Goal: Task Accomplishment & Management: Use online tool/utility

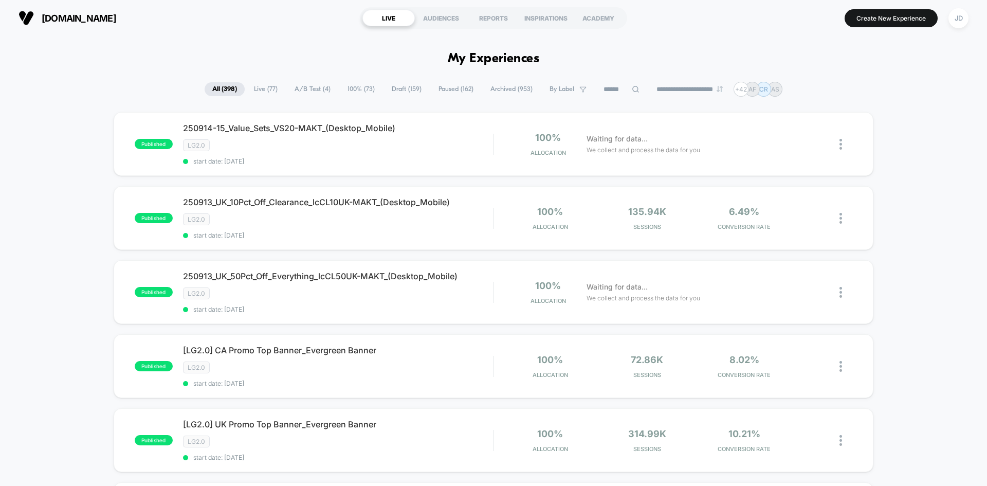
click at [632, 90] on icon at bounding box center [635, 89] width 7 height 7
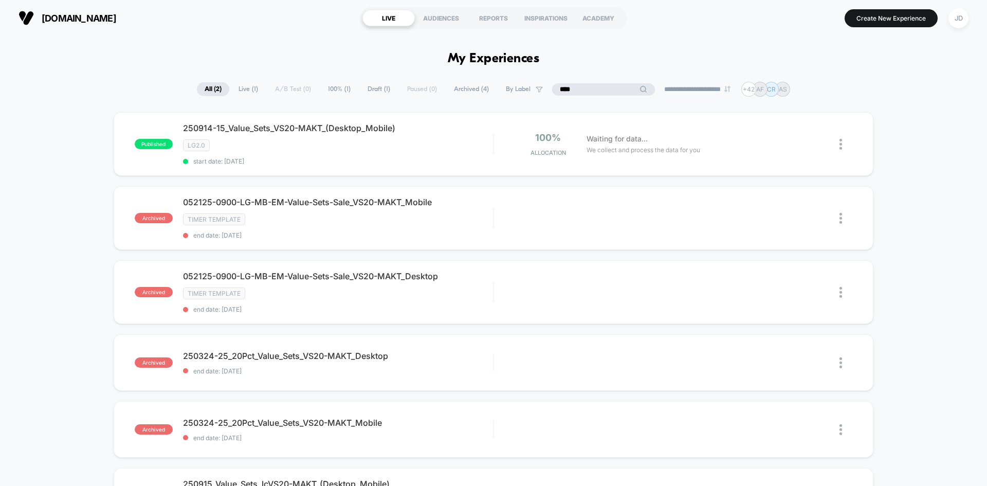
type input "****"
click at [386, 92] on span "Draft ( 1 )" at bounding box center [405, 89] width 38 height 14
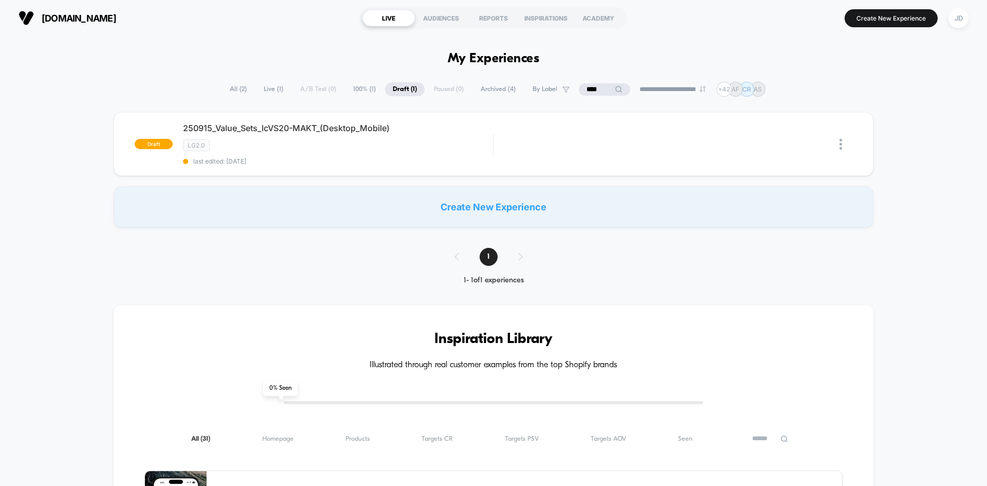
click at [230, 88] on span "All ( 2 )" at bounding box center [238, 89] width 32 height 14
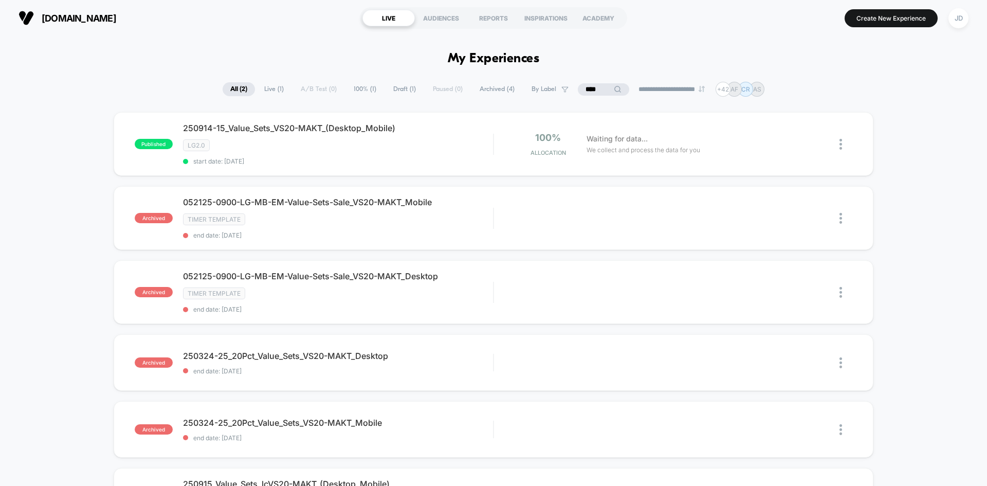
click at [592, 92] on input "****" at bounding box center [603, 89] width 51 height 12
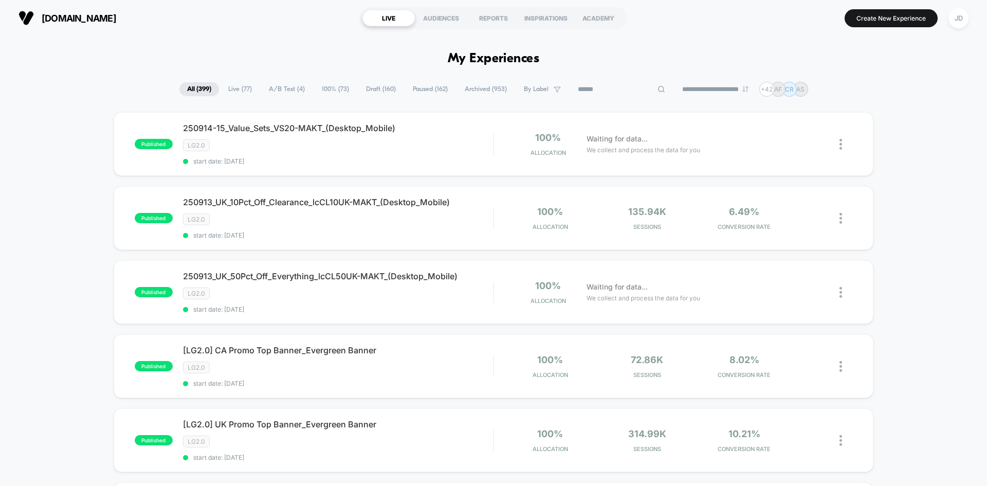
click at [738, 30] on section "Create New Experience JD" at bounding box center [815, 18] width 314 height 26
click at [844, 296] on div at bounding box center [846, 292] width 13 height 24
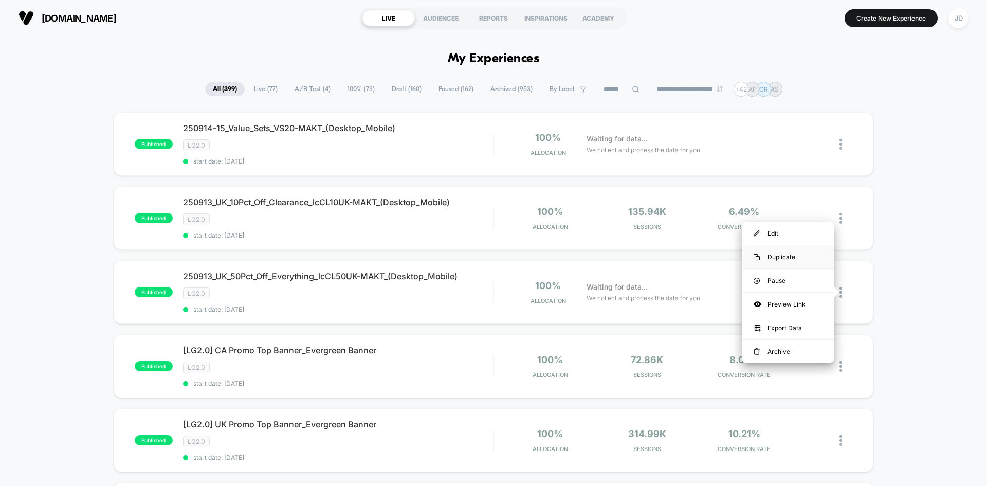
click at [791, 255] on div "Duplicate" at bounding box center [788, 256] width 93 height 23
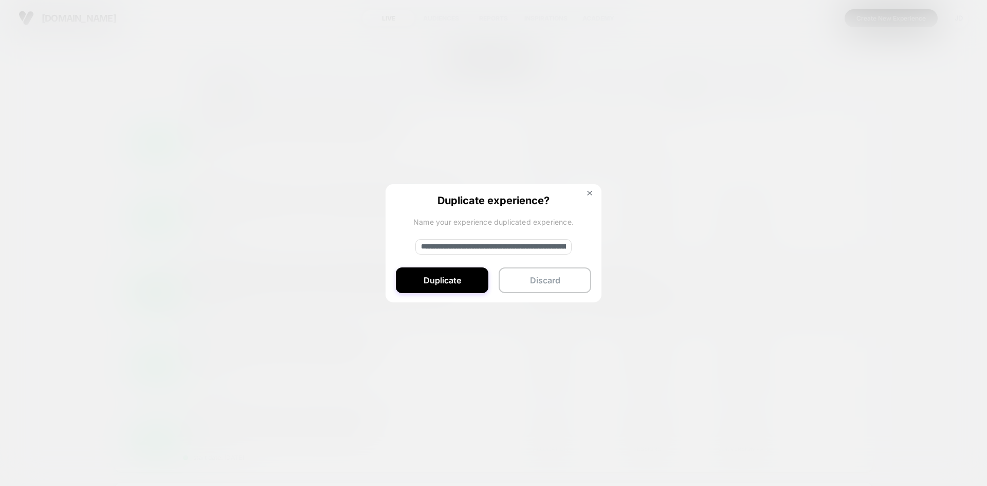
click at [487, 241] on input "**********" at bounding box center [493, 246] width 156 height 15
paste input
type input "**********"
click at [449, 285] on button "Duplicate" at bounding box center [442, 280] width 93 height 26
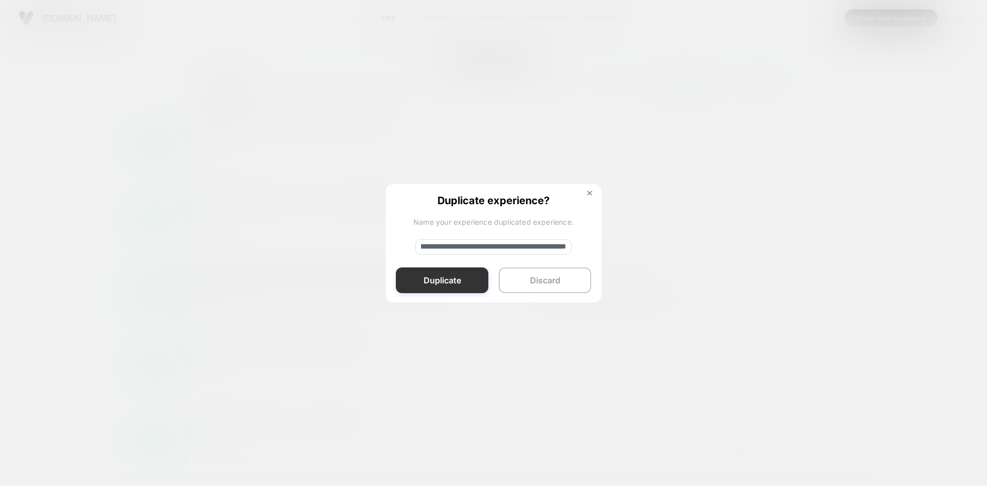
scroll to position [0, 0]
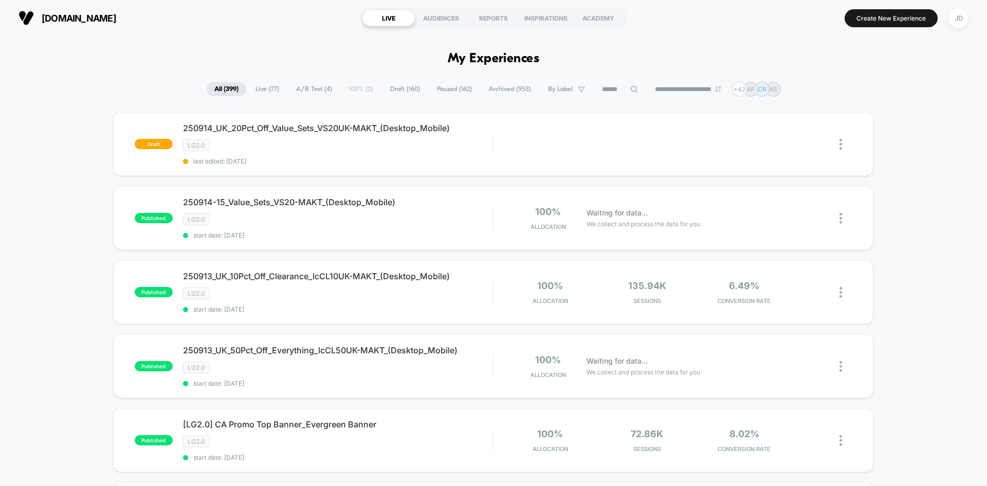
click at [621, 89] on input at bounding box center [619, 89] width 51 height 12
paste input "**********"
type input "**********"
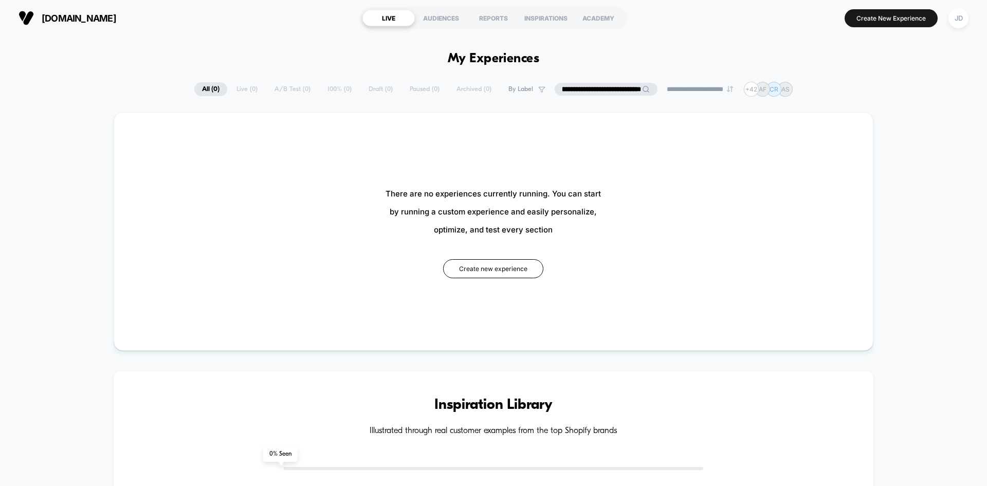
click at [609, 89] on input "**********" at bounding box center [606, 89] width 103 height 13
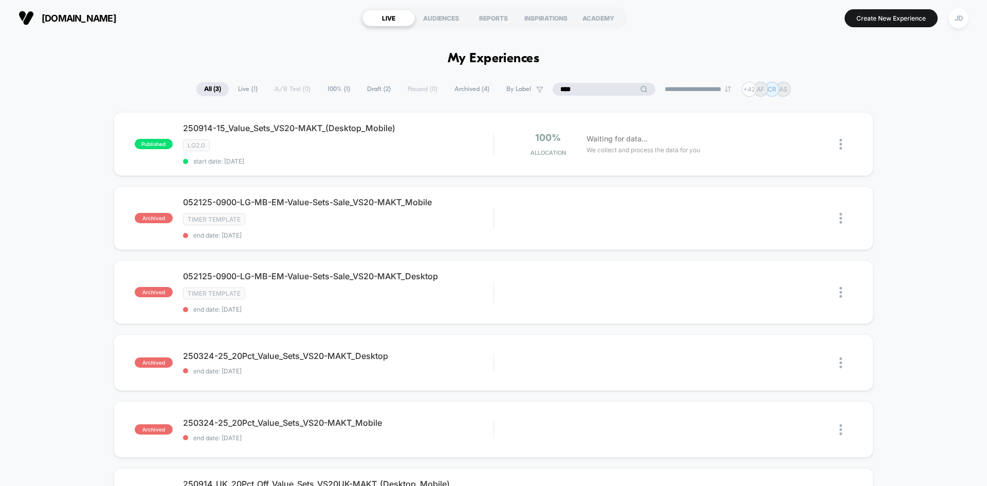
type input "****"
click at [378, 88] on span "Draft ( 2 )" at bounding box center [379, 89] width 39 height 14
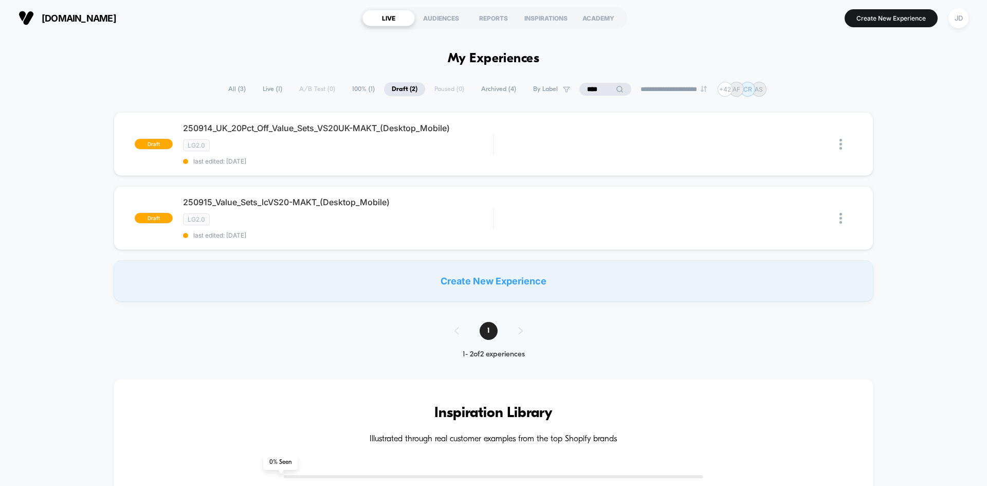
click at [585, 88] on input "****" at bounding box center [604, 89] width 51 height 13
click at [615, 93] on input "****" at bounding box center [605, 89] width 103 height 13
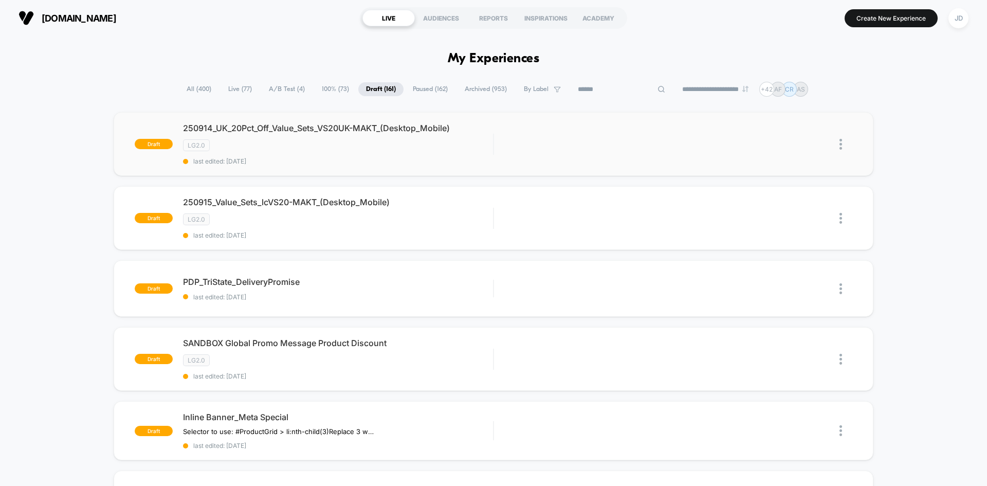
click at [840, 140] on img at bounding box center [841, 144] width 3 height 11
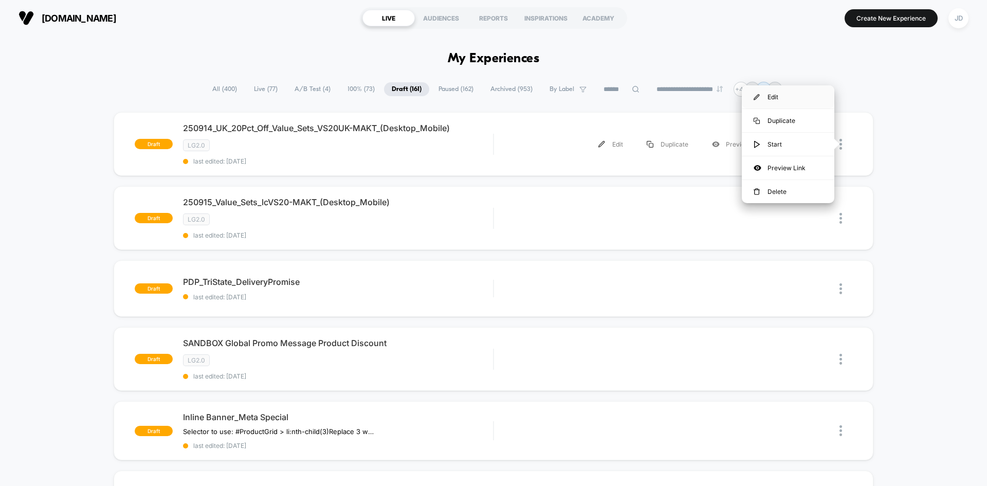
click at [776, 98] on div "Edit" at bounding box center [788, 96] width 93 height 23
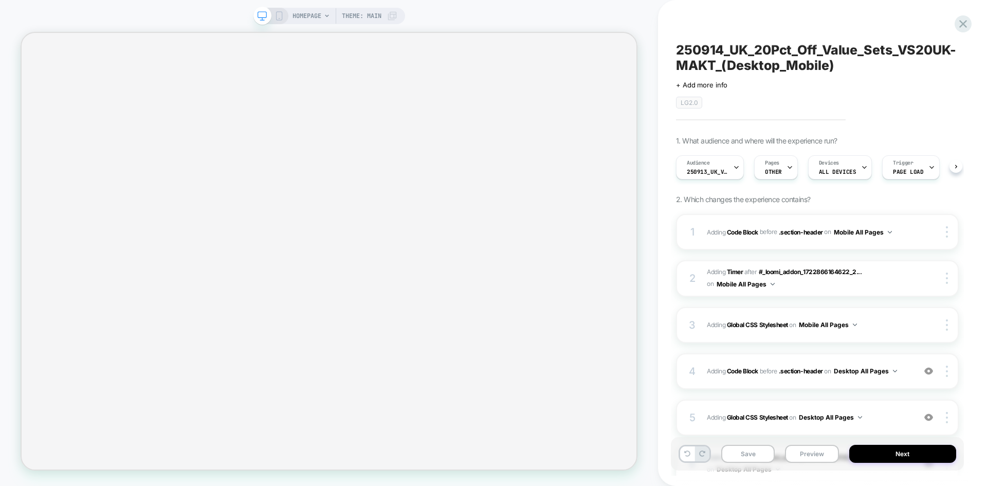
scroll to position [0, 1]
click at [277, 16] on icon at bounding box center [279, 15] width 9 height 9
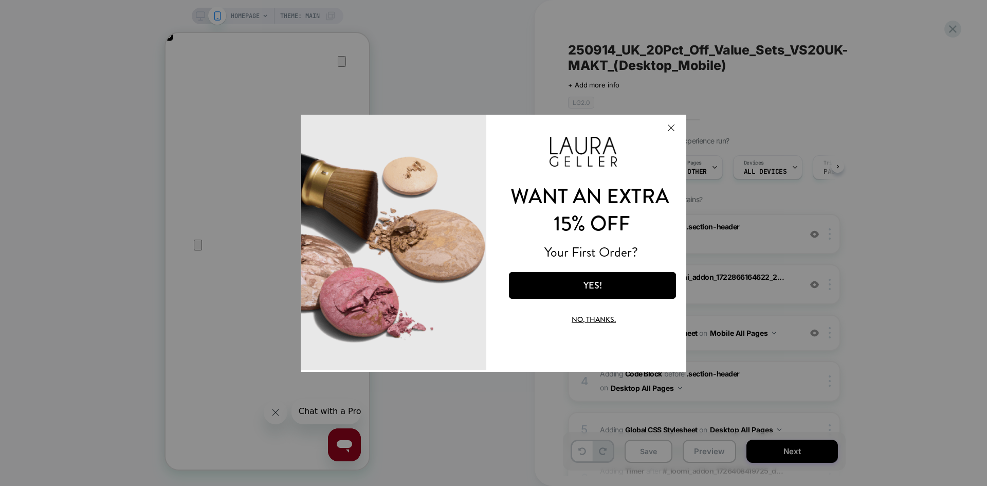
scroll to position [0, 204]
click at [672, 123] on button "Close Modal" at bounding box center [671, 127] width 28 height 25
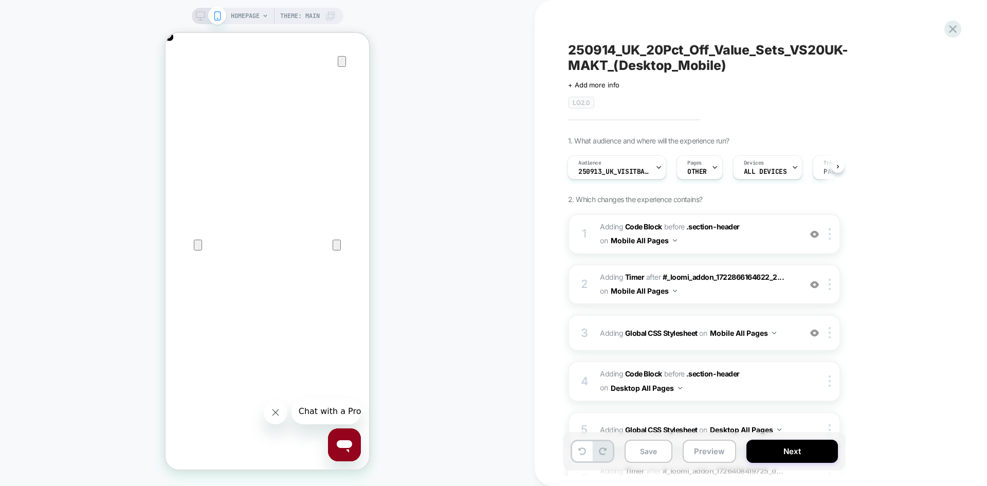
click at [196, 16] on icon at bounding box center [200, 15] width 9 height 9
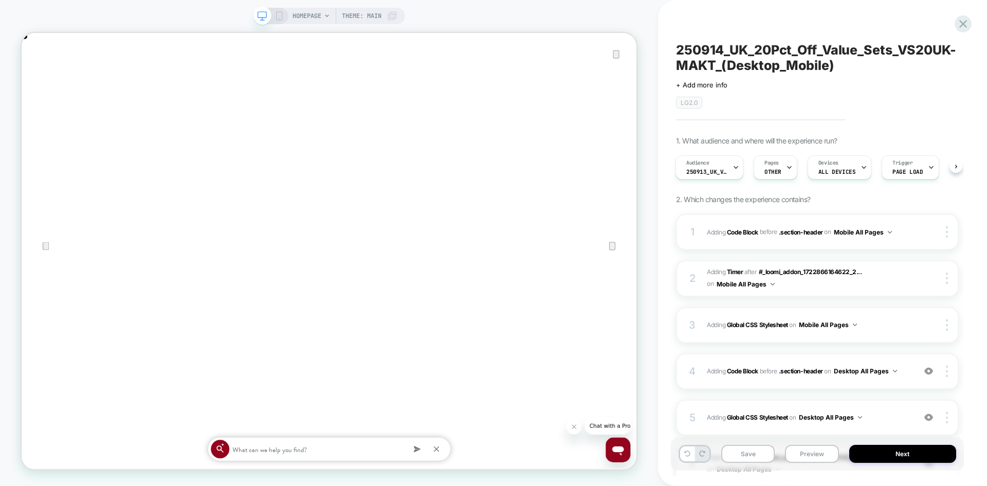
scroll to position [0, 1640]
click at [902, 374] on span "Adding Code Block BEFORE .section-header .section-header on Desktop All Pages" at bounding box center [808, 371] width 203 height 13
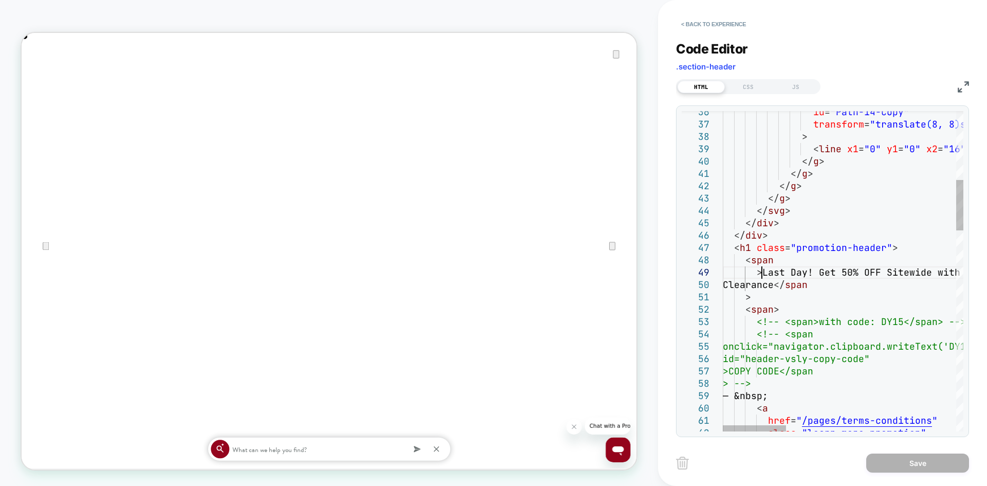
scroll to position [0, 0]
drag, startPoint x: 762, startPoint y: 270, endPoint x: 806, endPoint y: 283, distance: 45.6
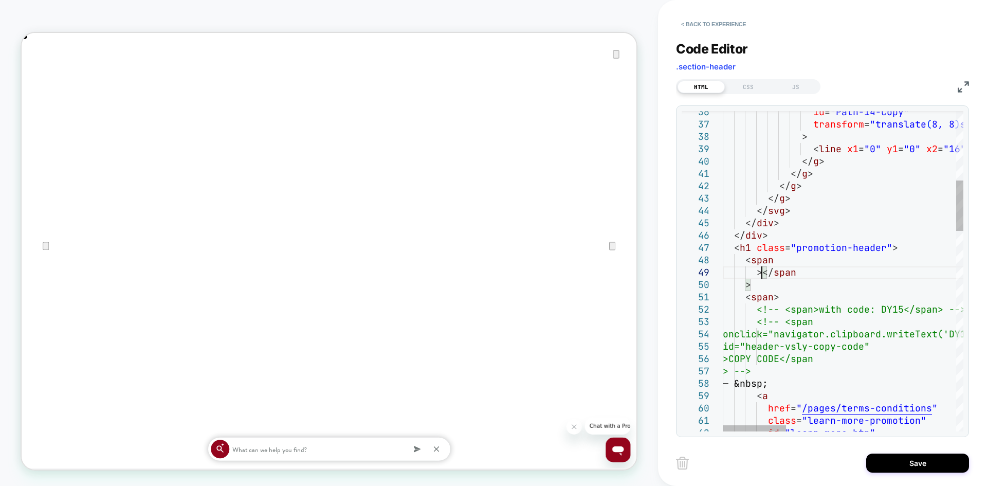
type textarea "**********"
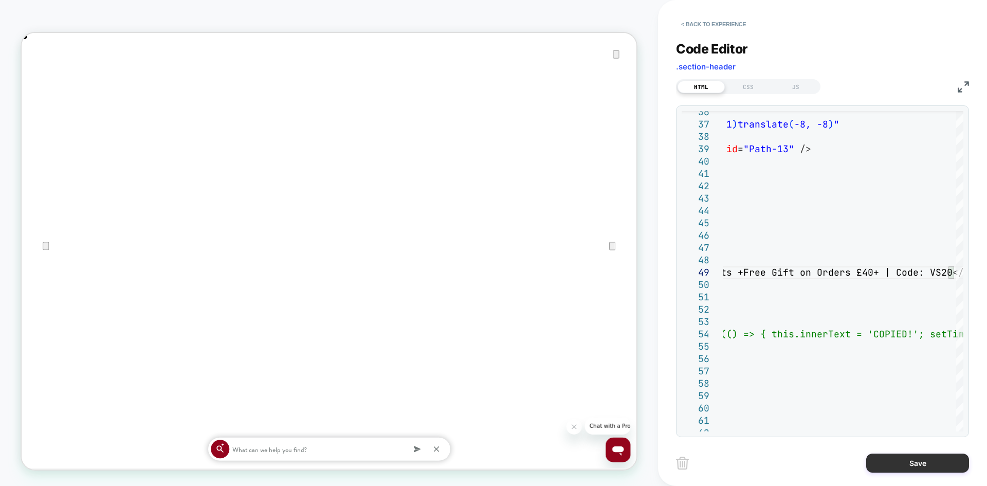
click at [909, 465] on button "Save" at bounding box center [917, 462] width 103 height 19
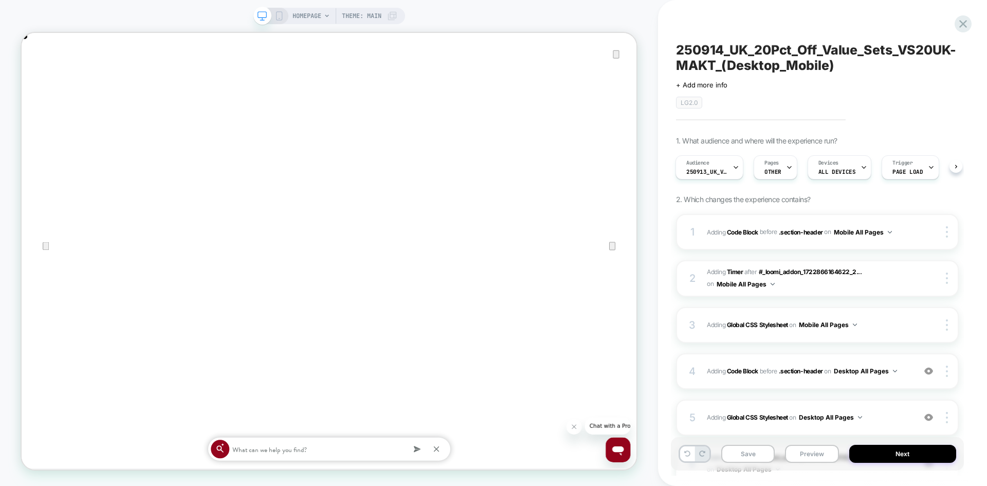
scroll to position [0, 820]
click at [900, 379] on div "4 Adding Code Block BEFORE .section-header .section-header on Desktop All Pages…" at bounding box center [817, 371] width 283 height 36
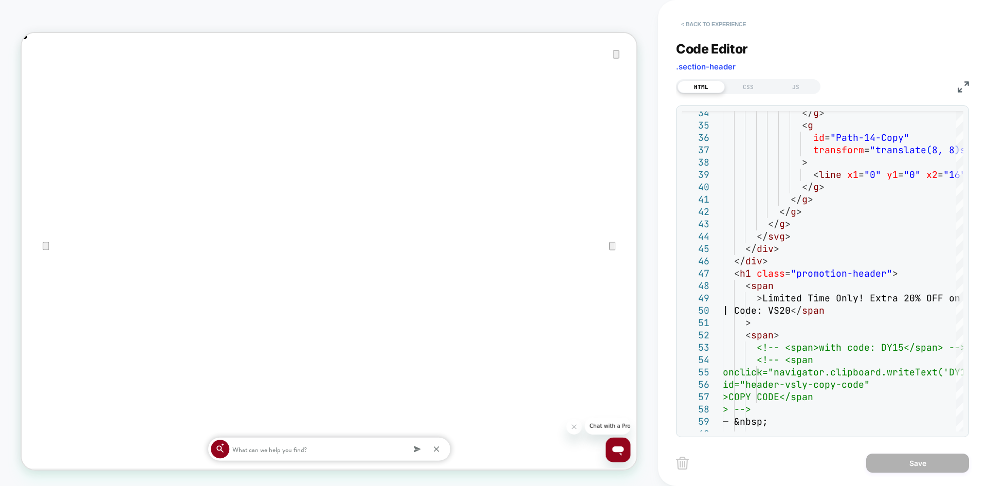
drag, startPoint x: 685, startPoint y: 24, endPoint x: 673, endPoint y: 52, distance: 31.1
click at [685, 24] on button "< Back to experience" at bounding box center [713, 24] width 75 height 16
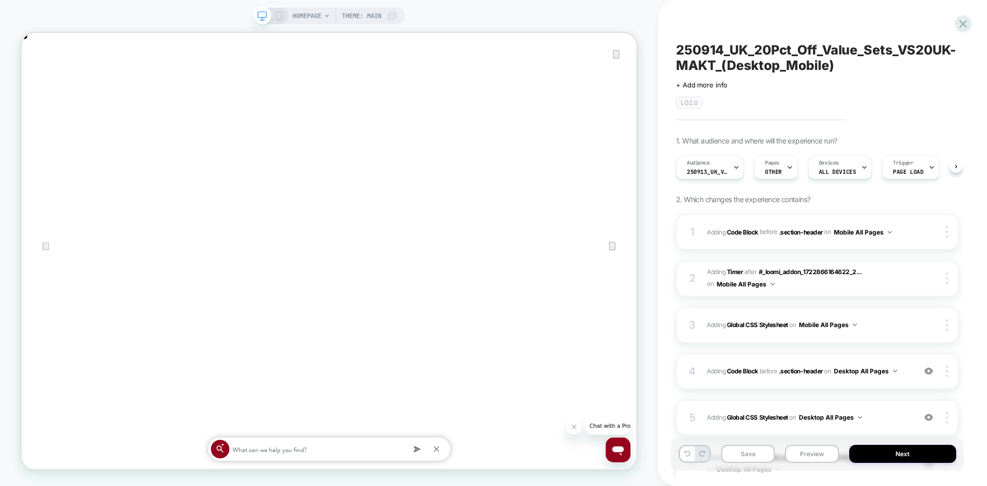
scroll to position [0, 1]
click at [277, 21] on div "HOMEPAGE Theme: MAIN" at bounding box center [329, 16] width 152 height 16
drag, startPoint x: 282, startPoint y: 19, endPoint x: 112, endPoint y: 99, distance: 187.9
click at [282, 19] on icon at bounding box center [279, 15] width 9 height 9
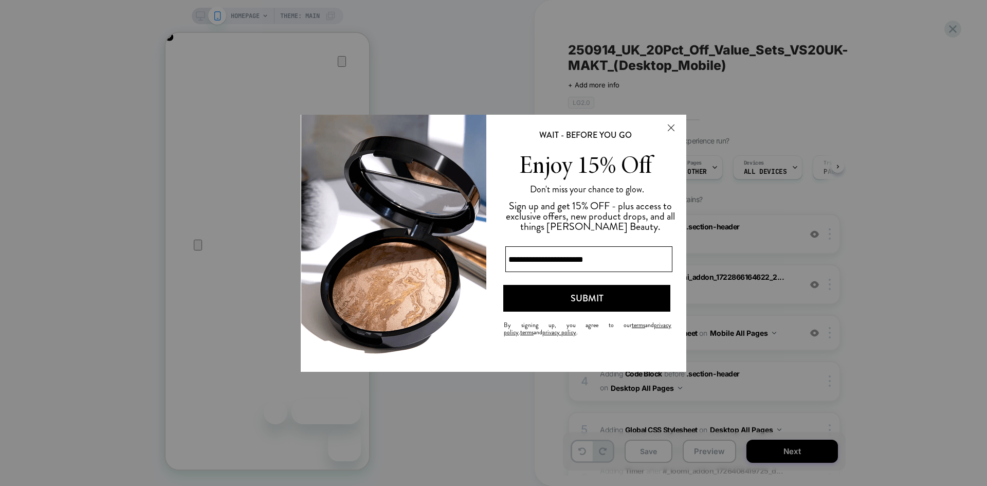
drag, startPoint x: 671, startPoint y: 126, endPoint x: 1033, endPoint y: 351, distance: 426.3
click at [671, 126] on button "Close Modal" at bounding box center [671, 127] width 28 height 25
click at [674, 128] on button "Close Modal" at bounding box center [671, 127] width 28 height 25
click at [670, 126] on button "Close Modal" at bounding box center [671, 127] width 28 height 25
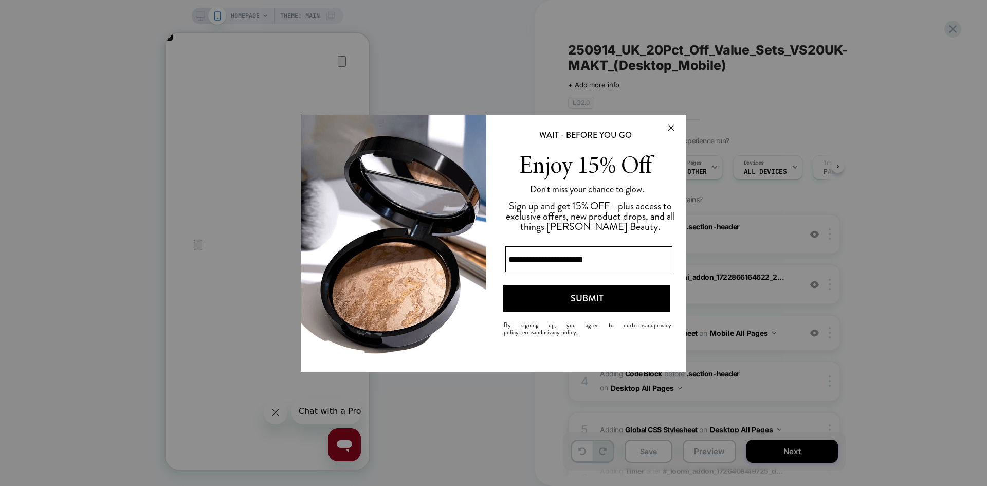
click at [670, 129] on button "Close Modal" at bounding box center [671, 127] width 28 height 25
click at [672, 127] on button "Close Modal" at bounding box center [671, 127] width 28 height 25
click at [891, 142] on div at bounding box center [493, 243] width 987 height 486
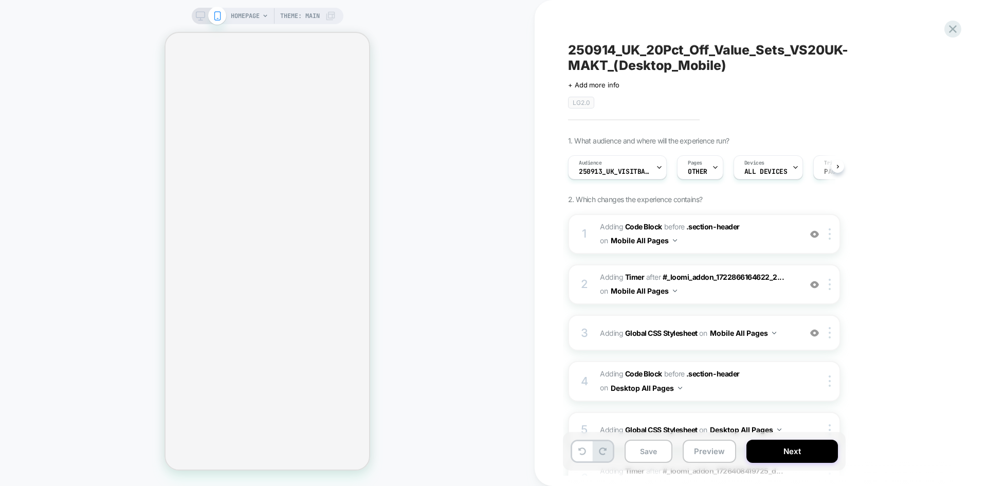
scroll to position [0, 1]
click at [193, 14] on div "HOMEPAGE Theme: MAIN" at bounding box center [268, 16] width 152 height 16
click at [204, 12] on div at bounding box center [209, 15] width 26 height 9
click at [193, 14] on div "HOMEPAGE Theme: MAIN" at bounding box center [268, 16] width 152 height 16
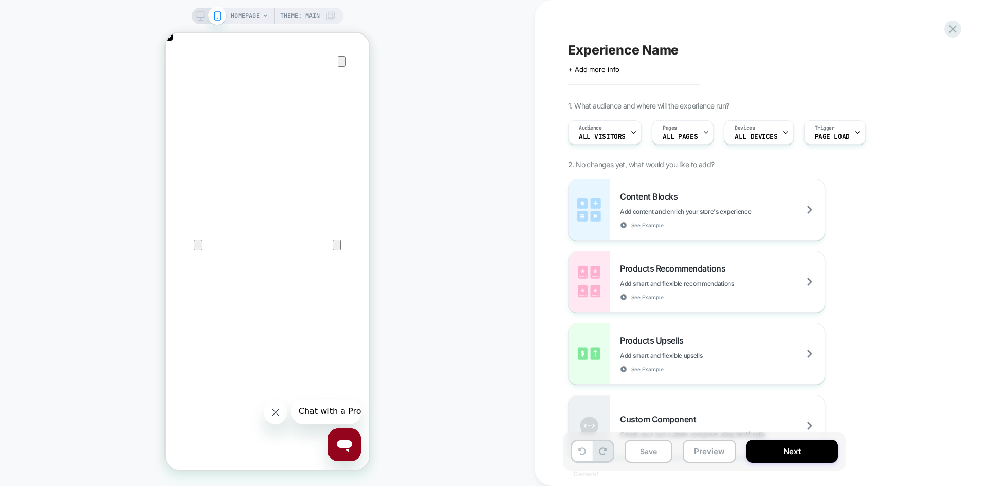
scroll to position [0, 407]
click at [179, 79] on icon "Close" at bounding box center [175, 82] width 7 height 7
click at [946, 29] on div at bounding box center [952, 29] width 21 height 21
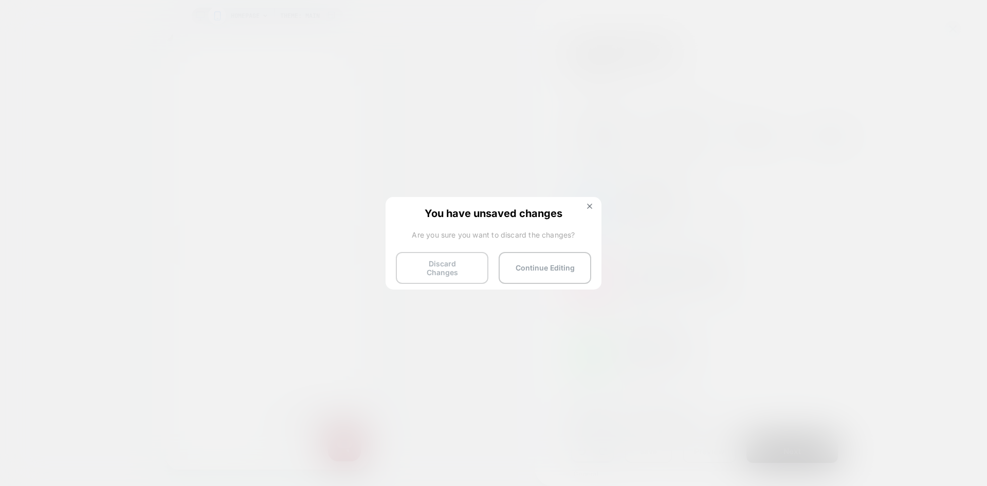
click at [437, 273] on button "Discard Changes" at bounding box center [442, 268] width 93 height 32
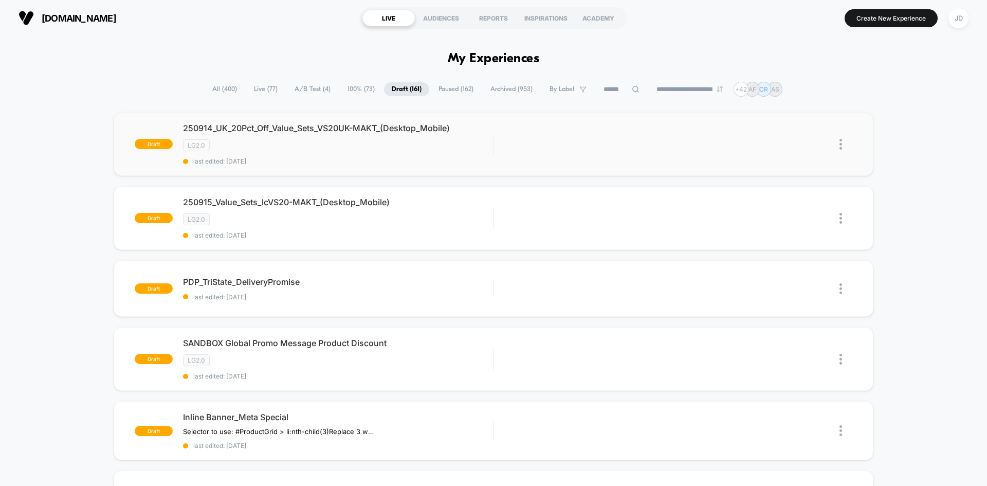
click at [841, 142] on img at bounding box center [841, 144] width 3 height 11
click at [790, 101] on div "Edit" at bounding box center [788, 96] width 93 height 23
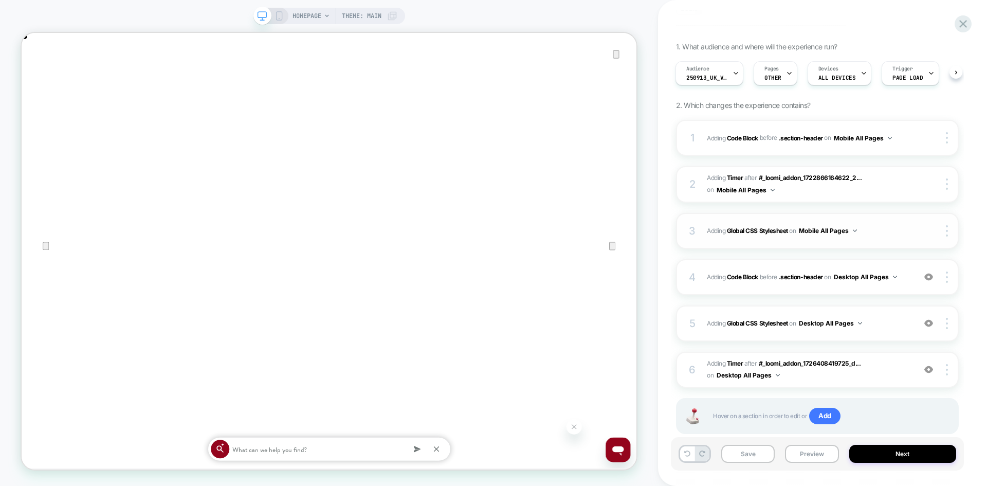
scroll to position [103, 0]
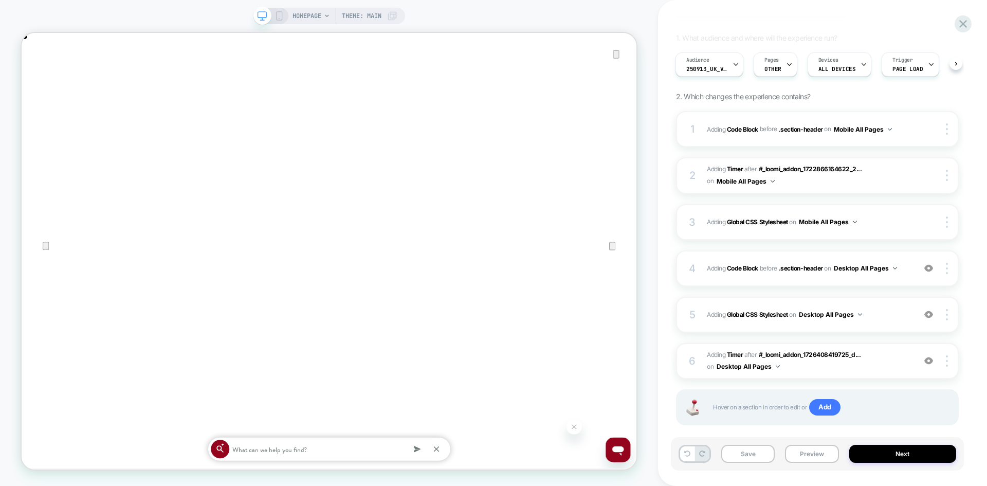
click at [275, 16] on icon at bounding box center [279, 15] width 9 height 9
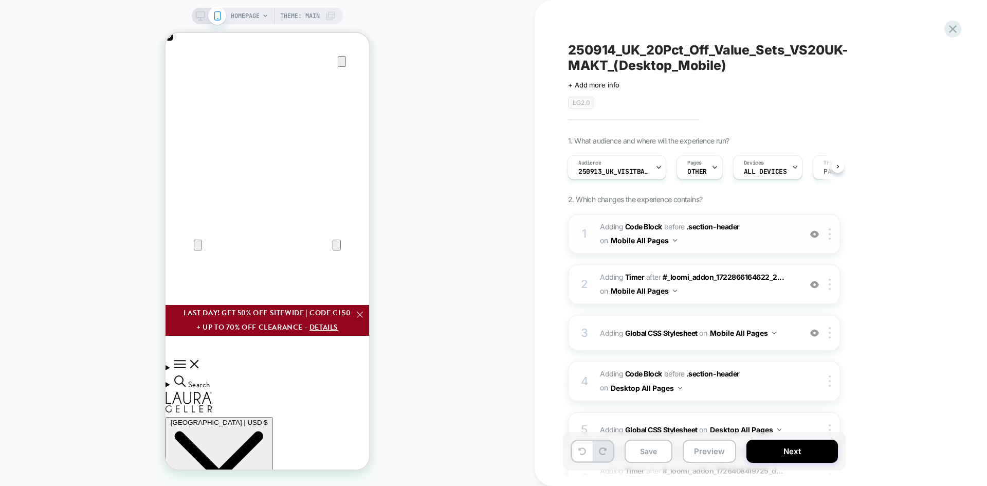
click at [676, 245] on button "Mobile All Pages" at bounding box center [644, 240] width 66 height 15
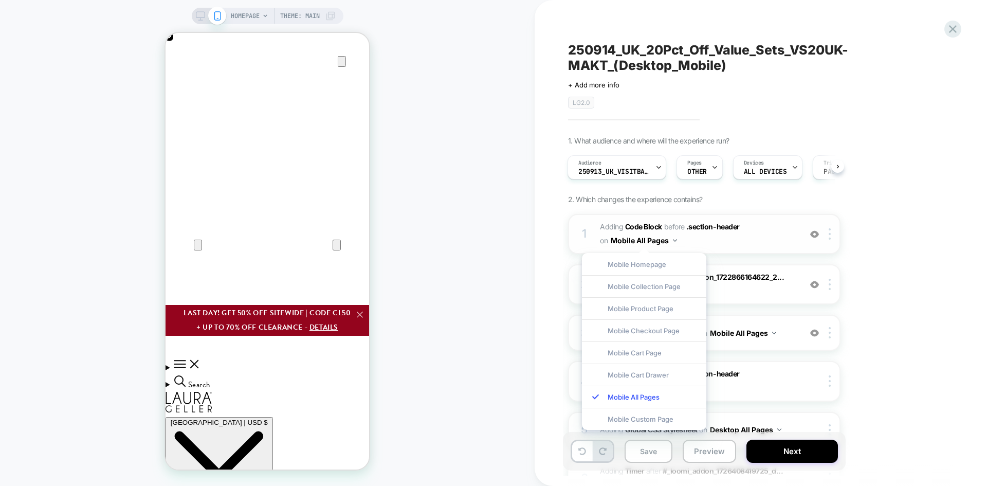
click at [775, 244] on span "Adding Code Block BEFORE .section-header .section-header on Mobile All Pages" at bounding box center [698, 234] width 196 height 28
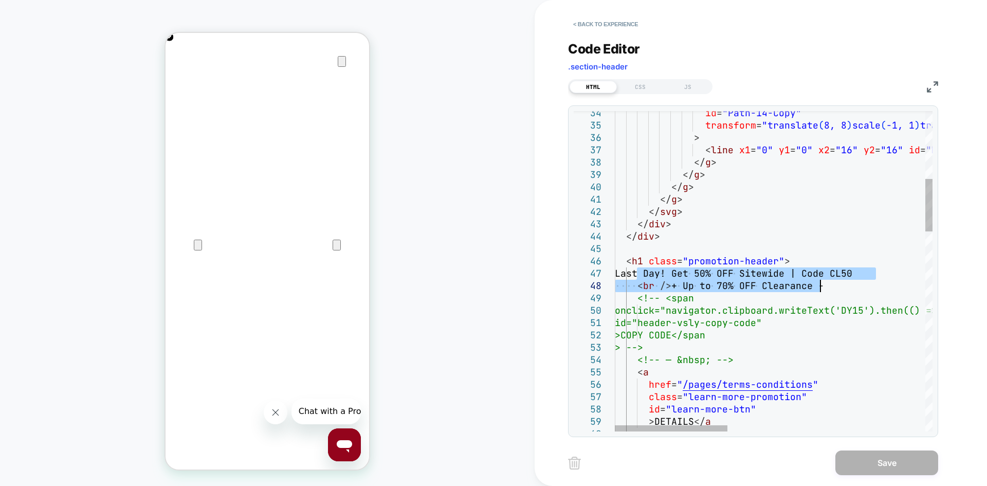
drag, startPoint x: 636, startPoint y: 271, endPoint x: 822, endPoint y: 284, distance: 186.6
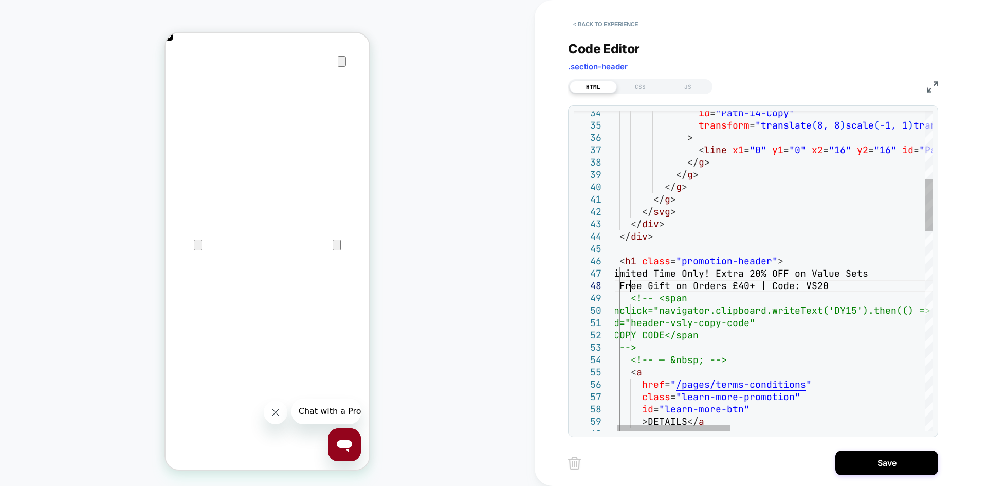
drag, startPoint x: 724, startPoint y: 271, endPoint x: 629, endPoint y: 271, distance: 95.6
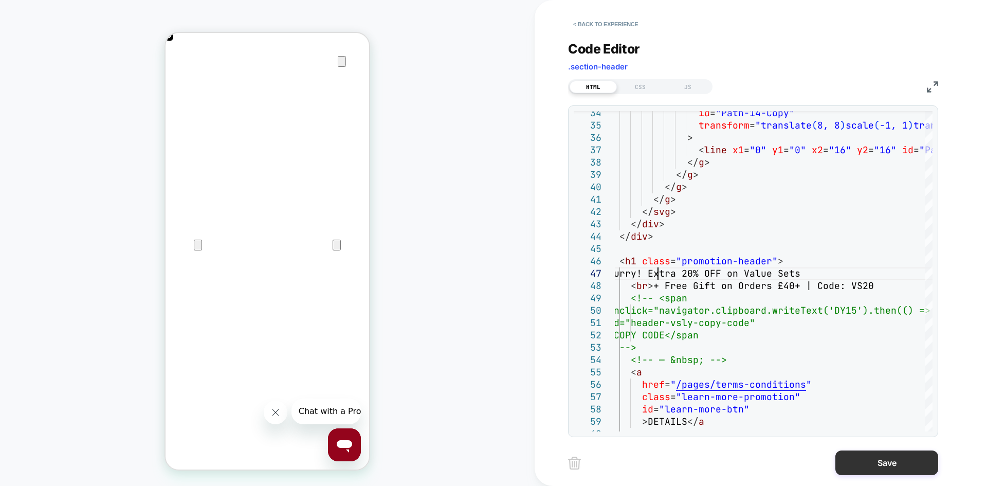
type textarea "**********"
click at [880, 466] on button "Save" at bounding box center [887, 462] width 103 height 25
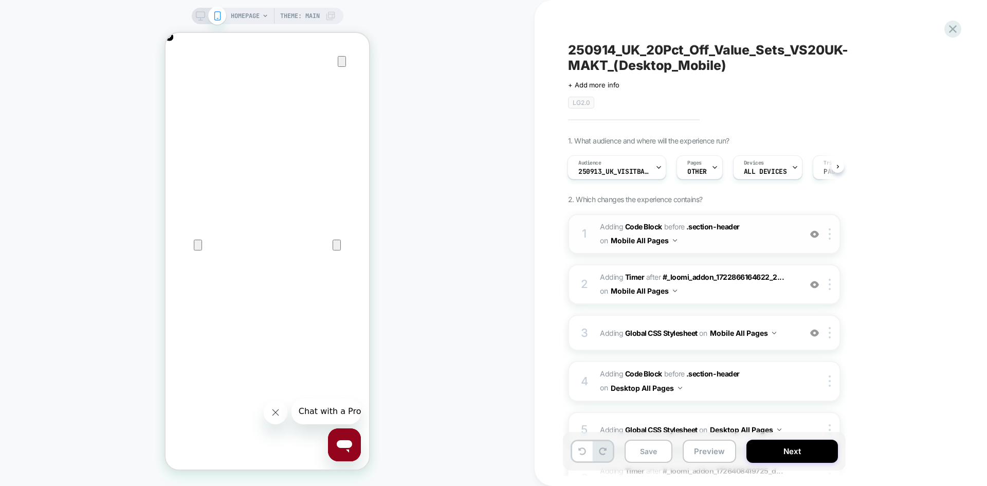
scroll to position [0, 204]
click at [692, 242] on span "Adding Code Block BEFORE .section-header .section-header on Mobile All Pages" at bounding box center [698, 234] width 196 height 28
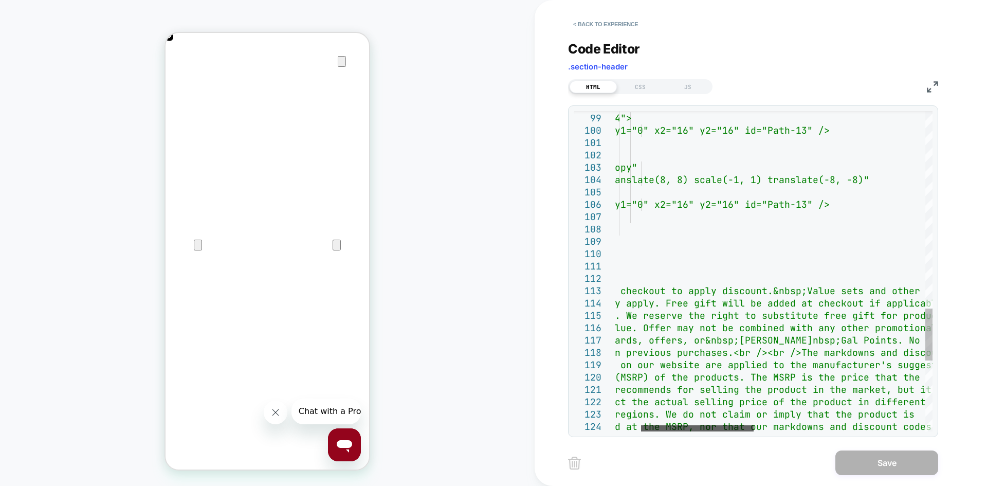
scroll to position [0, 0]
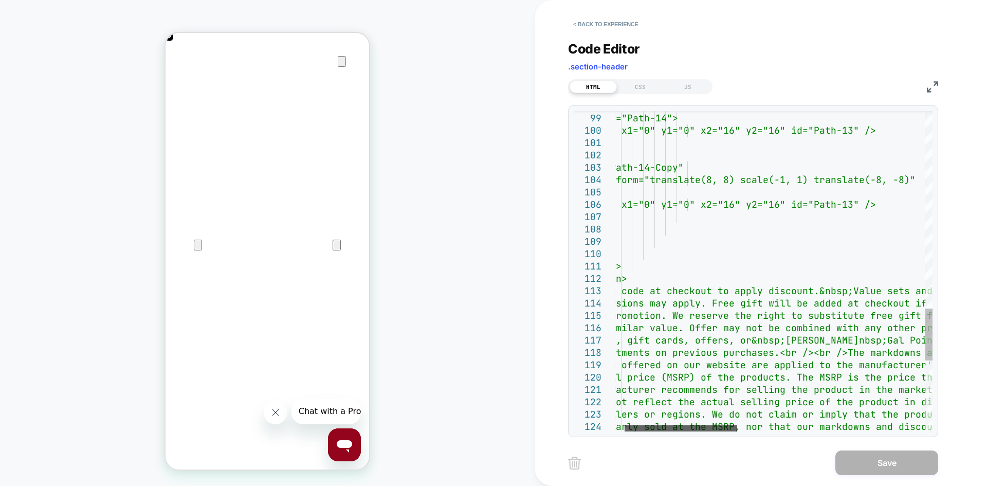
click at [716, 425] on div at bounding box center [681, 428] width 113 height 6
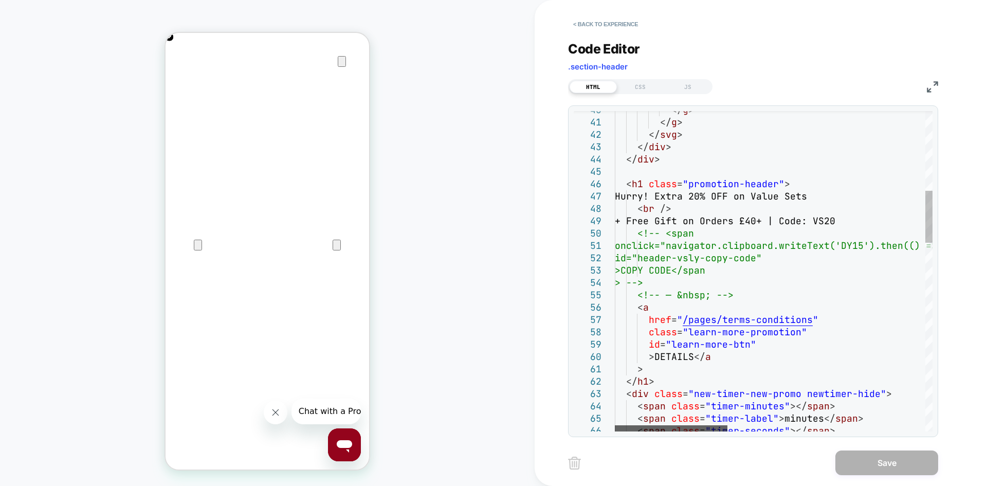
click at [655, 425] on div at bounding box center [671, 428] width 113 height 6
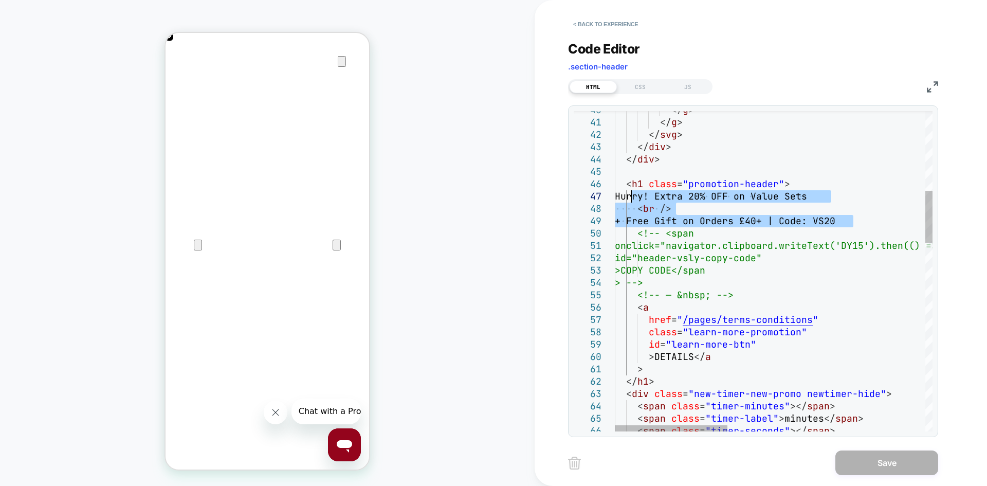
scroll to position [0, 204]
drag, startPoint x: 858, startPoint y: 221, endPoint x: 634, endPoint y: 196, distance: 225.6
drag, startPoint x: 860, startPoint y: 219, endPoint x: 636, endPoint y: 197, distance: 225.2
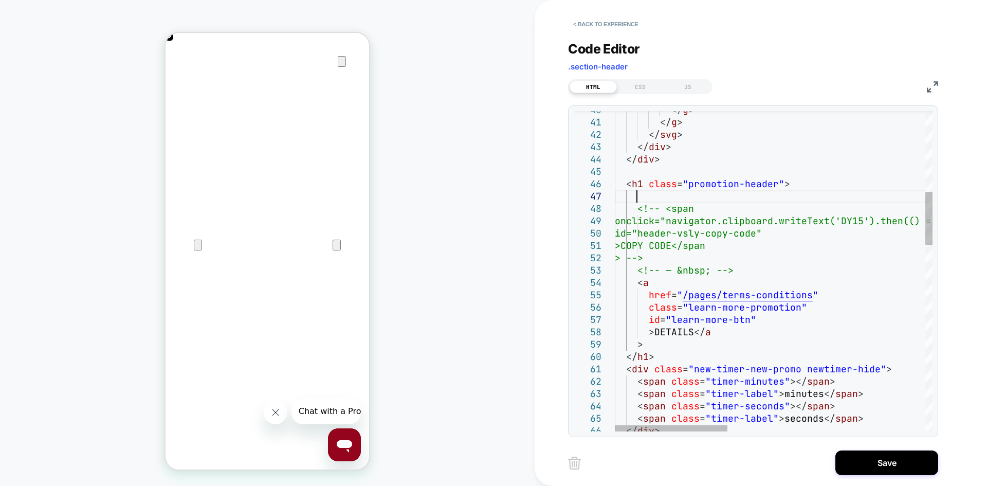
scroll to position [0, 407]
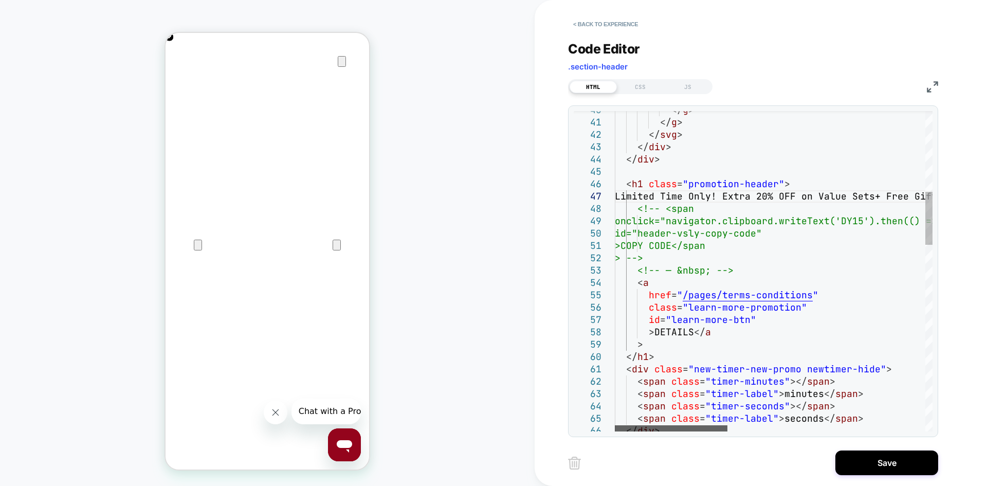
click at [631, 425] on div at bounding box center [671, 428] width 113 height 6
click at [641, 425] on div at bounding box center [671, 428] width 113 height 6
drag, startPoint x: 731, startPoint y: 197, endPoint x: 637, endPoint y: 198, distance: 94.1
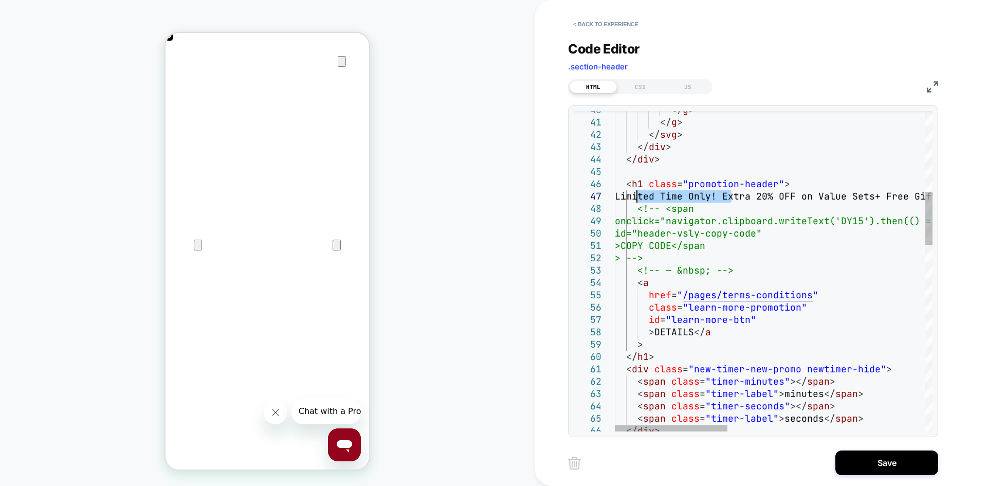
type textarea "**********"
click at [880, 457] on button "Save" at bounding box center [887, 462] width 103 height 25
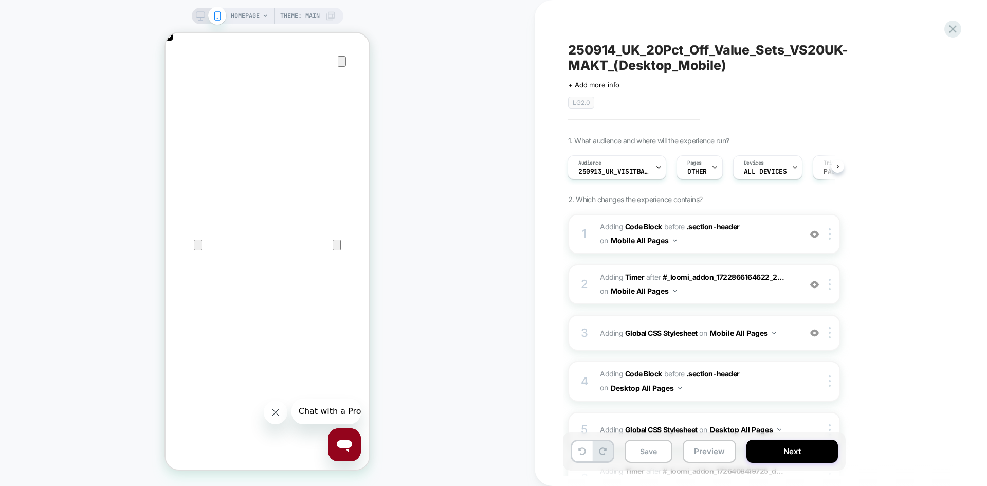
scroll to position [0, 407]
click at [196, 16] on icon at bounding box center [200, 15] width 9 height 9
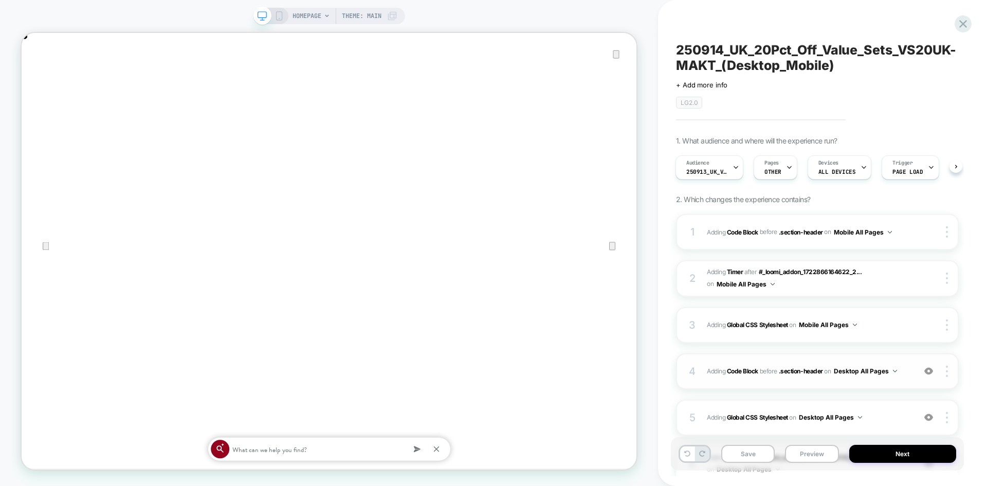
click at [904, 377] on span "Adding Code Block BEFORE .section-header .section-header on Desktop All Pages" at bounding box center [808, 371] width 203 height 13
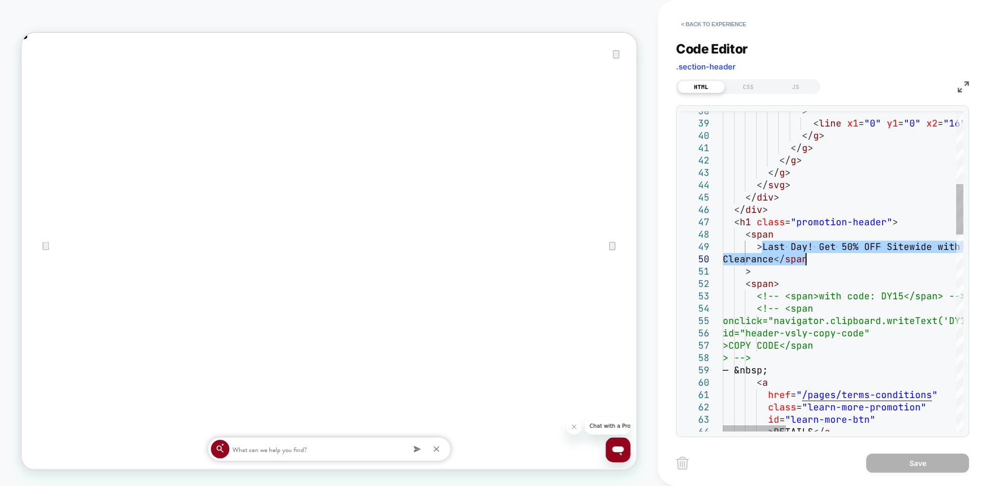
drag, startPoint x: 763, startPoint y: 246, endPoint x: 807, endPoint y: 253, distance: 44.9
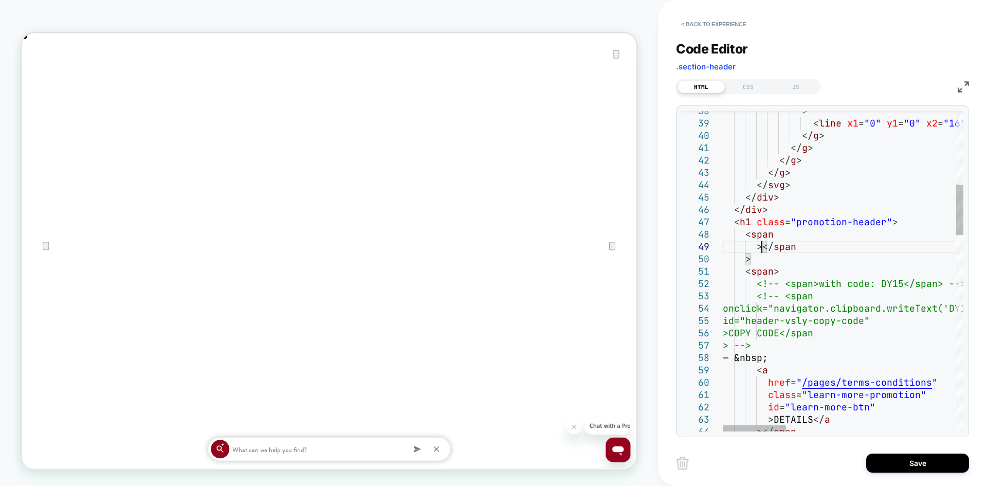
type textarea "**********"
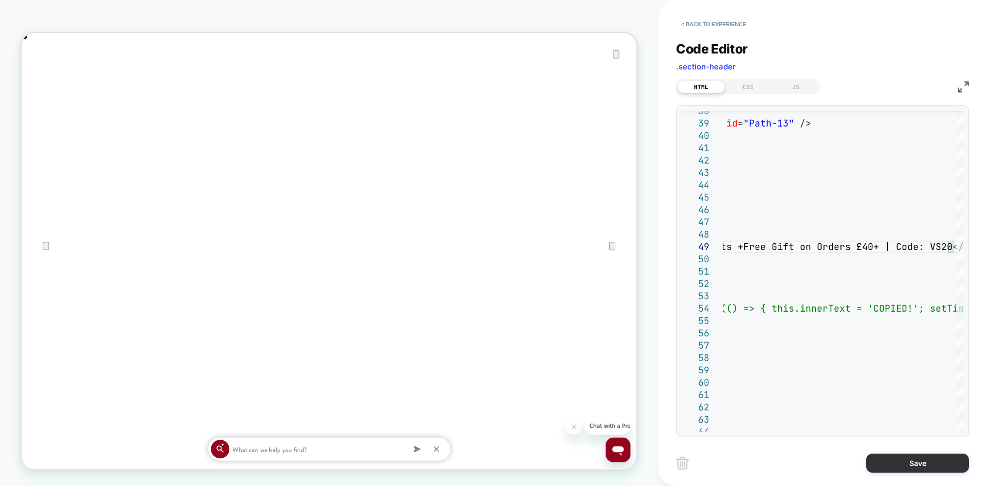
click at [892, 457] on button "Save" at bounding box center [917, 462] width 103 height 19
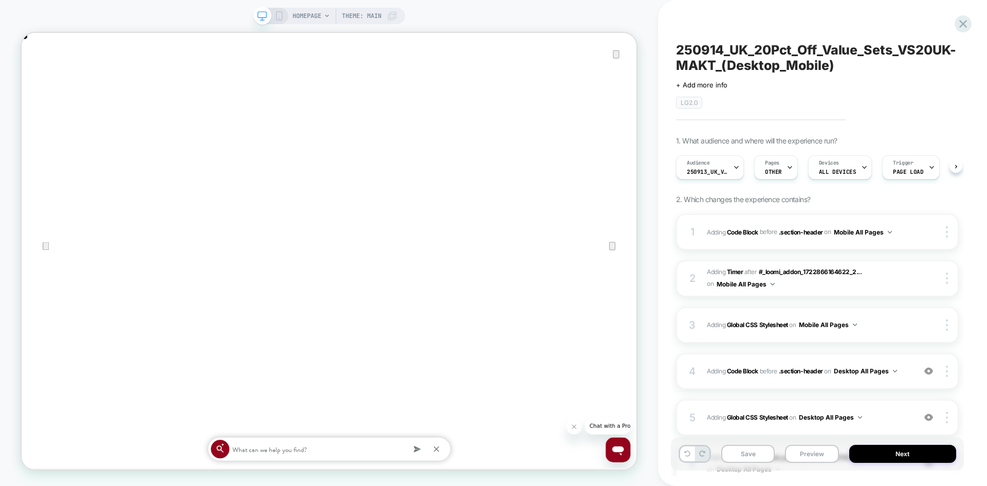
scroll to position [0, 1]
click at [904, 373] on span "Adding Code Block BEFORE .section-header .section-header on Desktop All Pages" at bounding box center [808, 371] width 203 height 13
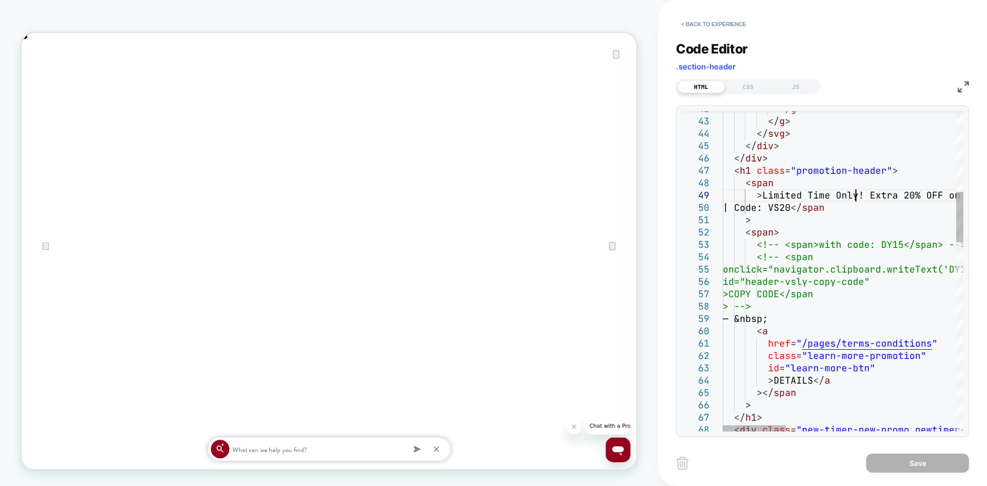
scroll to position [0, 0]
drag, startPoint x: 857, startPoint y: 194, endPoint x: 765, endPoint y: 196, distance: 91.5
type textarea "**********"
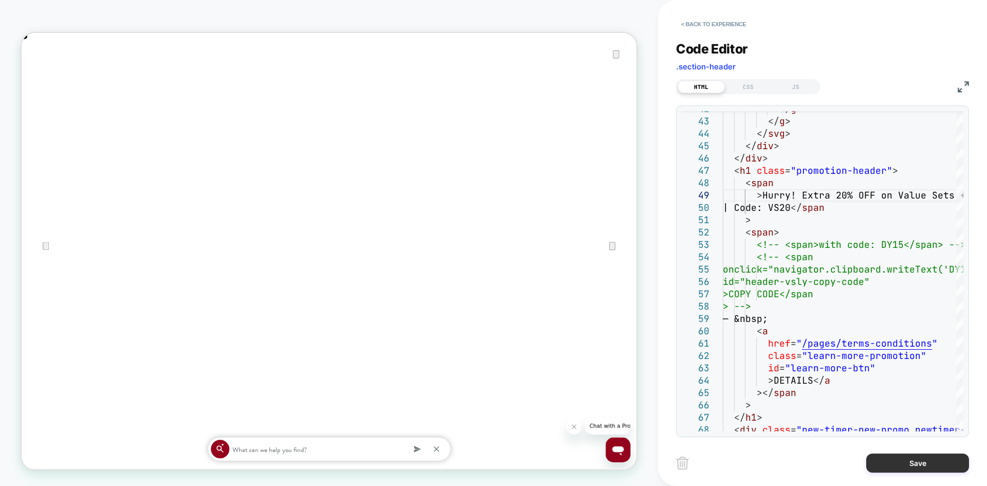
click at [908, 467] on button "Save" at bounding box center [917, 462] width 103 height 19
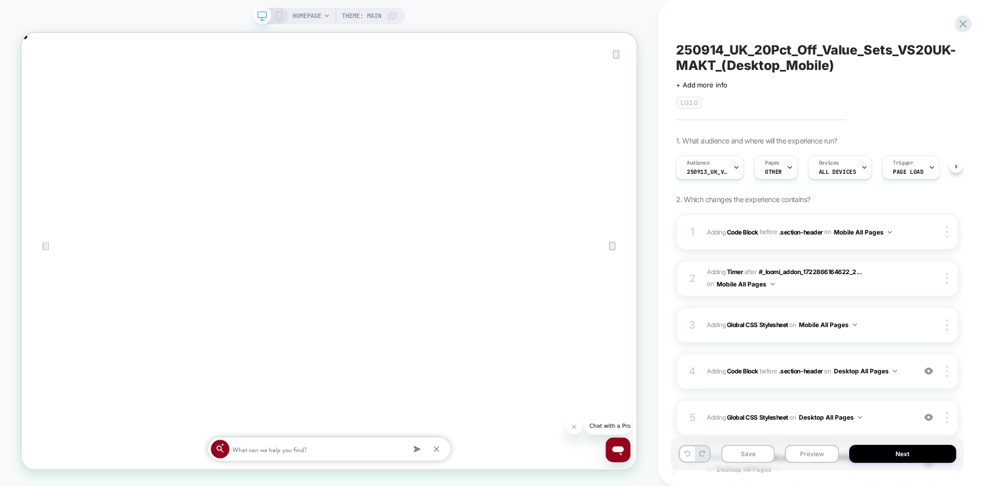
scroll to position [0, 1]
click at [279, 15] on icon at bounding box center [279, 15] width 9 height 9
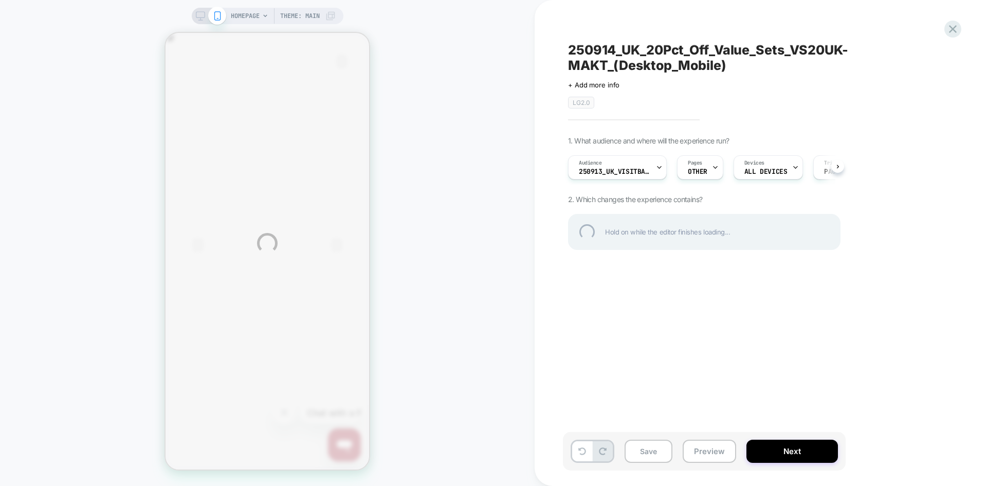
scroll to position [0, 407]
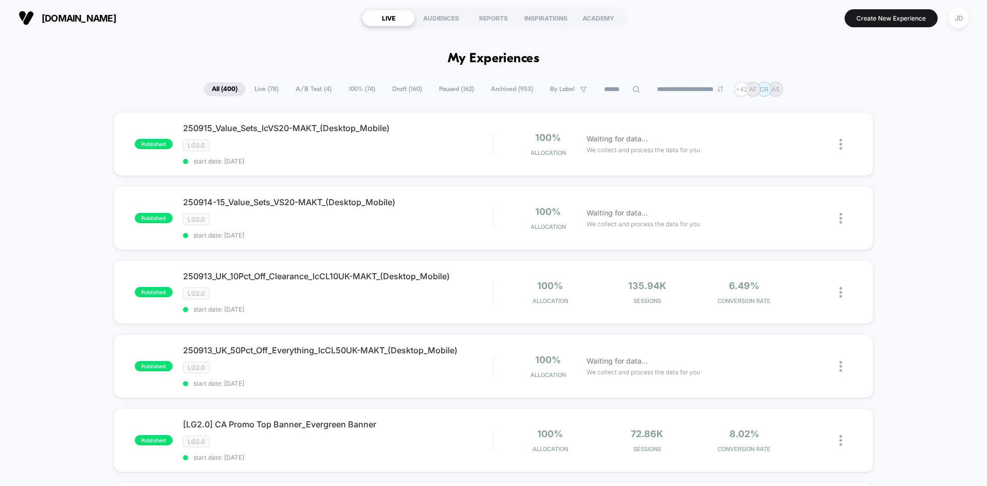
click at [392, 92] on span "Draft ( 160 )" at bounding box center [407, 89] width 45 height 14
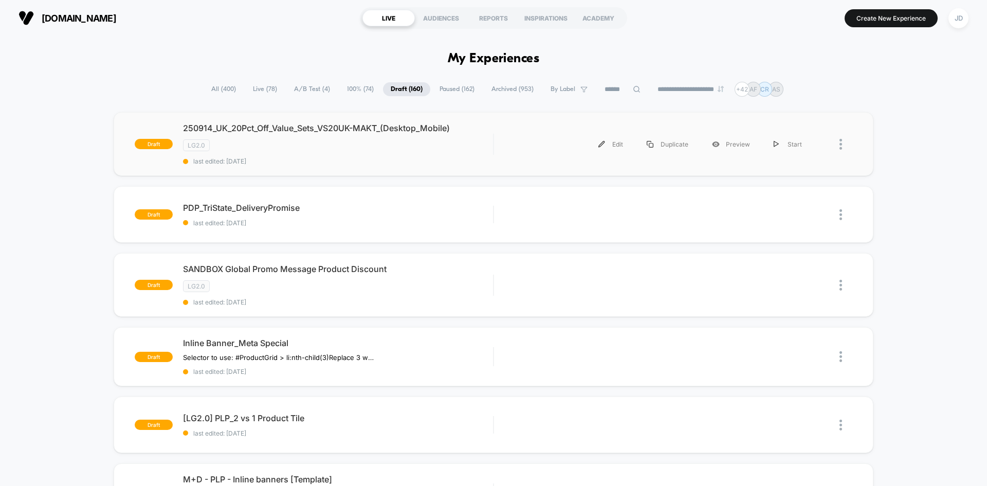
click at [838, 144] on div at bounding box center [833, 144] width 39 height 23
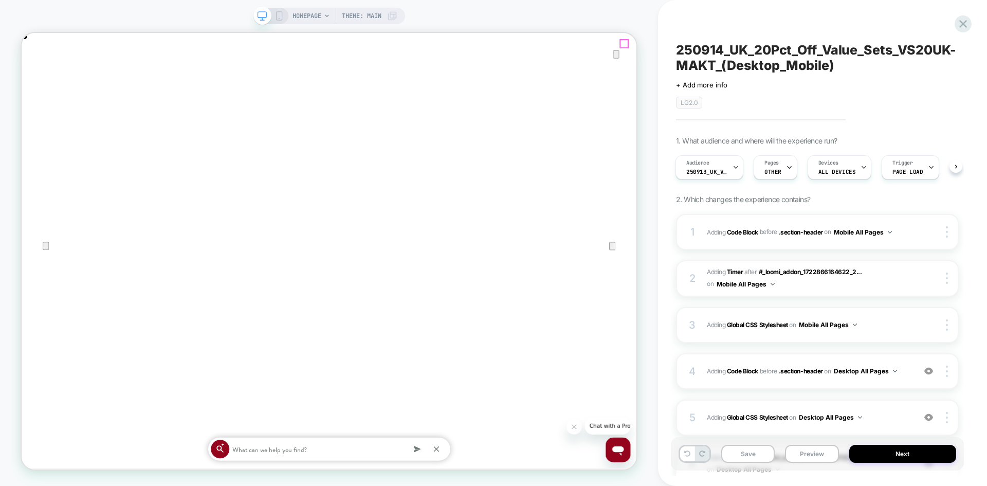
click at [38, 79] on icon "Close" at bounding box center [32, 85] width 12 height 12
click at [908, 378] on div "4 Adding Code Block BEFORE .section-header .section-header on Desktop All Pages…" at bounding box center [817, 371] width 283 height 36
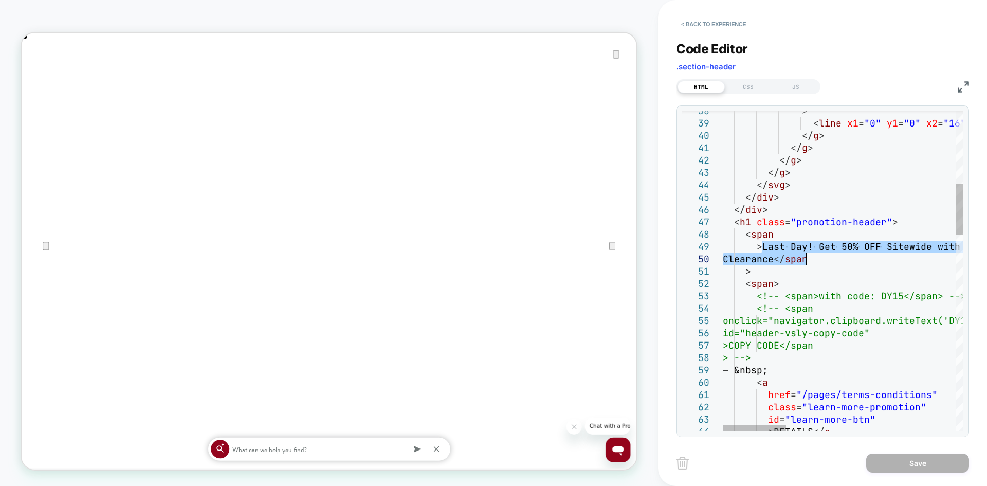
drag, startPoint x: 762, startPoint y: 245, endPoint x: 807, endPoint y: 257, distance: 46.8
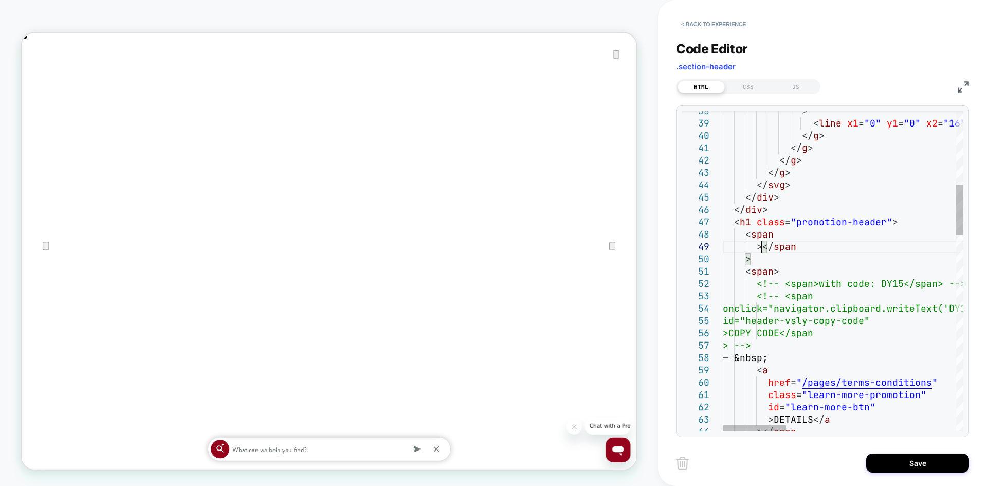
type textarea "**********"
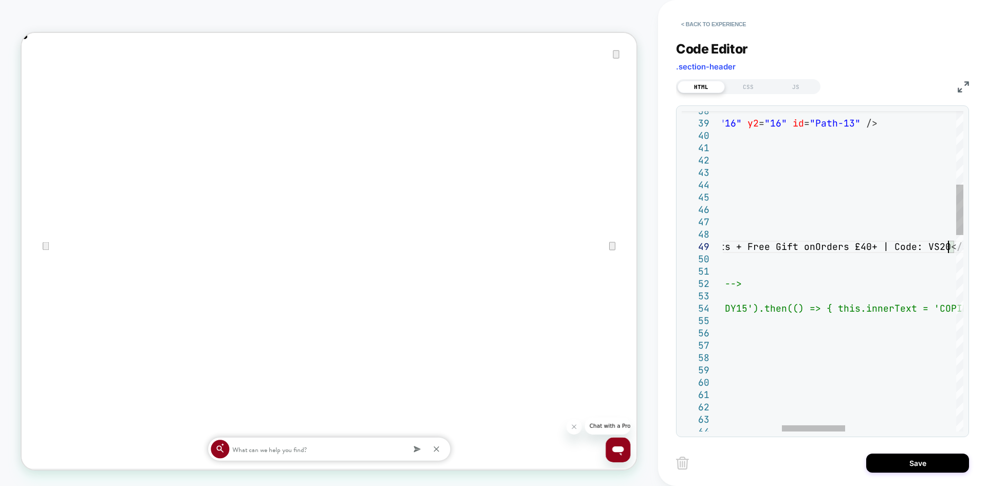
scroll to position [0, 820]
click at [893, 464] on button "Save" at bounding box center [917, 462] width 103 height 19
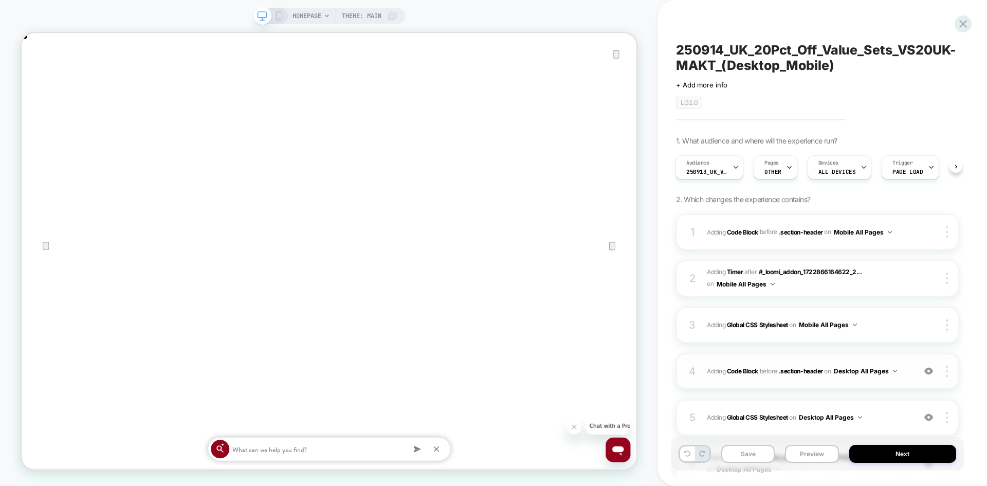
scroll to position [0, 1640]
click at [908, 376] on span "Adding Code Block BEFORE .section-header .section-header on Desktop All Pages" at bounding box center [808, 371] width 203 height 13
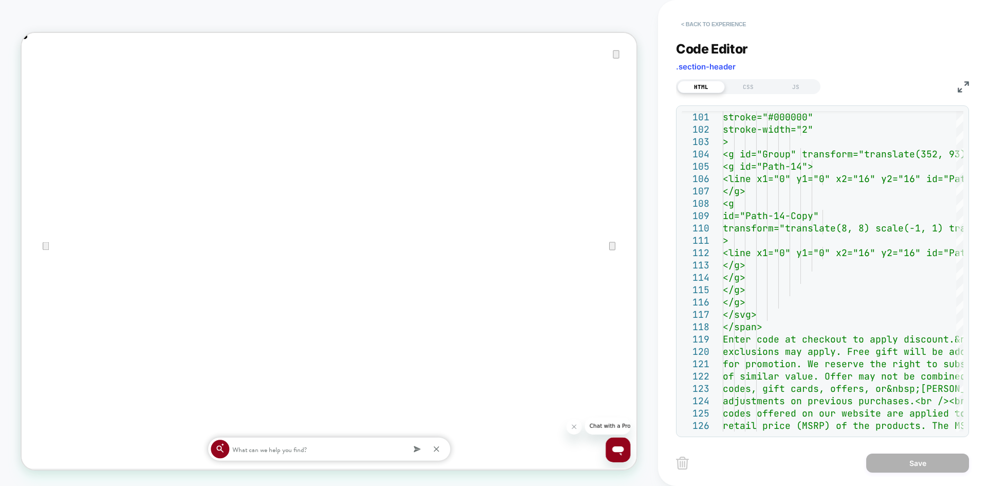
scroll to position [0, 820]
click at [711, 21] on button "< Back to experience" at bounding box center [713, 24] width 75 height 16
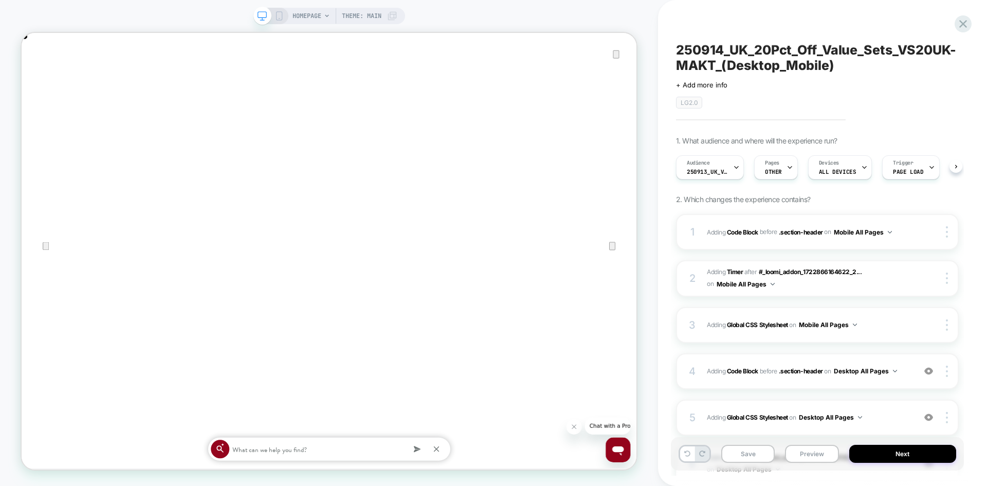
scroll to position [0, 1]
click at [276, 17] on rect at bounding box center [279, 16] width 6 height 8
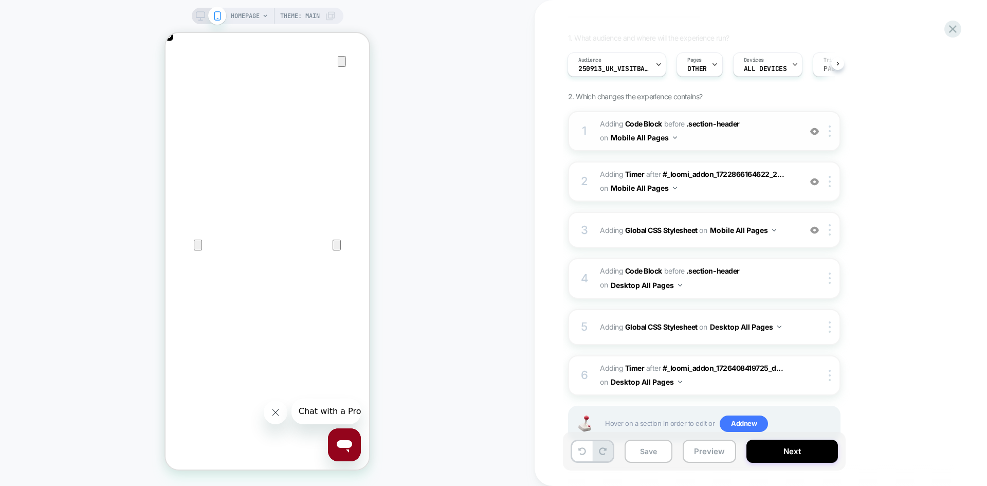
scroll to position [0, 204]
click at [700, 143] on span "Adding Code Block BEFORE .section-header .section-header on Mobile All Pages" at bounding box center [698, 131] width 196 height 28
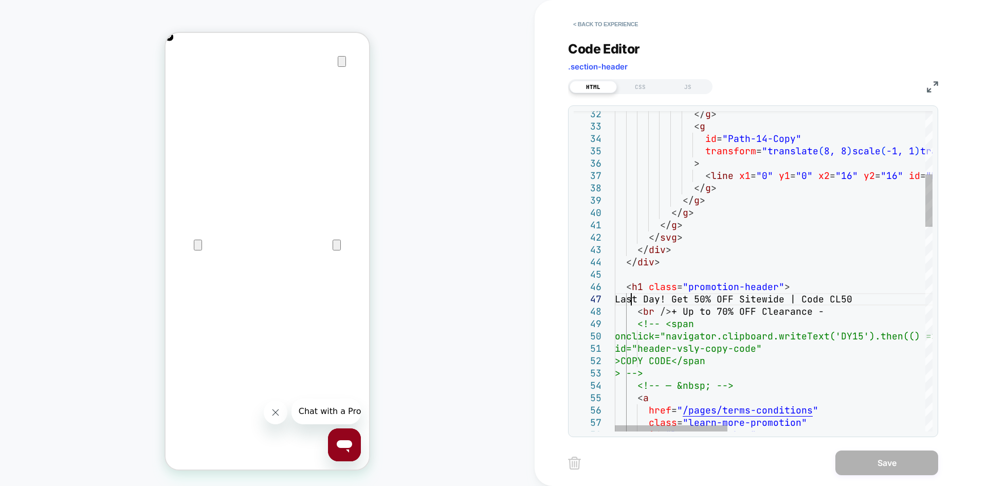
scroll to position [0, 0]
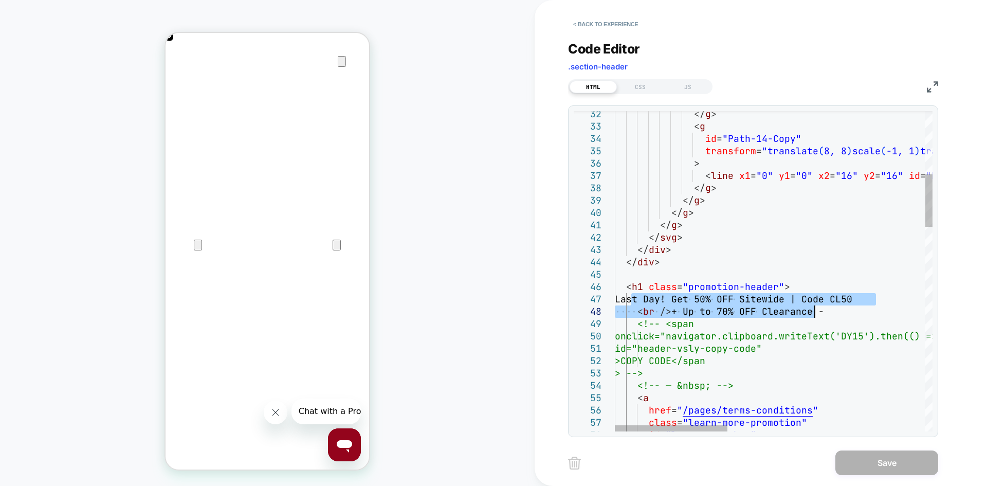
drag, startPoint x: 633, startPoint y: 297, endPoint x: 825, endPoint y: 307, distance: 192.1
drag, startPoint x: 827, startPoint y: 314, endPoint x: 638, endPoint y: 297, distance: 190.4
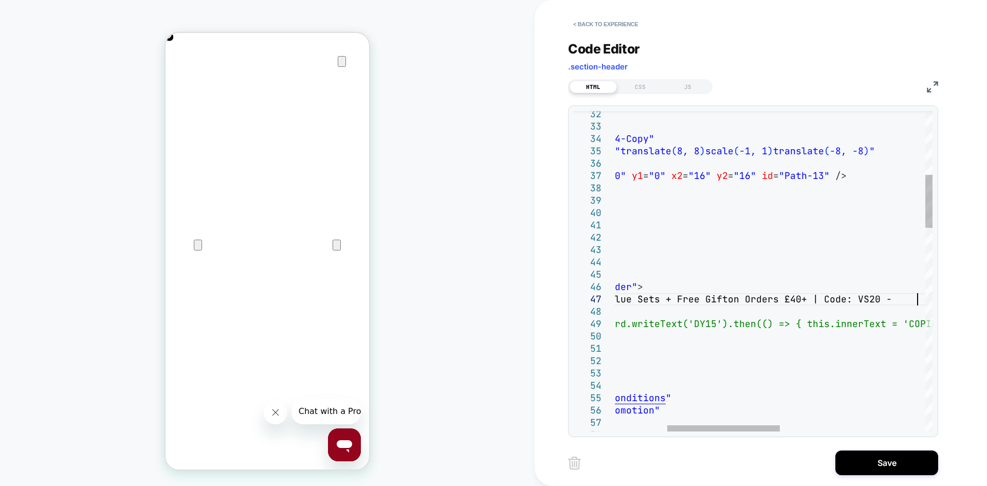
scroll to position [0, 407]
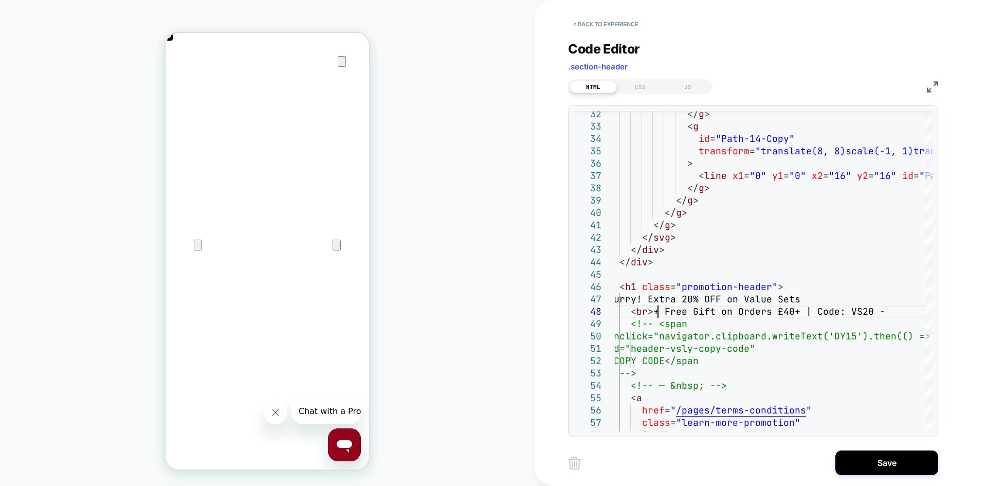
scroll to position [0, 0]
type textarea "**********"
click at [872, 464] on button "Save" at bounding box center [887, 462] width 103 height 25
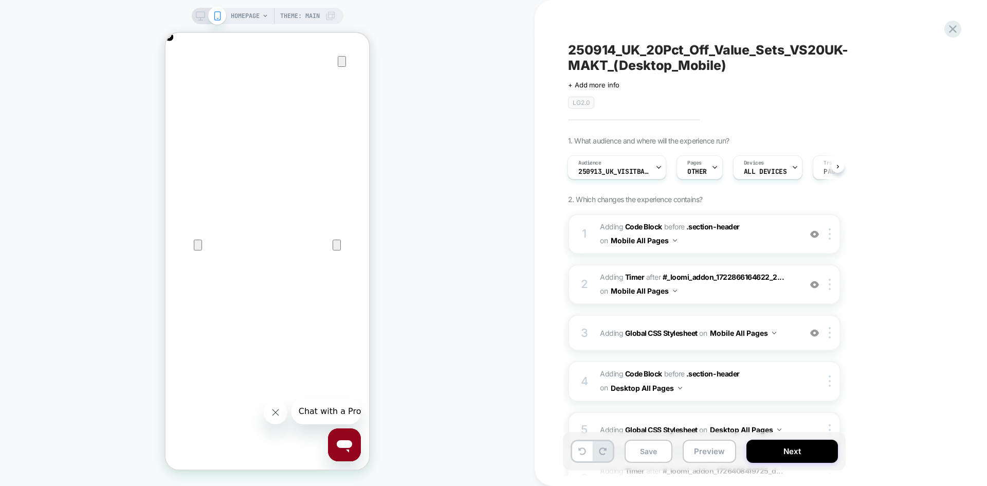
scroll to position [0, 407]
click at [196, 12] on rect at bounding box center [200, 15] width 9 height 6
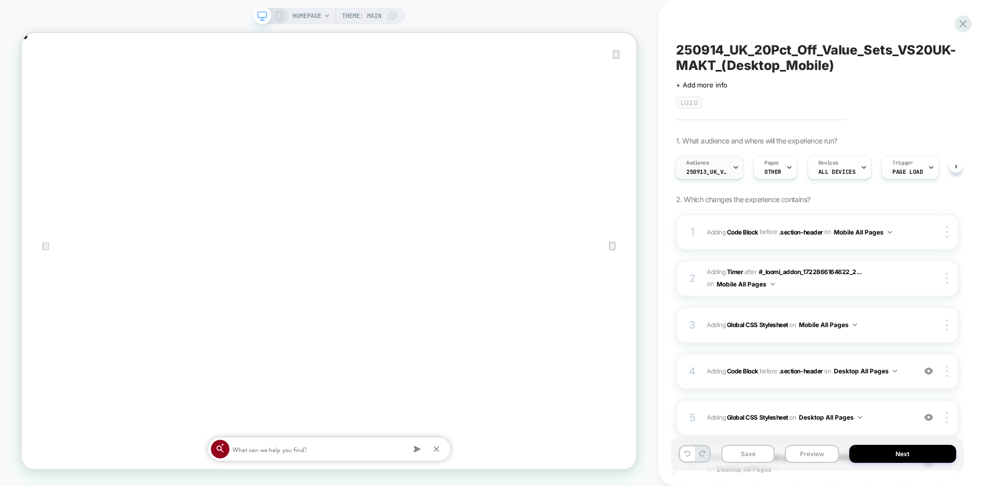
click at [707, 175] on div "Audience 250913_UK_VisitBanner_lcCL50UK-MAKT" at bounding box center [707, 167] width 62 height 23
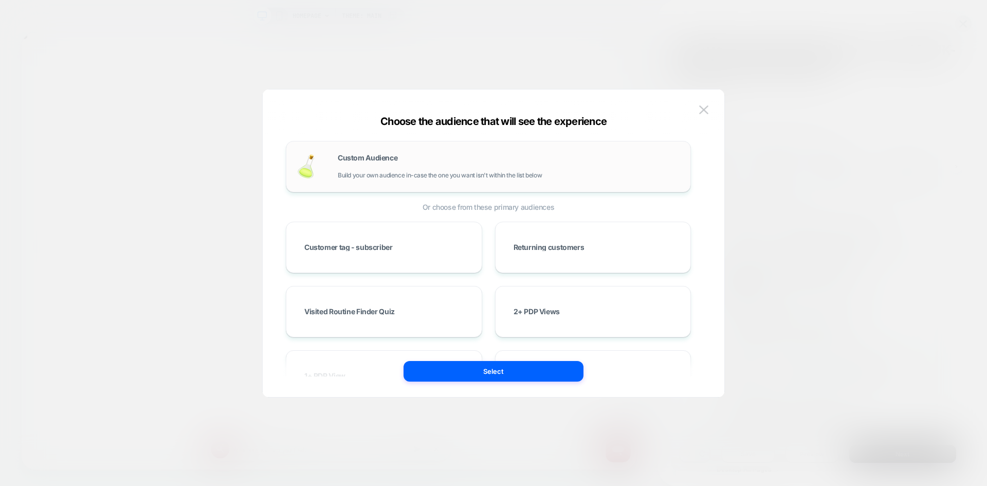
click at [513, 166] on div "Custom Audience Build your own audience in-case the one you want isn't within t…" at bounding box center [509, 166] width 342 height 25
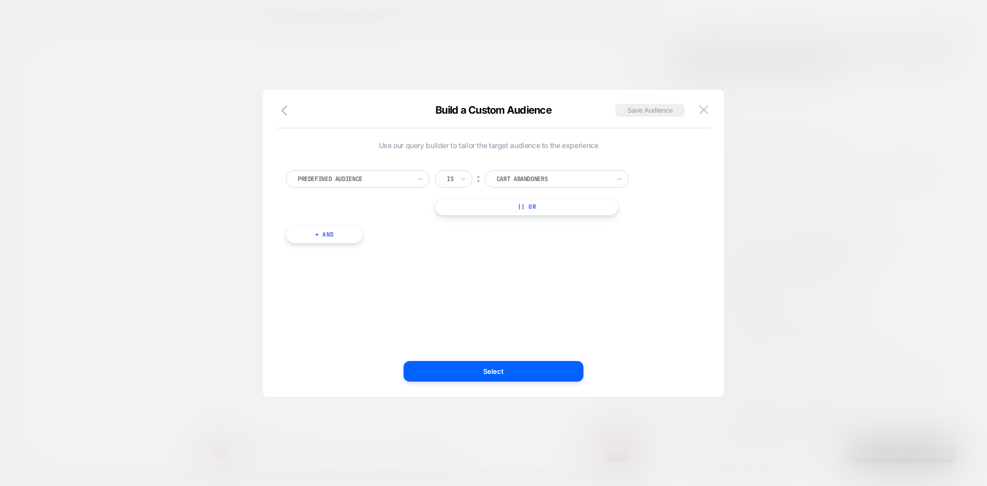
click at [377, 176] on div at bounding box center [354, 178] width 113 height 9
type input "*****"
click at [333, 217] on div "Visit In Page" at bounding box center [363, 221] width 134 height 16
click at [453, 183] on div at bounding box center [450, 178] width 7 height 9
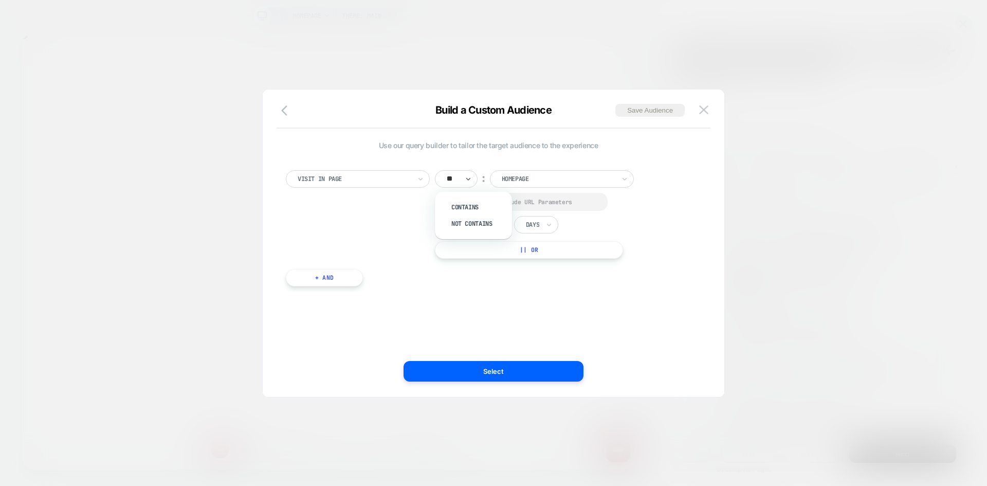
type input "***"
click at [469, 211] on div "Contains" at bounding box center [478, 207] width 67 height 16
click at [449, 201] on div at bounding box center [449, 202] width 8 height 8
click at [487, 222] on input "*" at bounding box center [496, 225] width 26 height 14
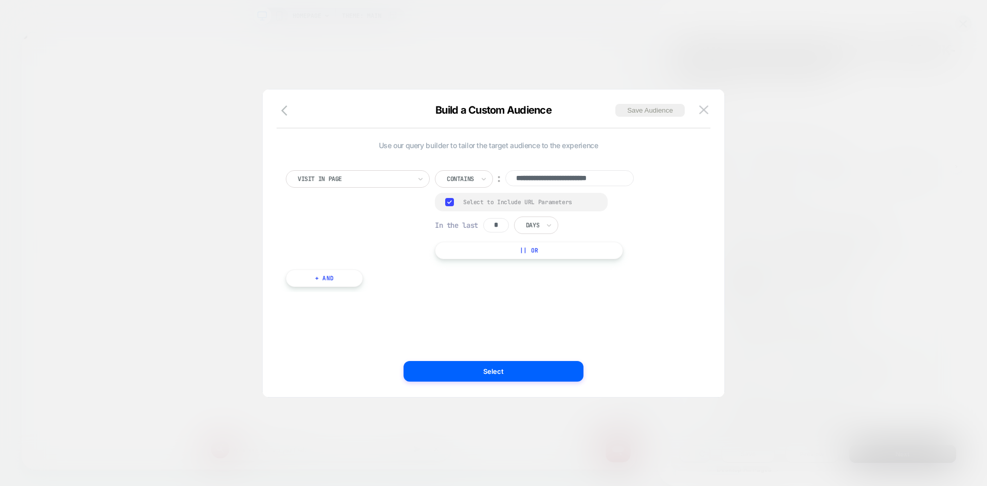
scroll to position [0, 0]
type input "*"
click at [540, 225] on div "Days" at bounding box center [532, 225] width 15 height 11
click at [554, 250] on div "Hours" at bounding box center [560, 253] width 67 height 16
click at [572, 180] on input "**********" at bounding box center [569, 178] width 129 height 16
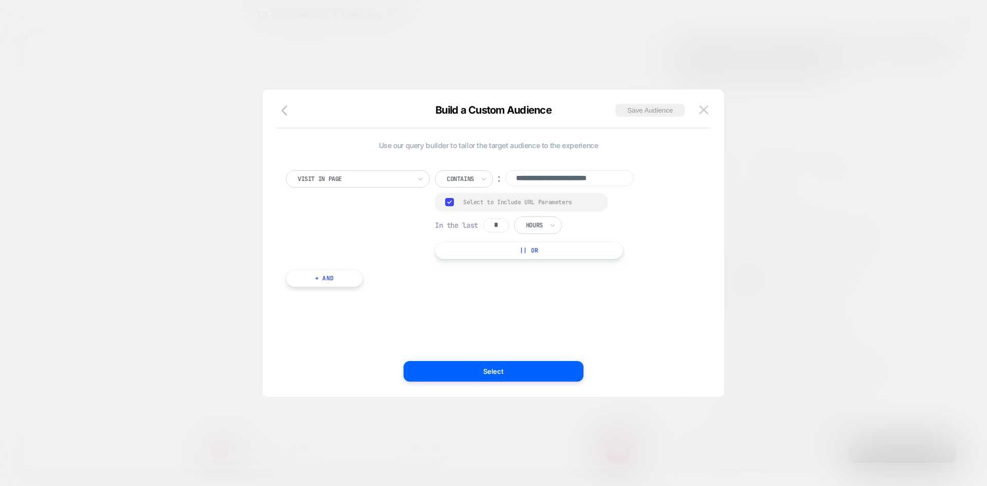
paste input
type input "**********"
click at [640, 112] on button "Save Audience" at bounding box center [649, 110] width 69 height 13
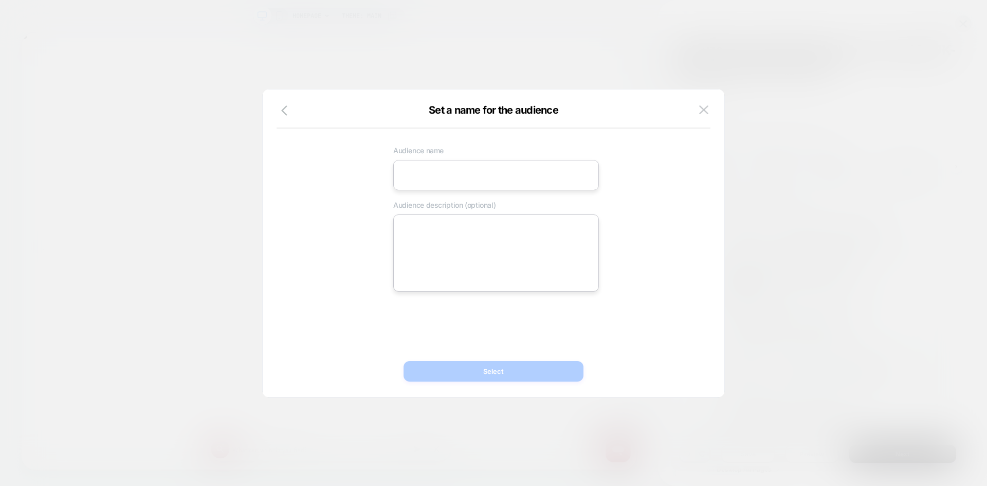
click at [461, 177] on input at bounding box center [496, 175] width 206 height 30
paste input "**********"
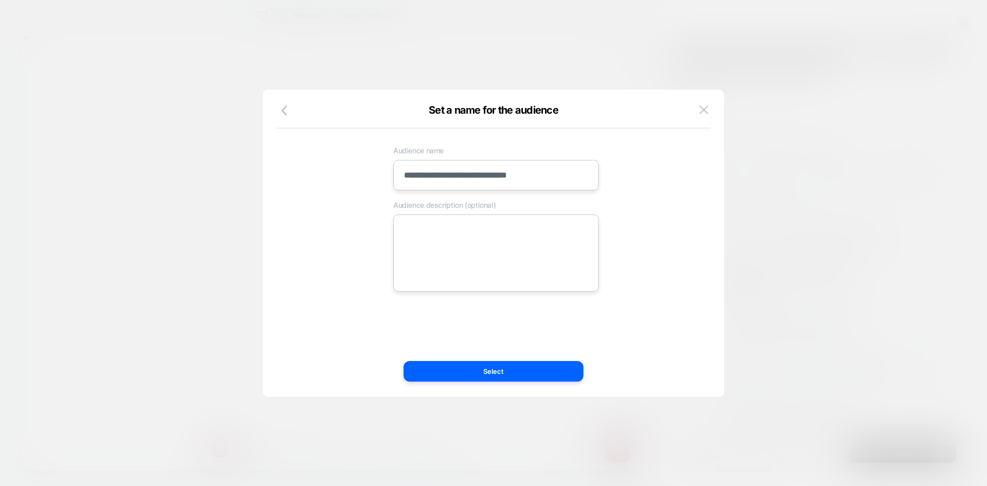
type input "**********"
click at [473, 259] on textarea at bounding box center [496, 252] width 206 height 77
paste textarea "**********"
type textarea "*"
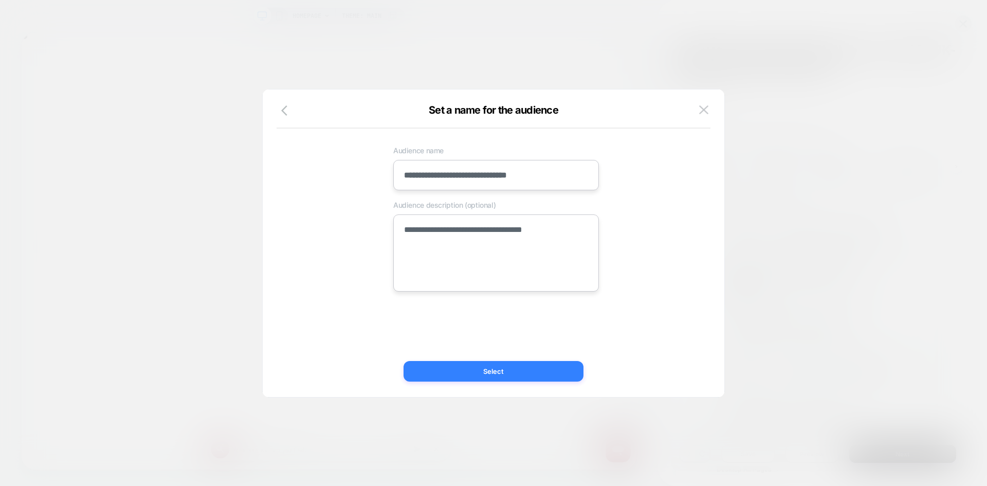
scroll to position [0, 820]
type textarea "**********"
click at [501, 362] on button "Select" at bounding box center [494, 371] width 180 height 21
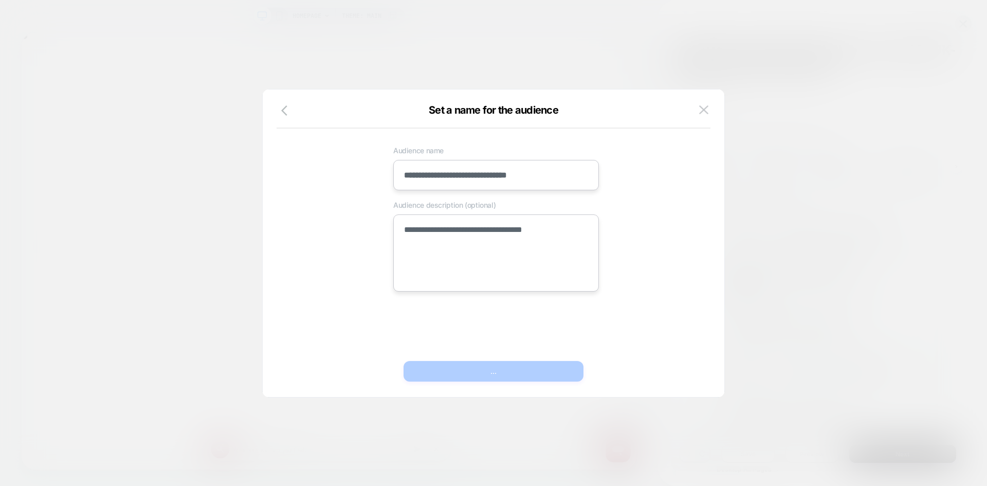
type textarea "*"
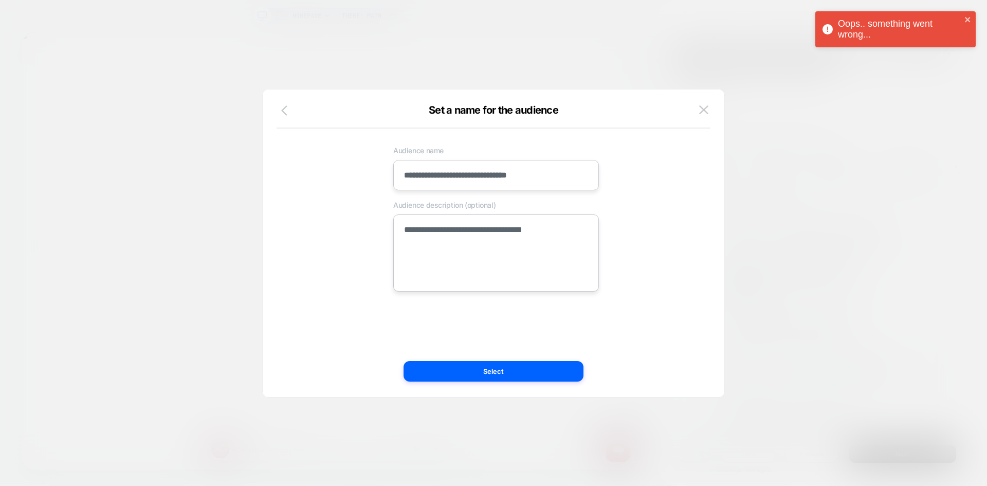
click at [279, 112] on button "button" at bounding box center [287, 111] width 19 height 15
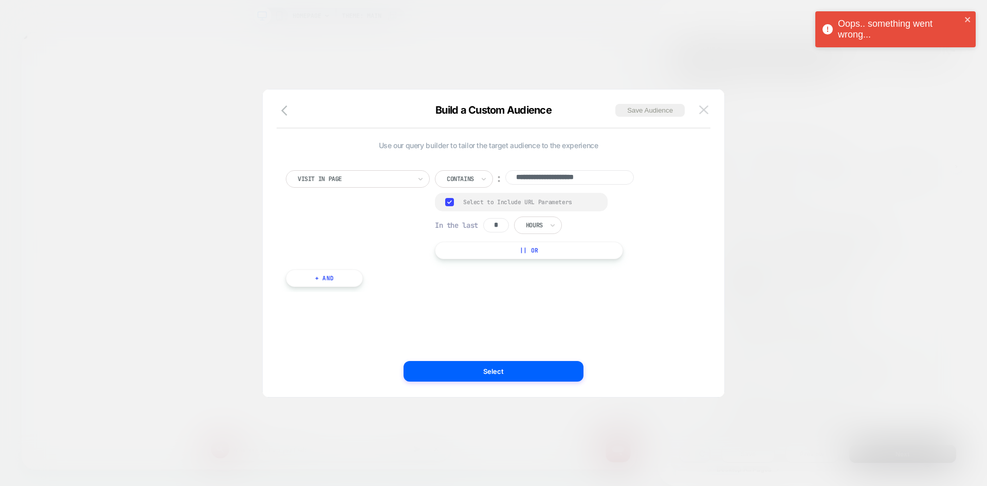
click at [706, 112] on img at bounding box center [703, 109] width 9 height 9
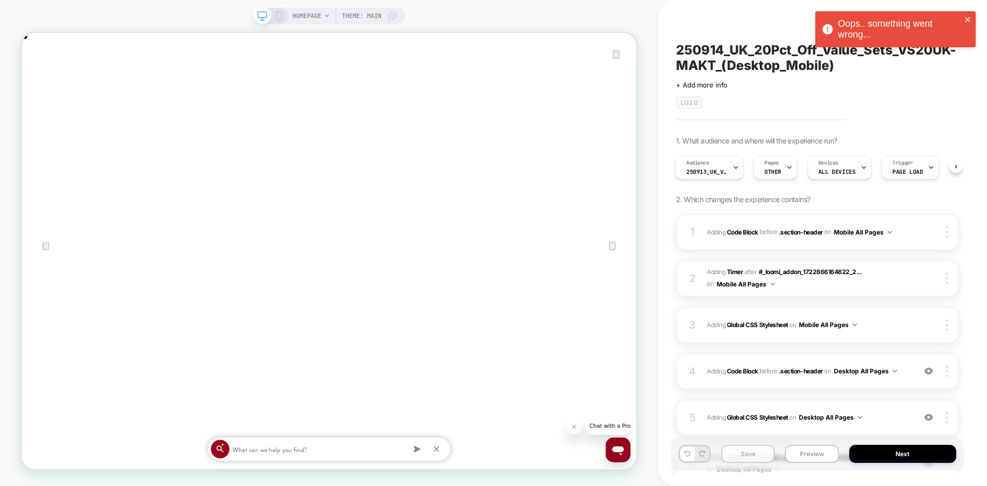
click at [761, 458] on button "Save" at bounding box center [747, 454] width 53 height 18
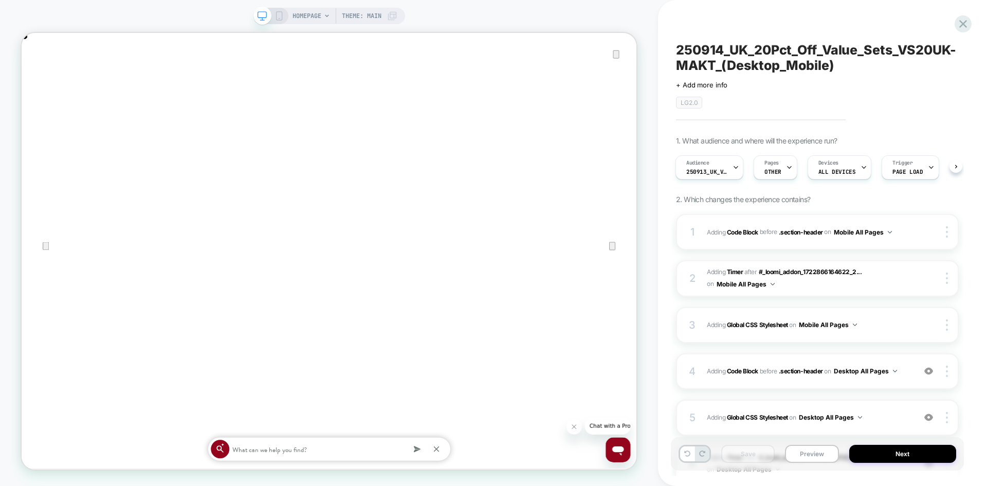
click at [275, 18] on icon at bounding box center [279, 15] width 9 height 9
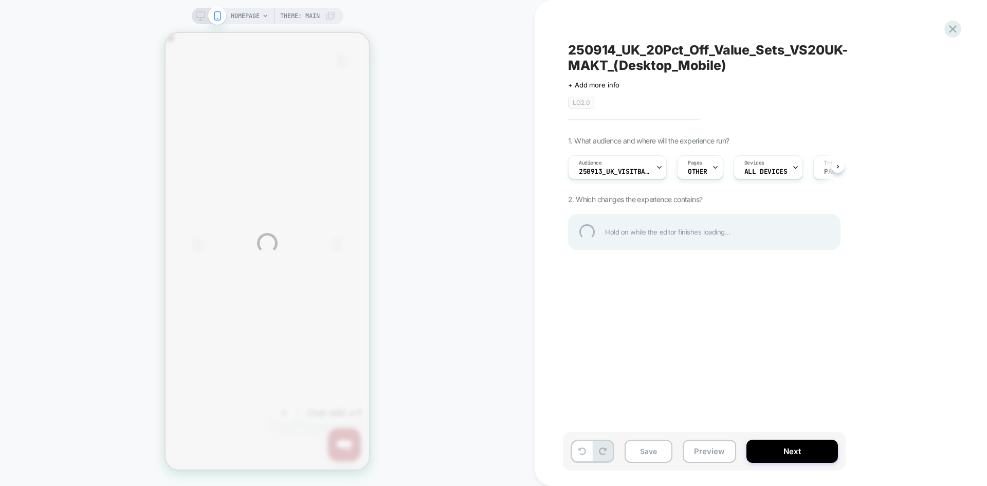
scroll to position [0, 407]
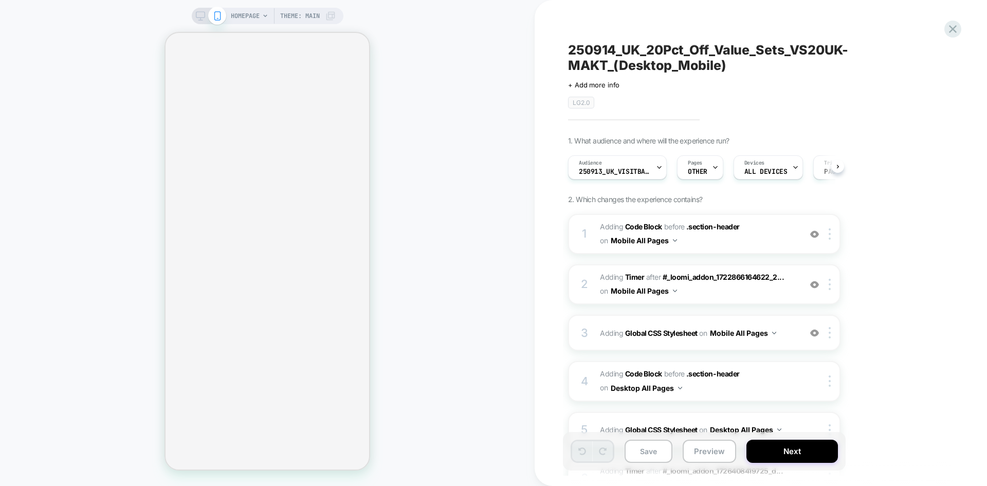
scroll to position [0, 1]
click at [198, 22] on div "HOMEPAGE Theme: MAIN" at bounding box center [268, 16] width 152 height 16
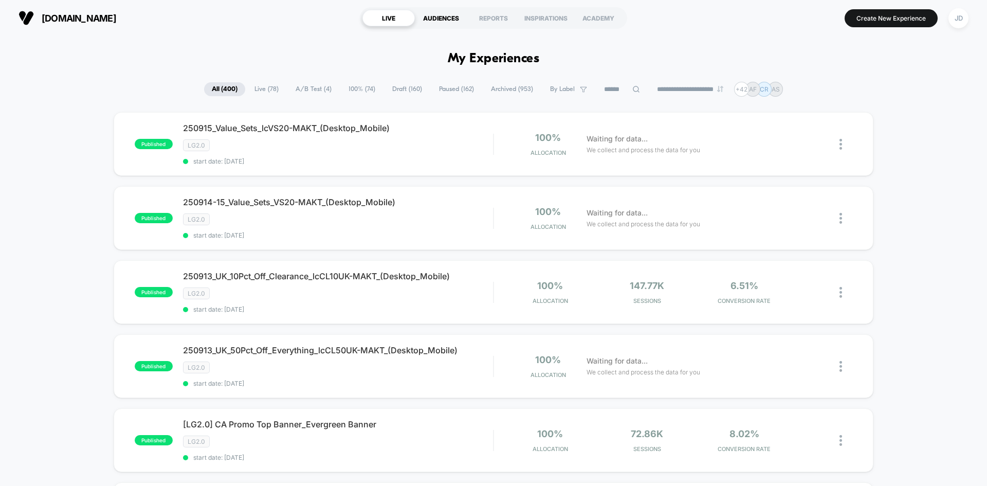
click at [451, 20] on div "AUDIENCES" at bounding box center [441, 18] width 52 height 16
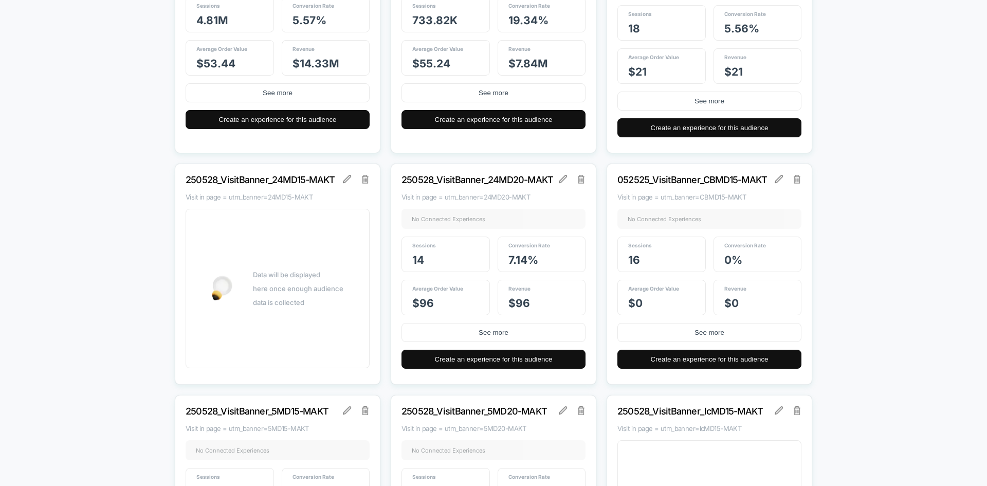
scroll to position [1851, 0]
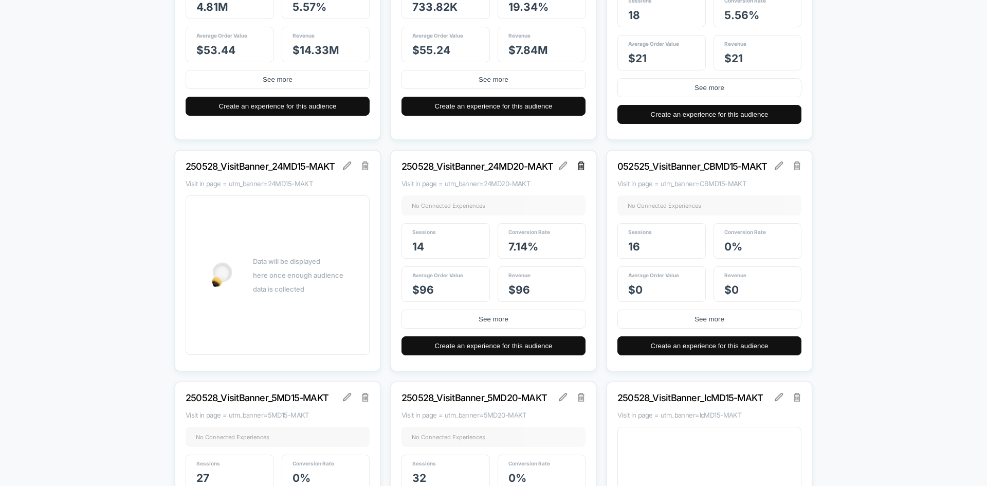
click at [583, 166] on img at bounding box center [581, 165] width 7 height 8
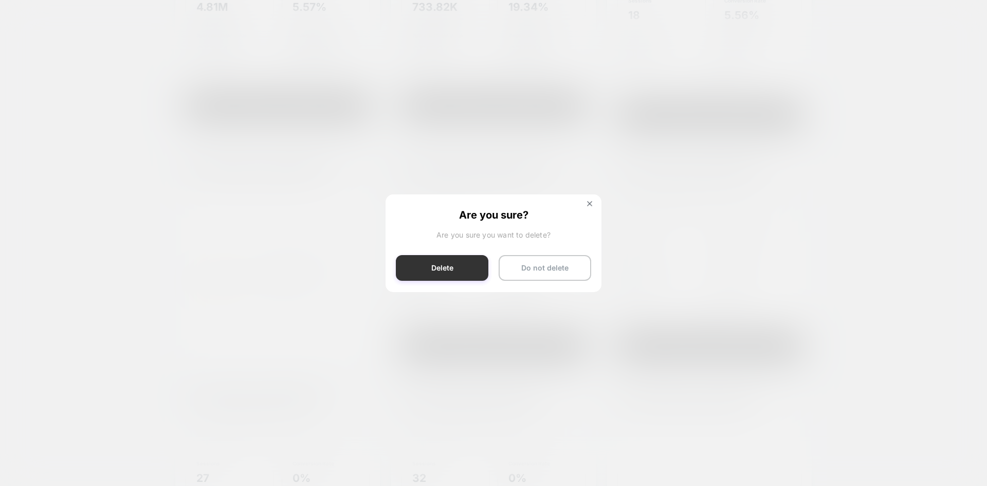
click at [450, 275] on button "Delete" at bounding box center [442, 268] width 93 height 26
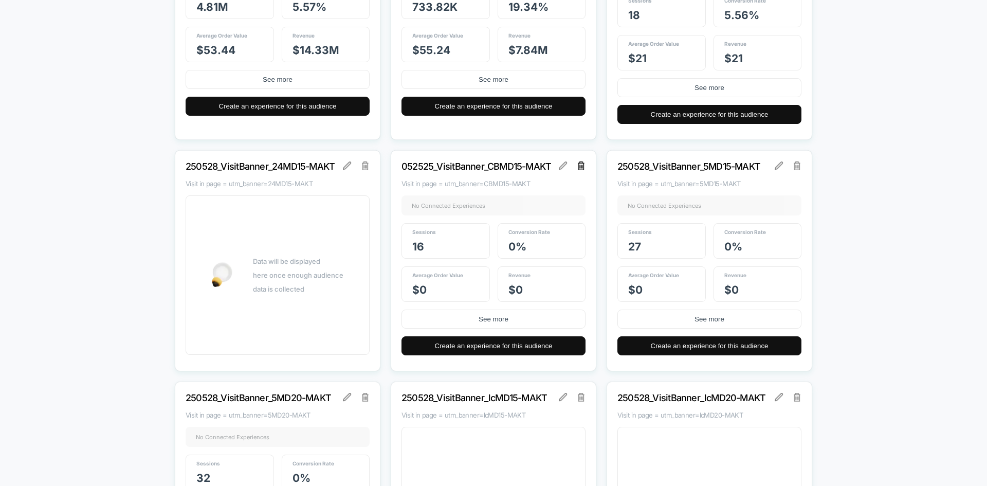
click at [581, 170] on img at bounding box center [581, 165] width 7 height 8
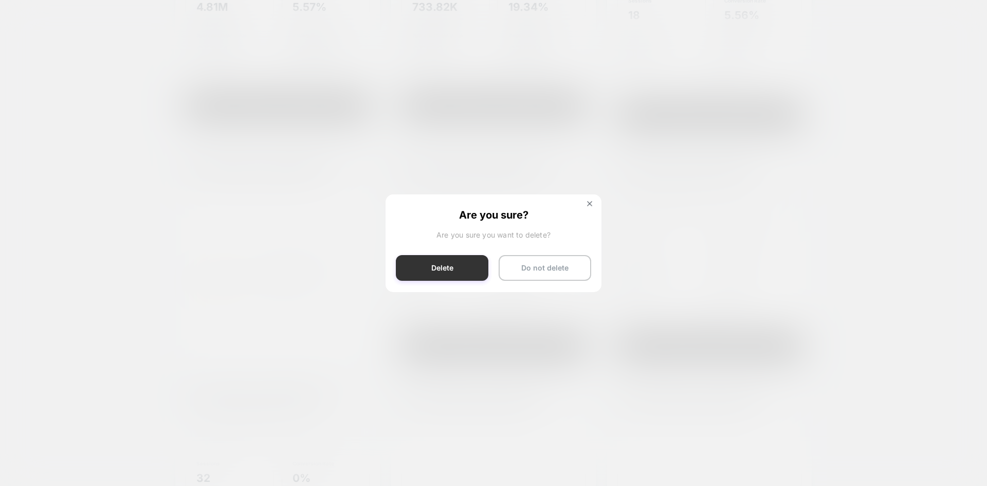
click at [450, 266] on button "Delete" at bounding box center [442, 268] width 93 height 26
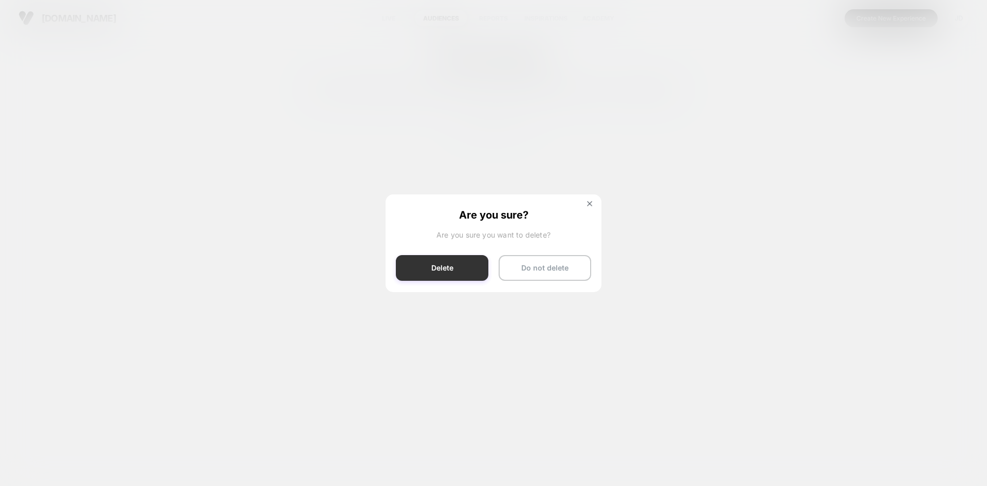
scroll to position [0, 0]
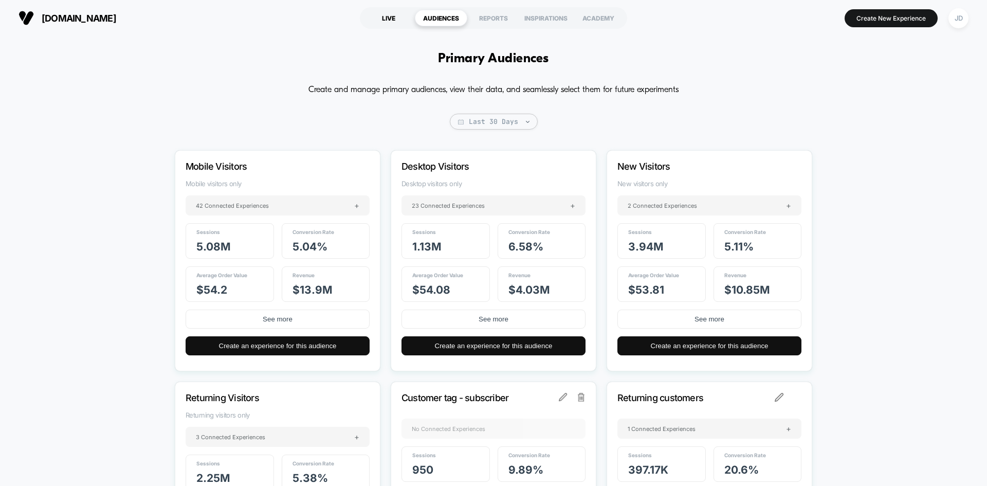
click at [396, 20] on div "LIVE" at bounding box center [388, 18] width 52 height 16
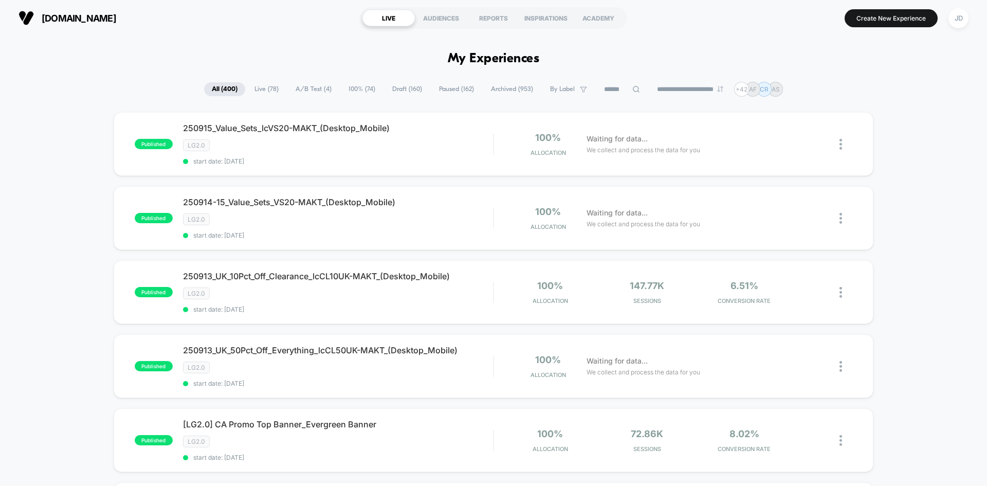
click at [396, 94] on span "Draft ( 160 )" at bounding box center [407, 89] width 45 height 14
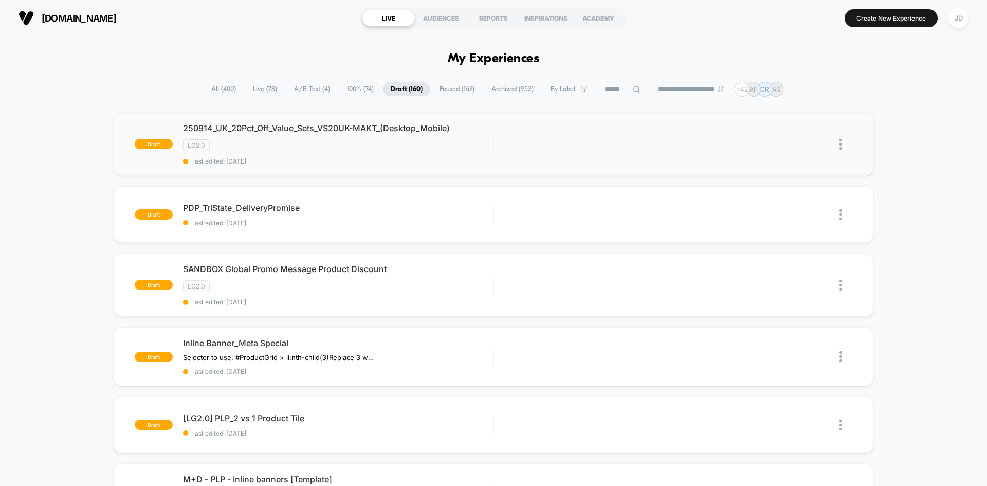
click at [841, 141] on img at bounding box center [841, 144] width 3 height 11
click at [778, 98] on div "Edit" at bounding box center [788, 96] width 93 height 23
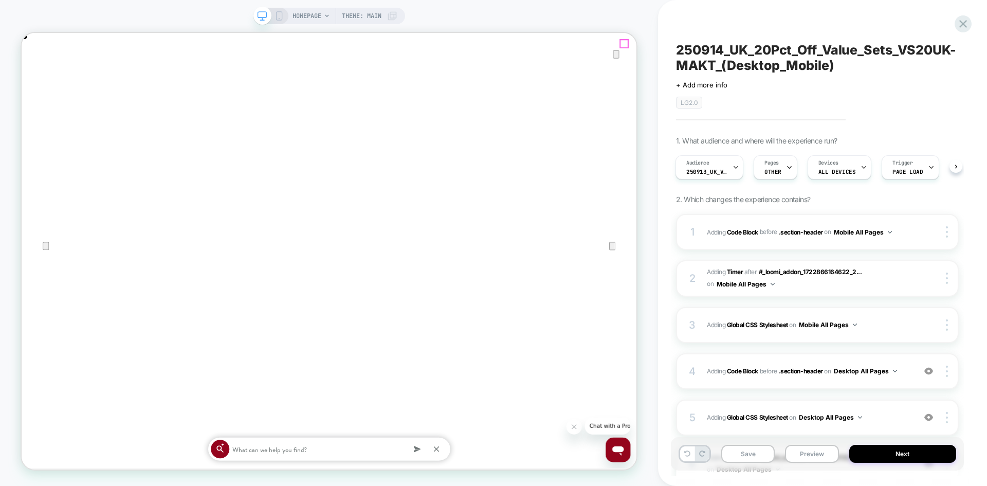
scroll to position [0, 1640]
click at [38, 79] on icon "Close" at bounding box center [32, 85] width 12 height 12
click at [904, 375] on span "Adding Code Block BEFORE .section-header .section-header on Desktop All Pages" at bounding box center [808, 371] width 203 height 13
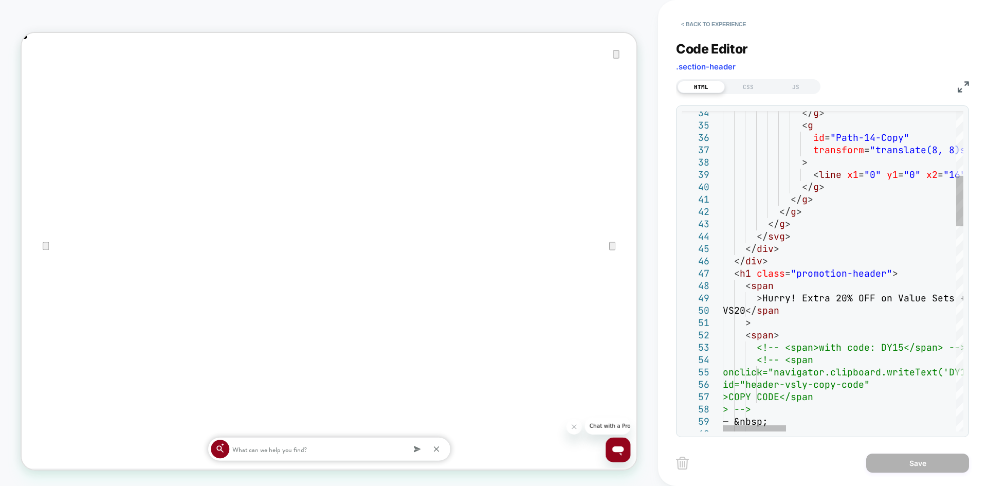
scroll to position [0, 0]
click at [698, 26] on button "< Back to experience" at bounding box center [713, 24] width 75 height 16
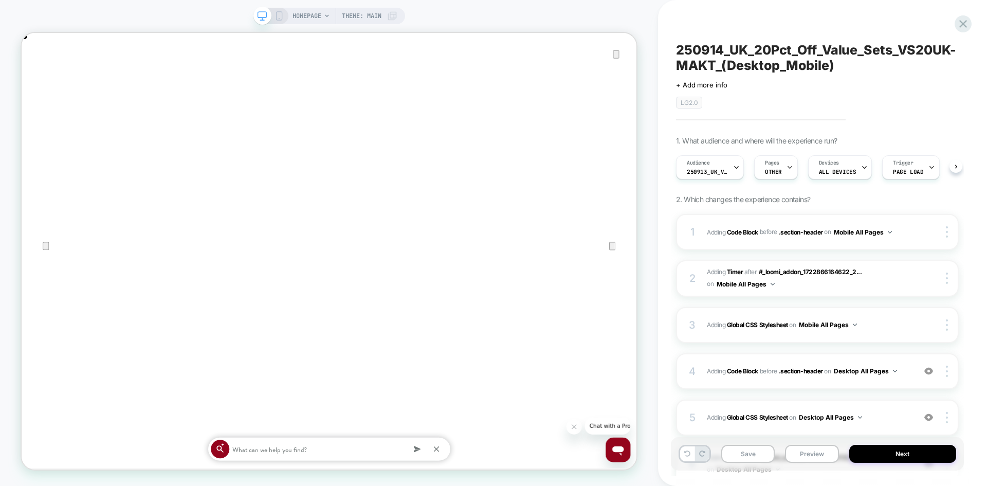
scroll to position [0, 1]
click at [714, 168] on span "250913_UK_VisitBanner_lcCL50UK-MAKT" at bounding box center [706, 171] width 41 height 7
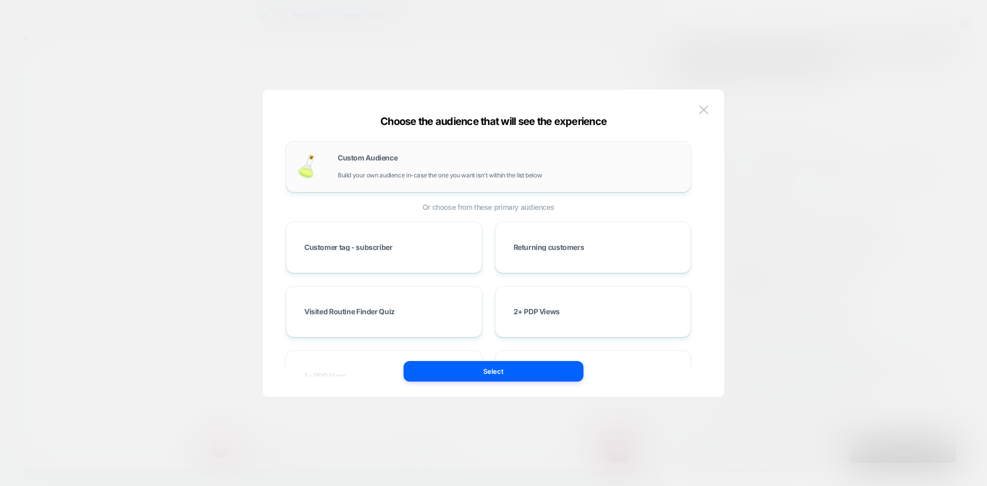
click at [431, 160] on div "Custom Audience Build your own audience in-case the one you want isn't within t…" at bounding box center [509, 166] width 342 height 25
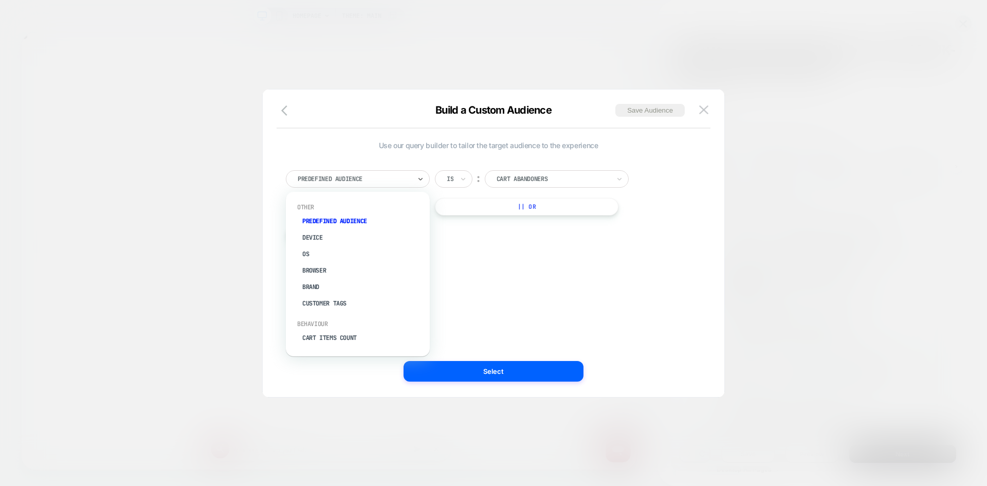
click at [405, 178] on div at bounding box center [354, 178] width 113 height 9
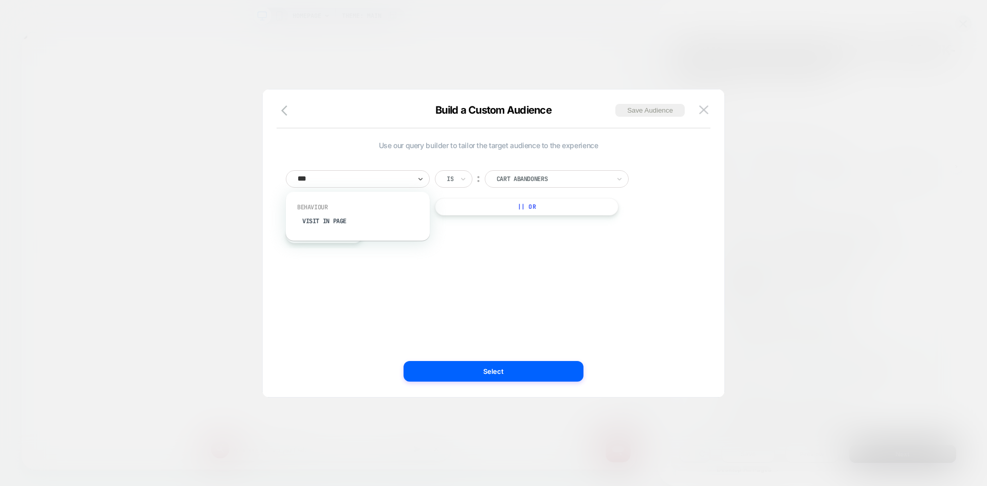
type input "****"
click at [349, 214] on div "Visit In Page" at bounding box center [363, 221] width 134 height 16
click at [456, 182] on div "Is" at bounding box center [454, 178] width 38 height 17
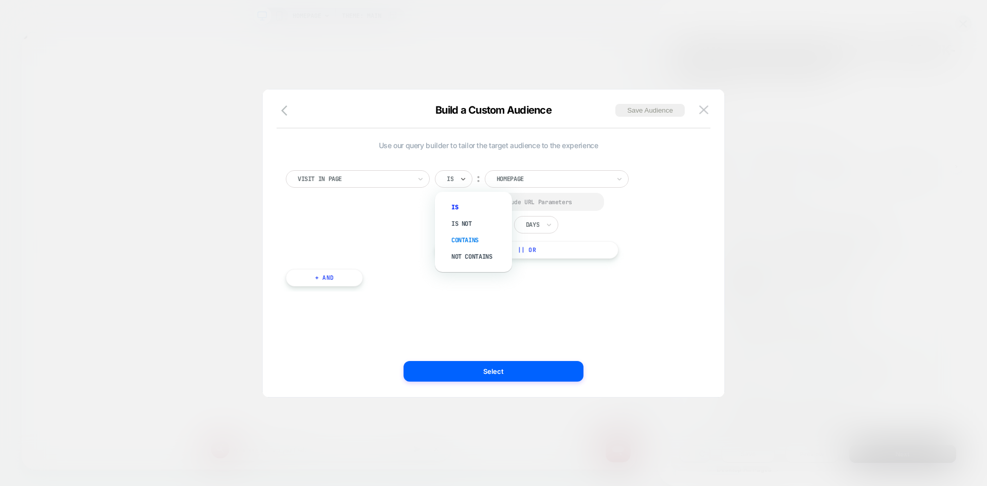
click at [466, 235] on div "Contains" at bounding box center [478, 240] width 67 height 16
click at [451, 204] on div at bounding box center [449, 202] width 8 height 8
drag, startPoint x: 506, startPoint y: 231, endPoint x: 475, endPoint y: 231, distance: 31.4
click at [475, 231] on div "In the last * Days" at bounding box center [496, 224] width 123 height 17
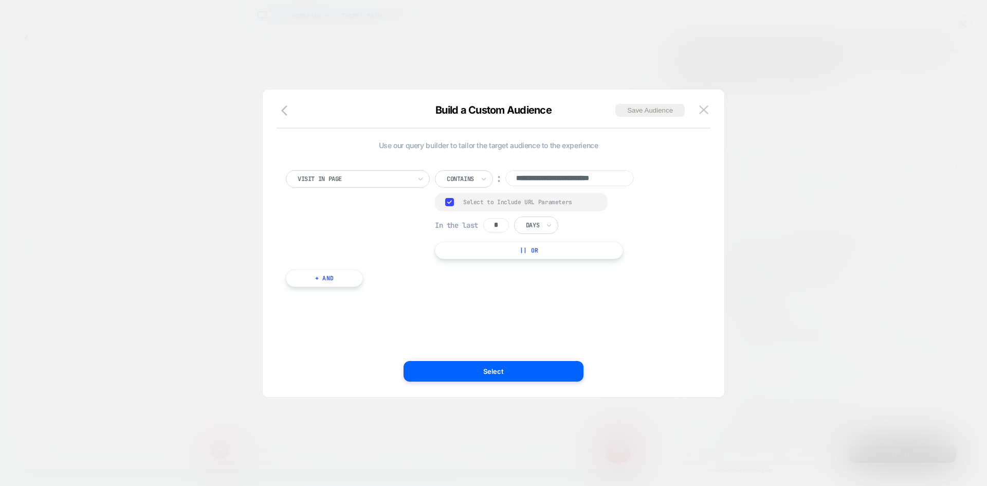
type input "**********"
drag, startPoint x: 503, startPoint y: 226, endPoint x: 470, endPoint y: 227, distance: 32.9
click at [470, 227] on div "In the last * Days" at bounding box center [496, 224] width 123 height 17
type input "*"
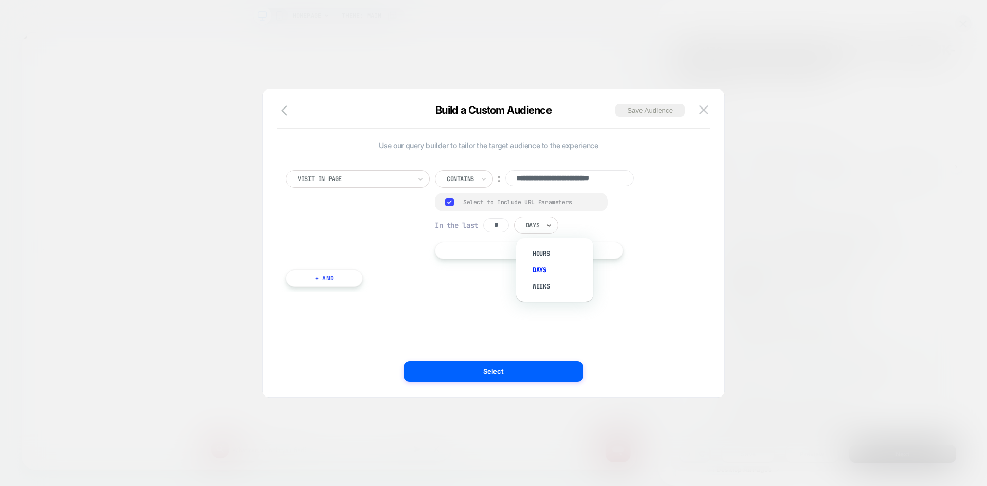
click at [543, 225] on div "Days" at bounding box center [536, 224] width 44 height 17
click at [546, 250] on div "Hours" at bounding box center [560, 253] width 67 height 16
click at [542, 176] on input "**********" at bounding box center [569, 178] width 129 height 16
paste input
type input "**********"
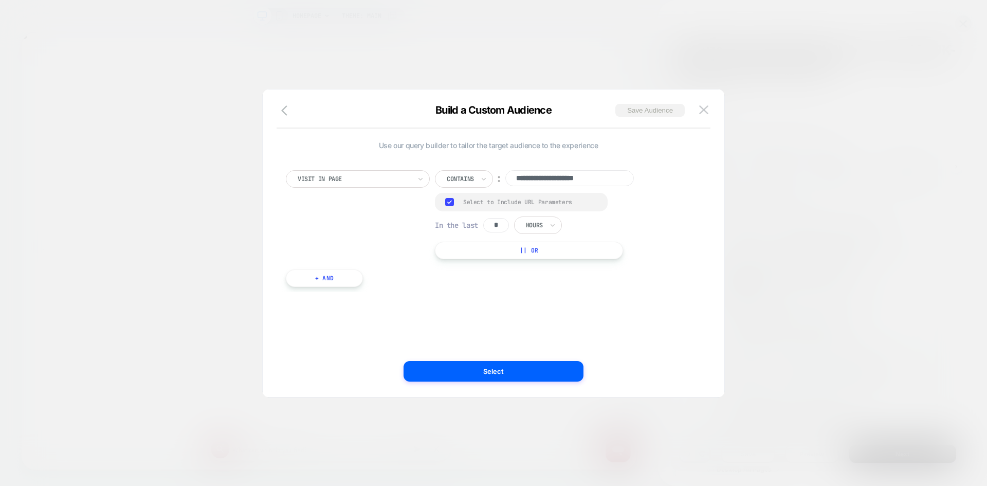
click at [645, 113] on button "Save Audience" at bounding box center [649, 110] width 69 height 13
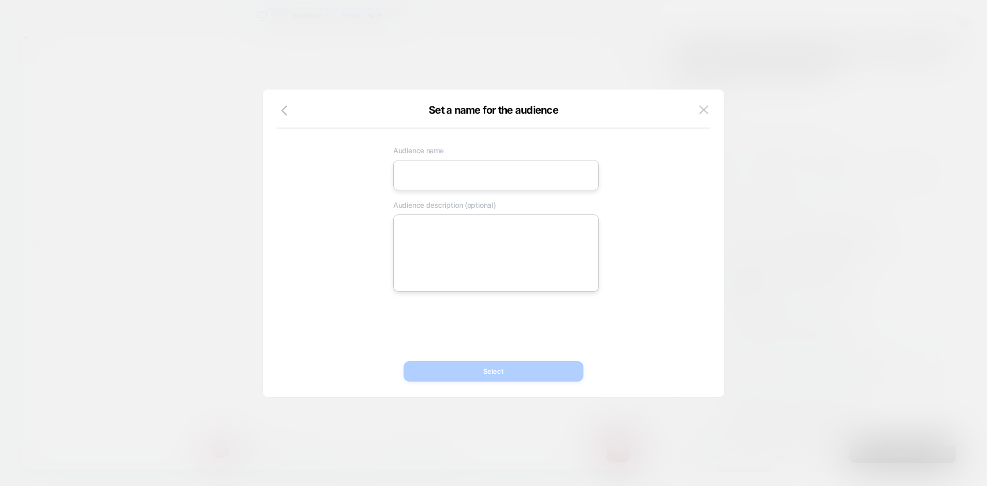
scroll to position [0, 1640]
click at [443, 173] on input at bounding box center [496, 175] width 206 height 30
paste input "**********"
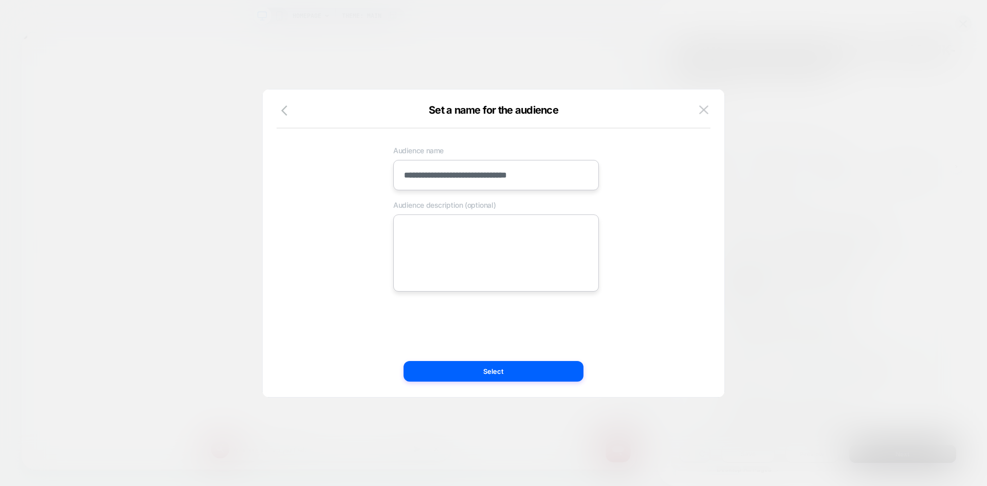
type input "**********"
click at [450, 237] on textarea at bounding box center [496, 252] width 206 height 77
paste textarea "**********"
type textarea "*"
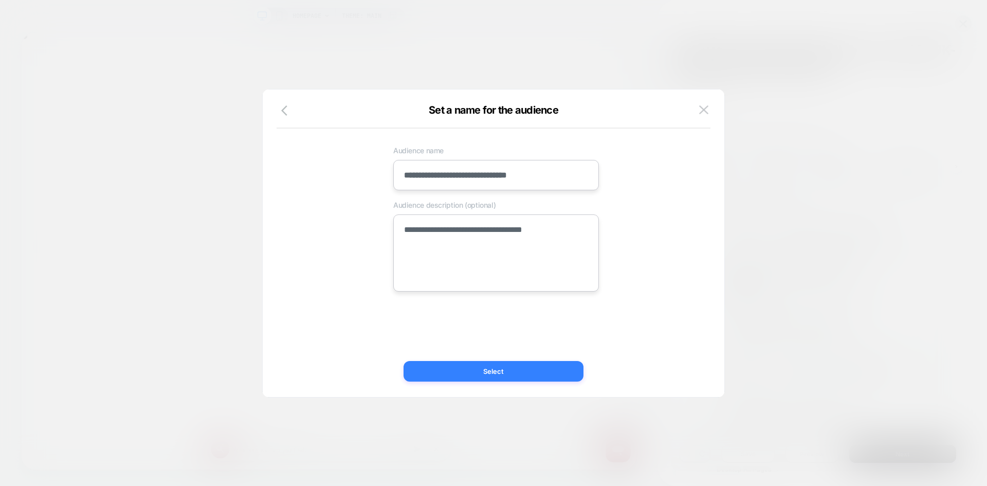
type textarea "**********"
click at [478, 378] on button "Select" at bounding box center [494, 371] width 180 height 21
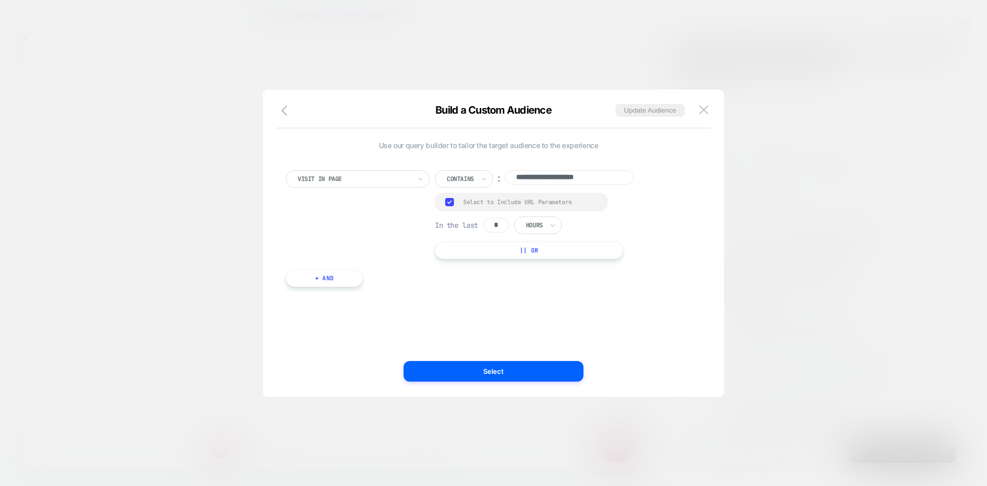
scroll to position [0, 0]
click at [633, 112] on button "Update Audience" at bounding box center [649, 110] width 69 height 13
type textarea "*"
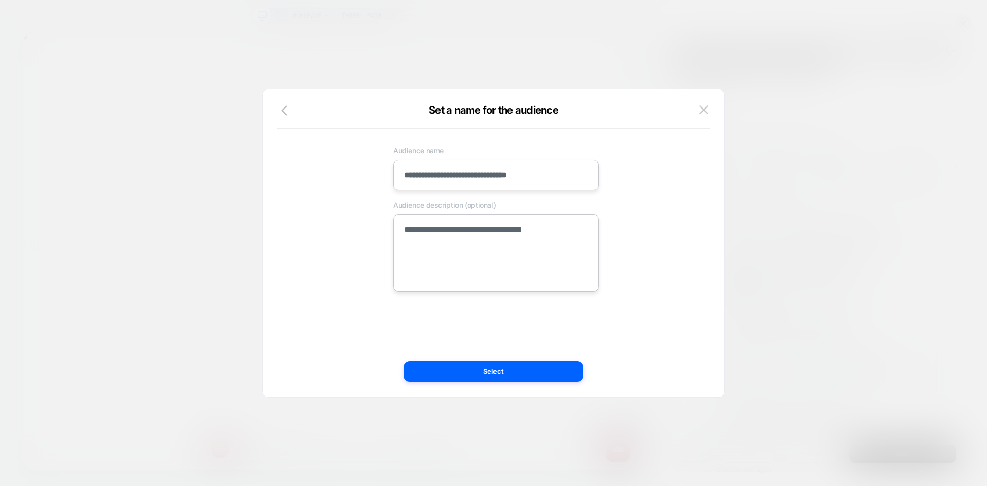
scroll to position [0, 820]
click at [287, 113] on icon "button" at bounding box center [287, 110] width 12 height 12
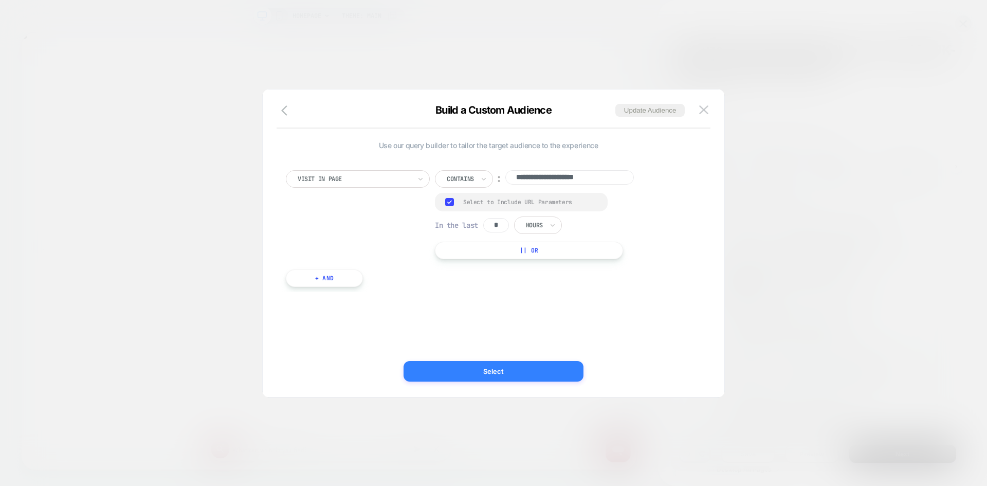
click at [480, 366] on button "Select" at bounding box center [494, 371] width 180 height 21
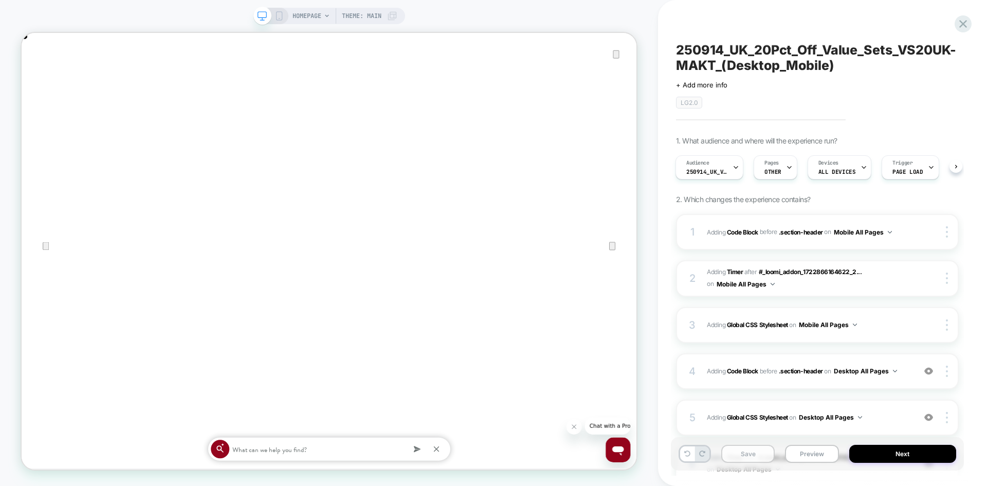
click at [740, 450] on button "Save" at bounding box center [747, 454] width 53 height 18
click at [272, 13] on div at bounding box center [271, 15] width 26 height 9
click at [276, 11] on icon at bounding box center [279, 15] width 9 height 9
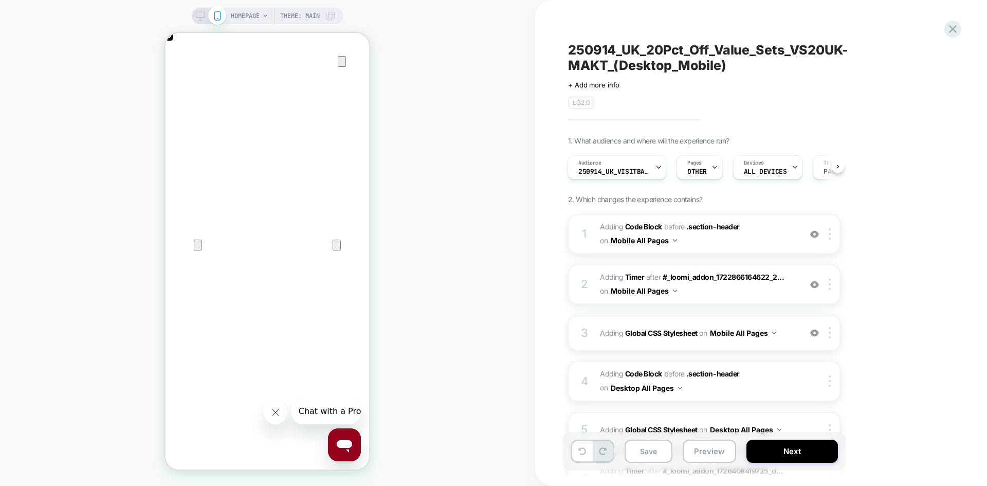
click at [193, 16] on div "HOMEPAGE Theme: MAIN" at bounding box center [268, 16] width 152 height 16
click at [199, 12] on rect at bounding box center [200, 15] width 9 height 6
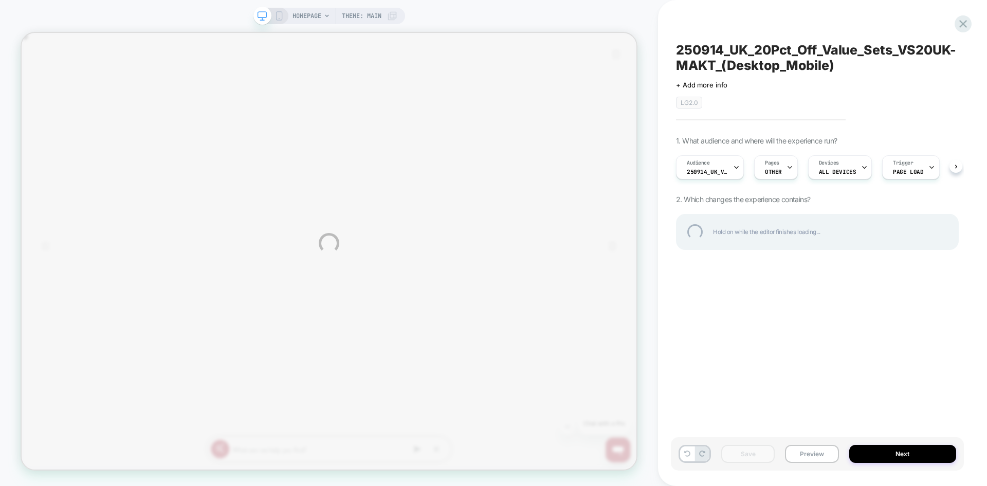
scroll to position [0, 820]
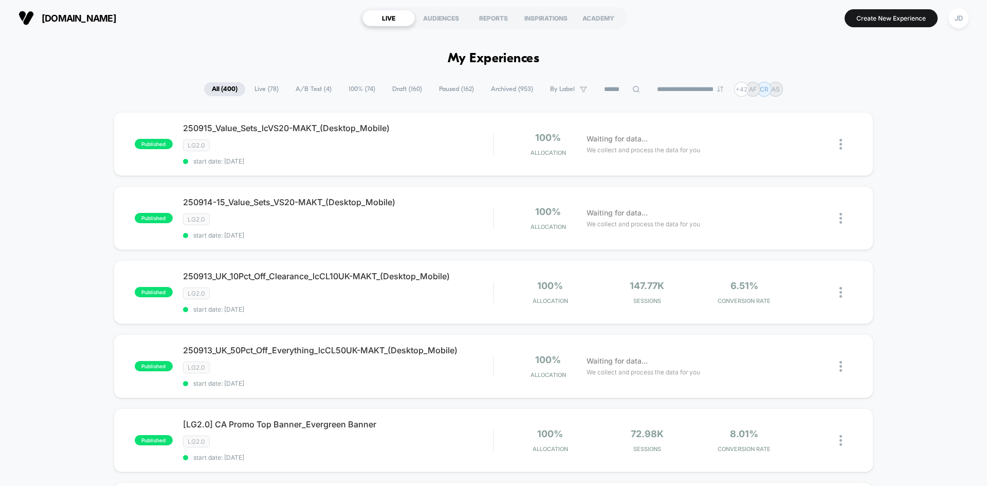
click at [390, 93] on span "Draft ( 160 )" at bounding box center [407, 89] width 45 height 14
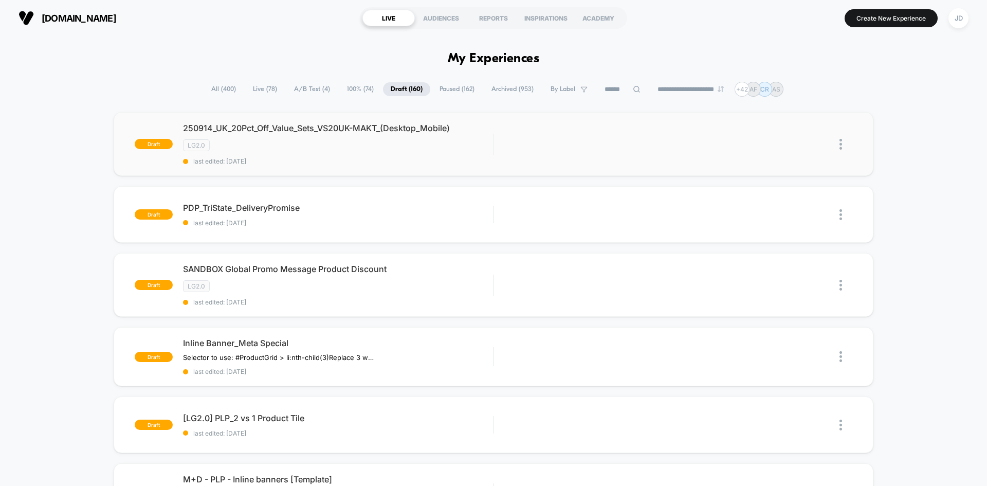
click at [840, 143] on img at bounding box center [841, 144] width 3 height 11
click at [783, 101] on div "Edit" at bounding box center [788, 96] width 93 height 23
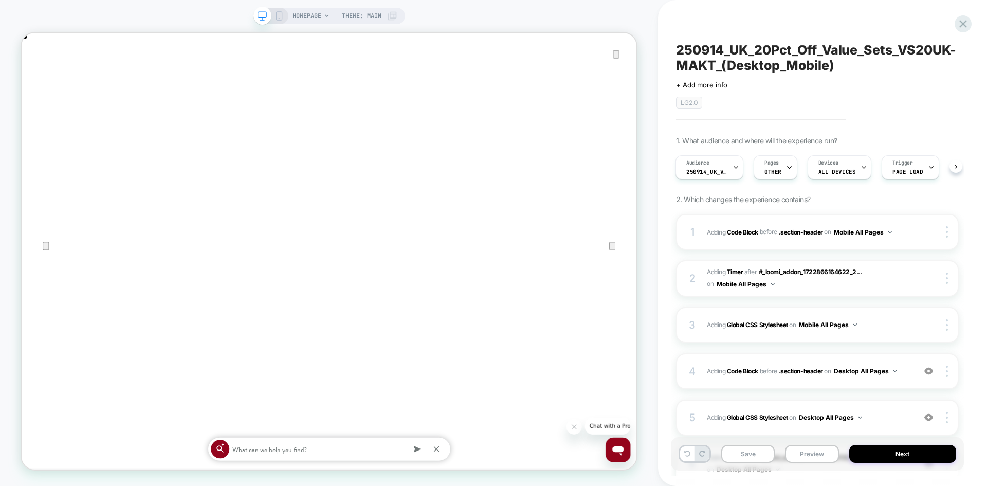
scroll to position [0, 1640]
click at [38, 79] on icon "Close" at bounding box center [32, 85] width 12 height 12
click at [808, 452] on button "Preview" at bounding box center [811, 454] width 53 height 18
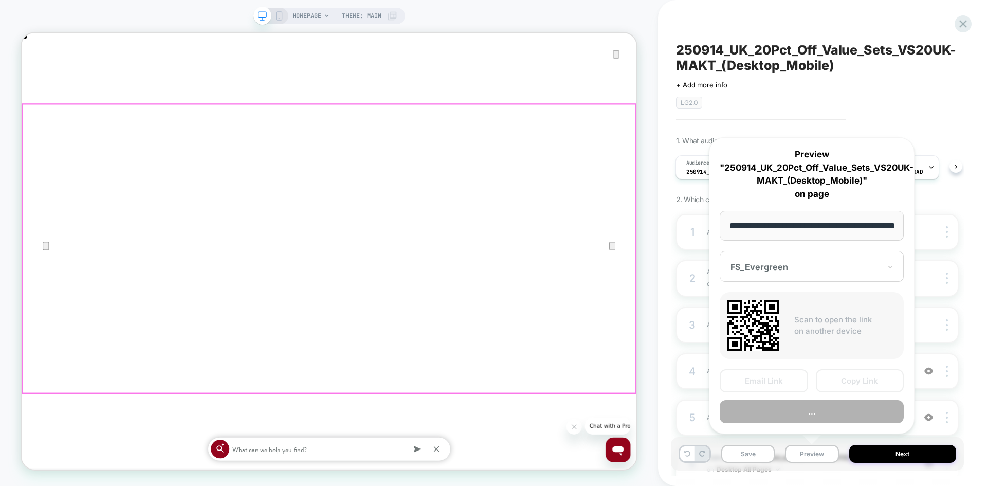
scroll to position [0, 37]
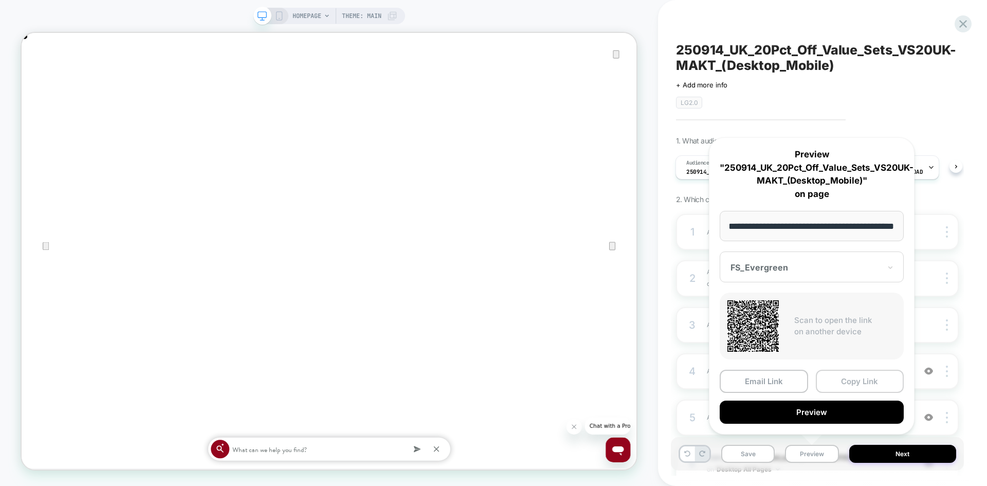
click at [836, 382] on button "Copy Link" at bounding box center [860, 381] width 88 height 23
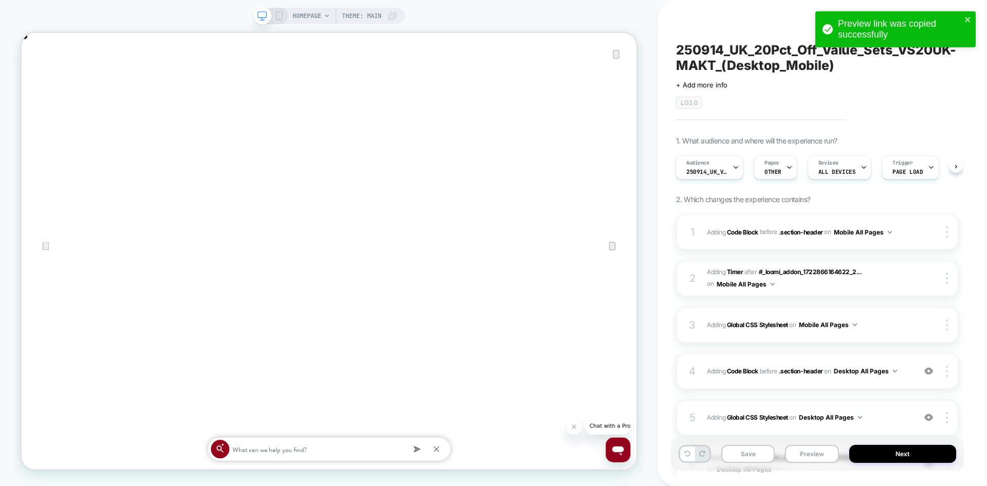
scroll to position [0, 820]
click at [966, 21] on icon "close" at bounding box center [967, 19] width 5 height 5
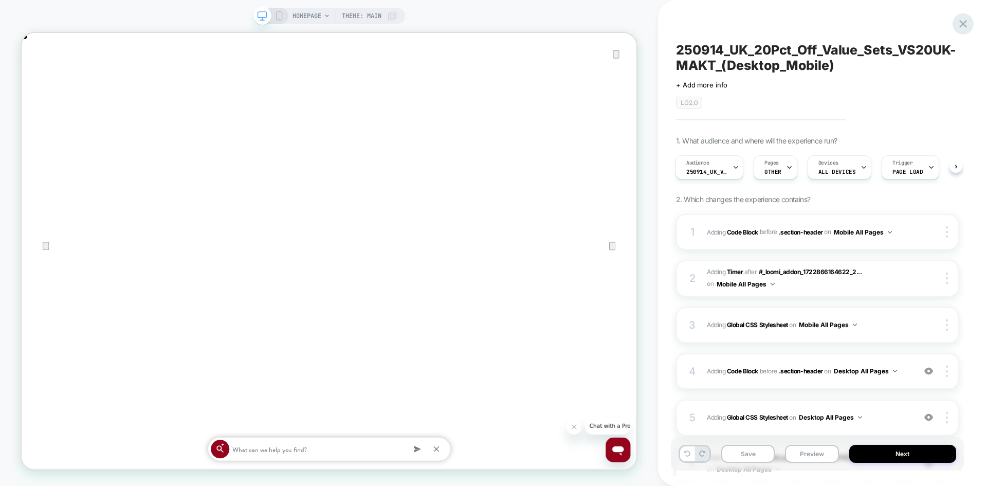
click at [971, 25] on div at bounding box center [963, 23] width 21 height 21
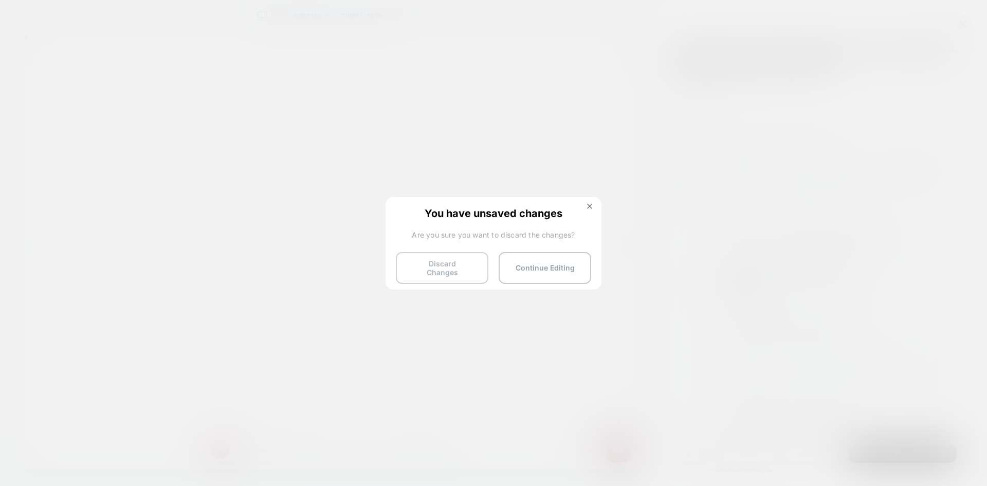
click at [451, 269] on button "Discard Changes" at bounding box center [442, 268] width 93 height 32
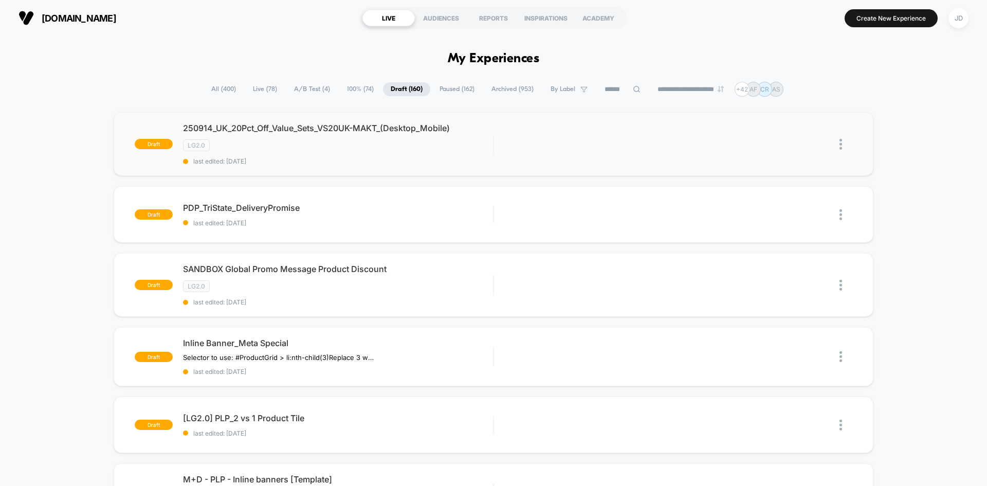
click at [842, 142] on img at bounding box center [841, 144] width 3 height 11
click at [783, 189] on div "Delete" at bounding box center [788, 191] width 93 height 23
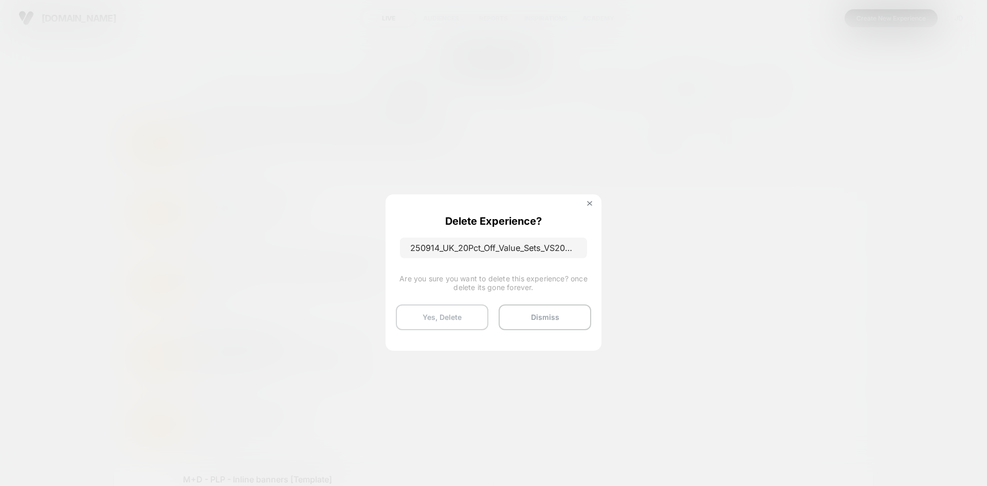
click at [456, 311] on button "Yes, Delete" at bounding box center [442, 317] width 93 height 26
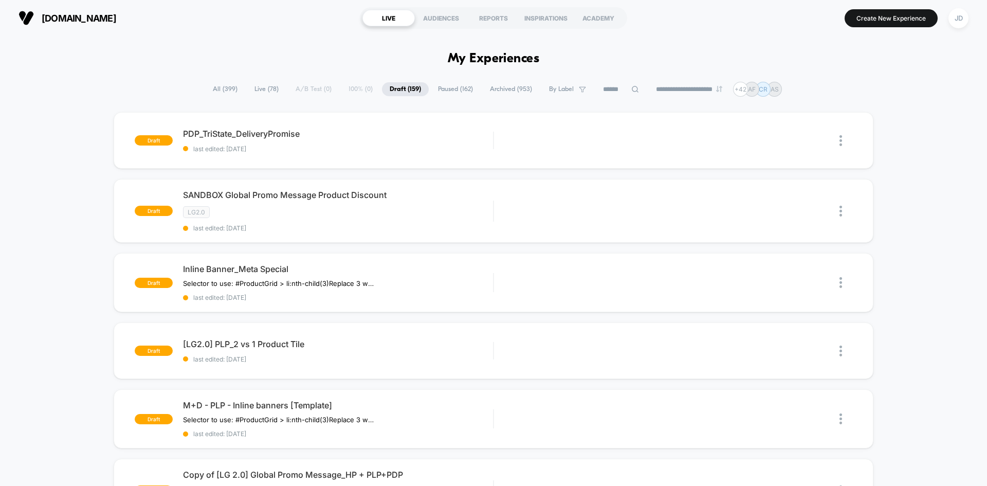
click at [219, 87] on span "All ( 399 )" at bounding box center [225, 89] width 40 height 14
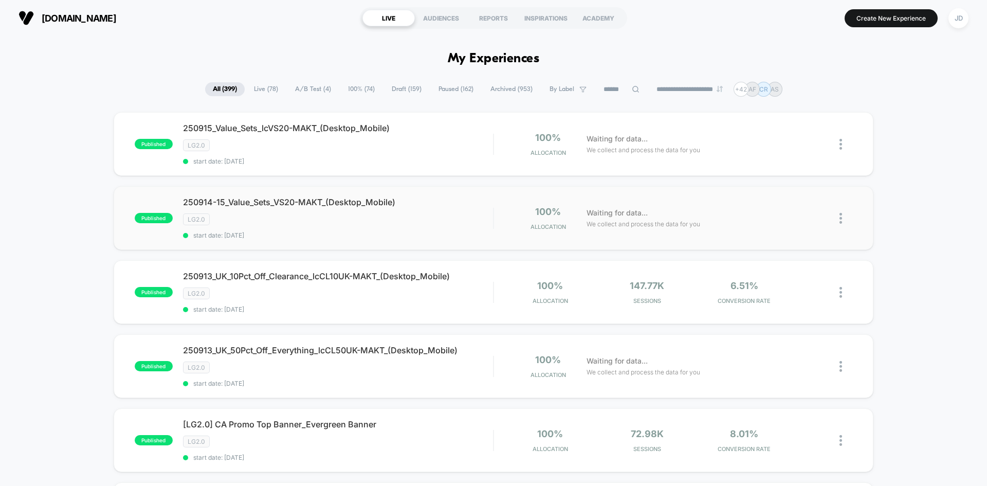
click at [841, 216] on img at bounding box center [841, 218] width 3 height 11
click at [793, 184] on div "Duplicate" at bounding box center [788, 182] width 93 height 23
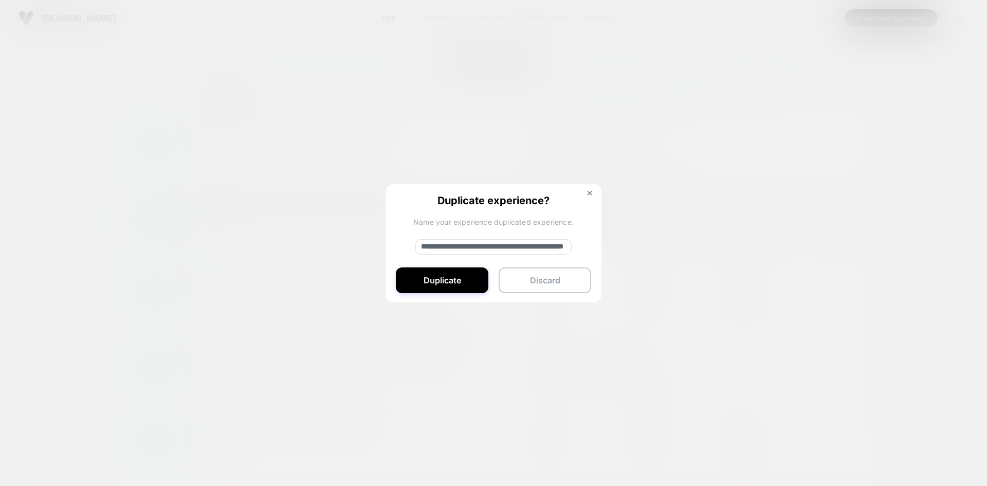
click at [478, 244] on input "**********" at bounding box center [493, 246] width 156 height 15
paste input "****"
type input "**********"
click at [462, 285] on button "Duplicate" at bounding box center [442, 280] width 93 height 26
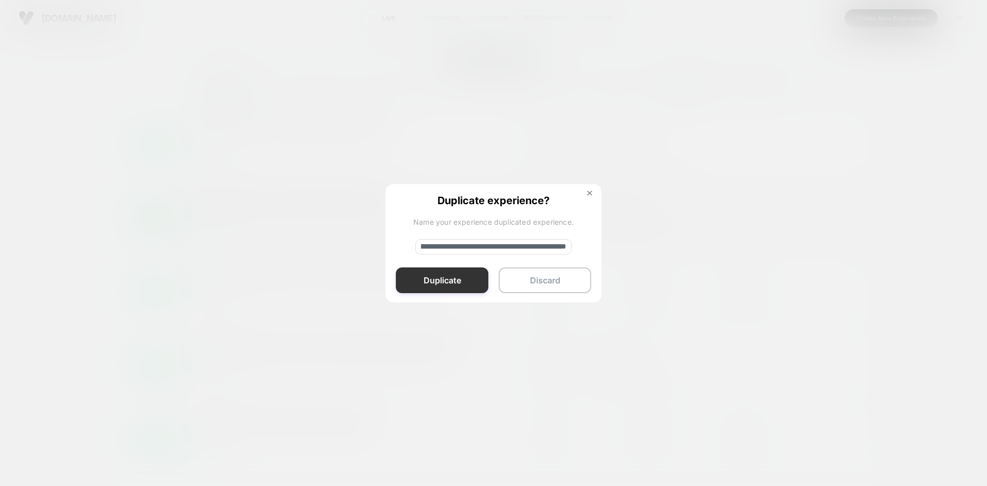
scroll to position [0, 0]
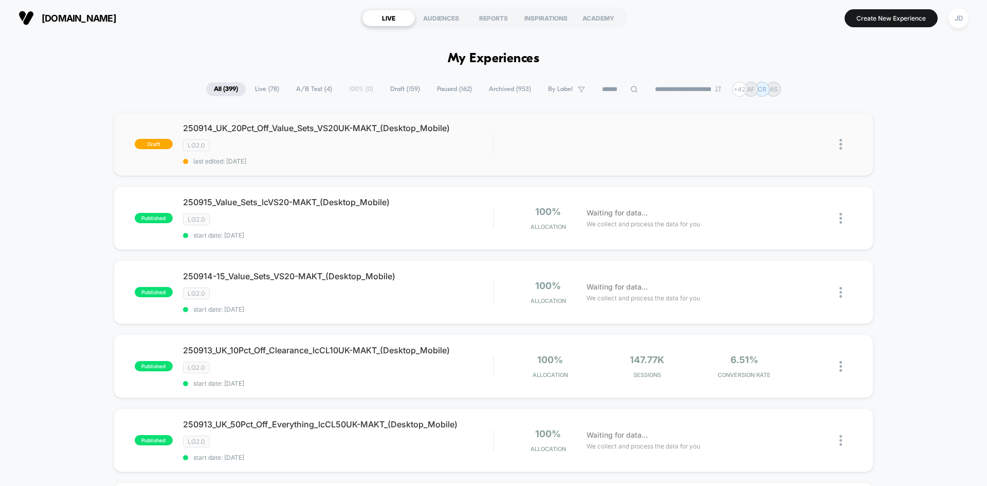
click at [840, 143] on img at bounding box center [841, 144] width 3 height 11
click at [789, 98] on div "Edit" at bounding box center [788, 96] width 93 height 23
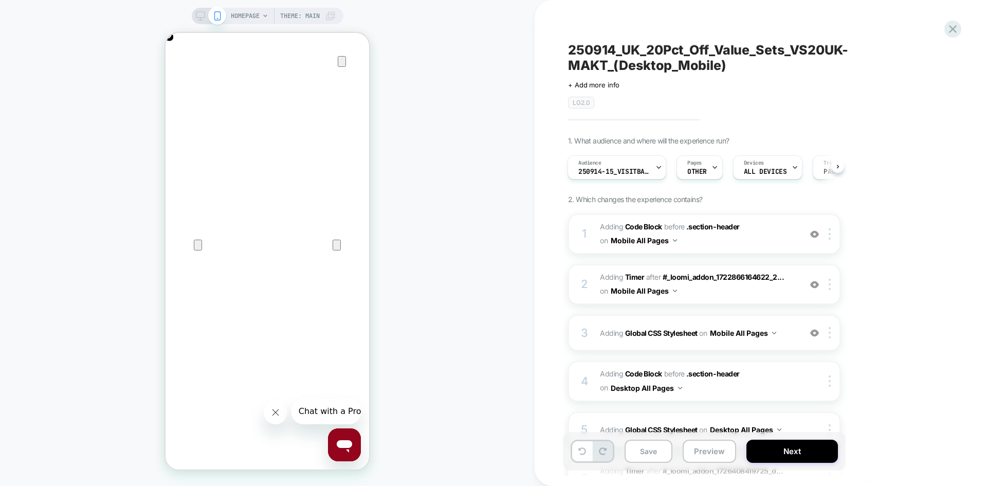
scroll to position [0, 204]
click at [182, 76] on icon "Close" at bounding box center [176, 82] width 12 height 12
click at [740, 246] on span "Adding Code Block BEFORE .section-header .section-header on Mobile All Pages" at bounding box center [698, 234] width 196 height 28
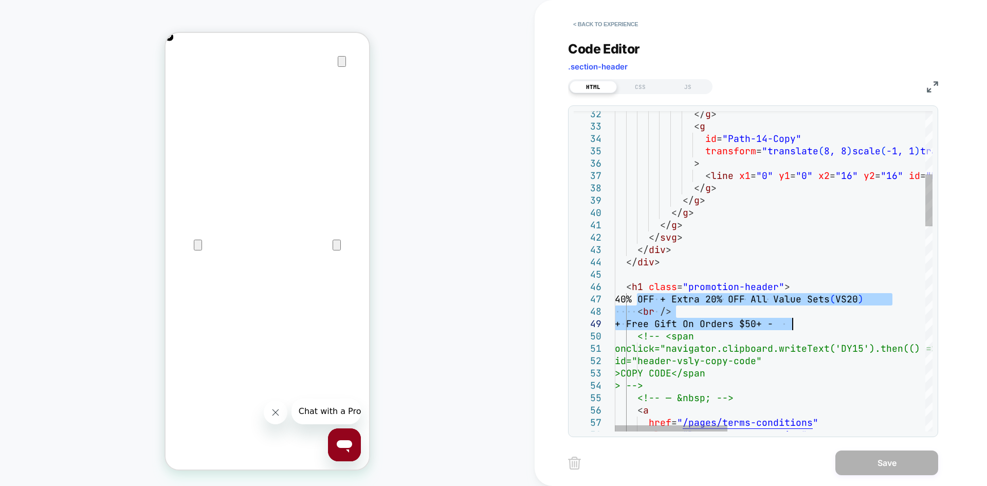
drag, startPoint x: 639, startPoint y: 295, endPoint x: 808, endPoint y: 321, distance: 171.2
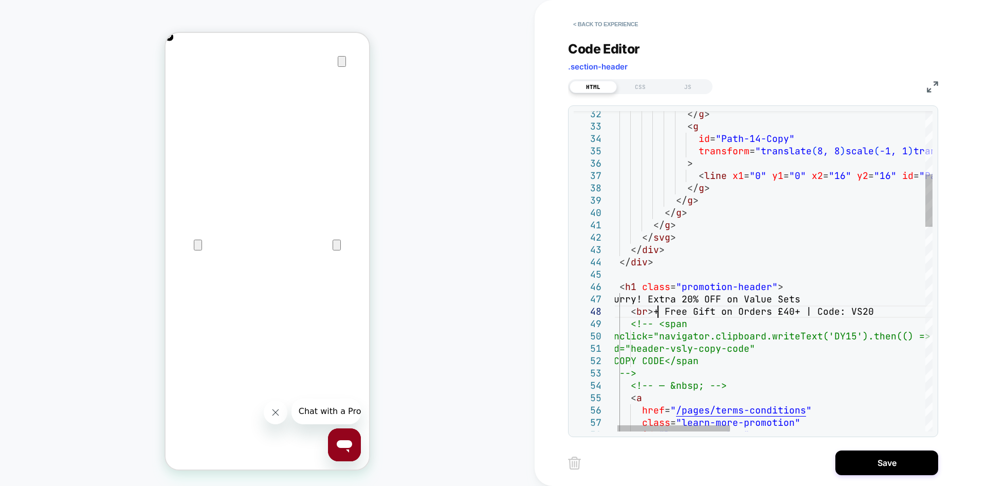
scroll to position [0, 407]
type textarea "**********"
click at [872, 466] on button "Save" at bounding box center [887, 462] width 103 height 25
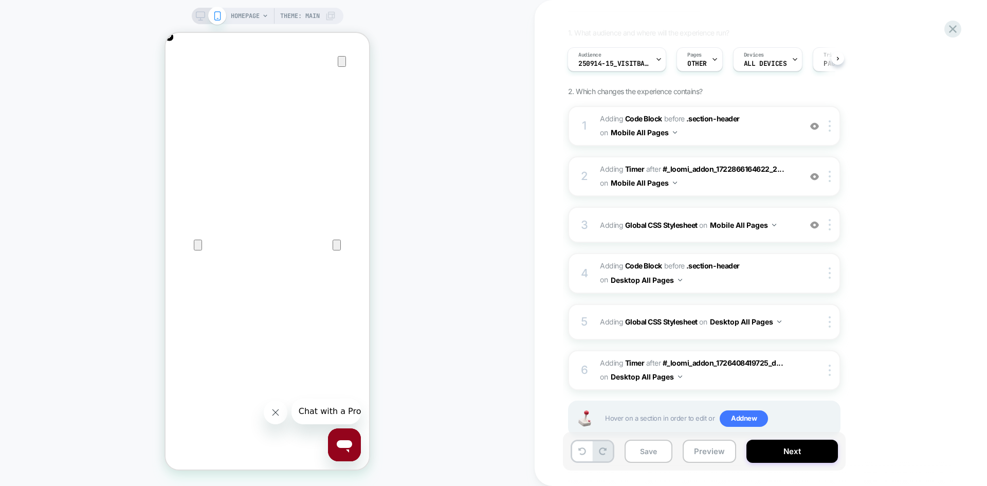
scroll to position [136, 0]
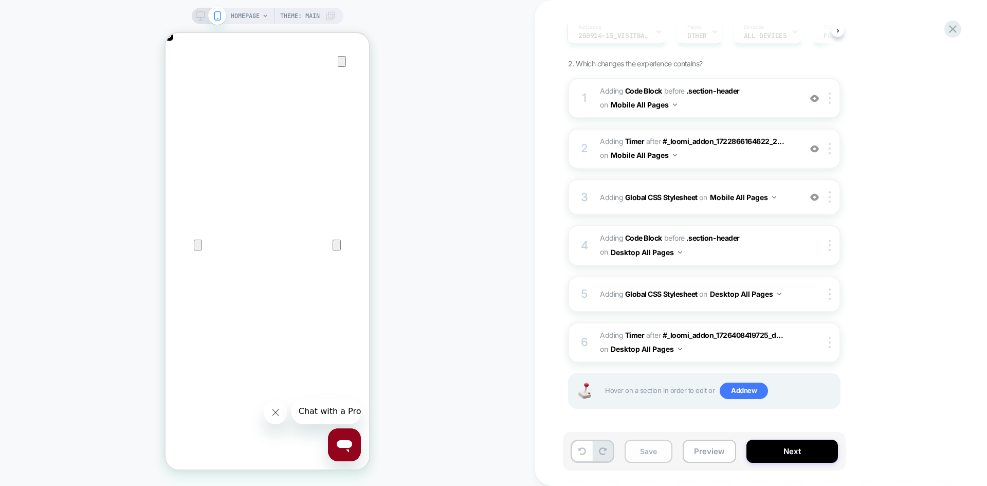
click at [660, 452] on button "Save" at bounding box center [649, 451] width 48 height 23
click at [200, 13] on icon at bounding box center [200, 15] width 9 height 9
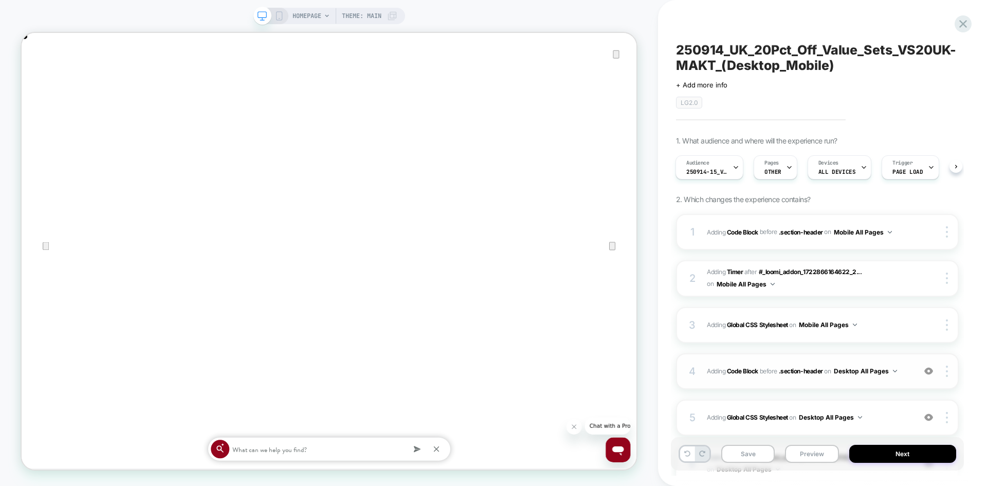
click at [902, 373] on span "Adding Code Block BEFORE .section-header .section-header on Desktop All Pages" at bounding box center [808, 371] width 203 height 13
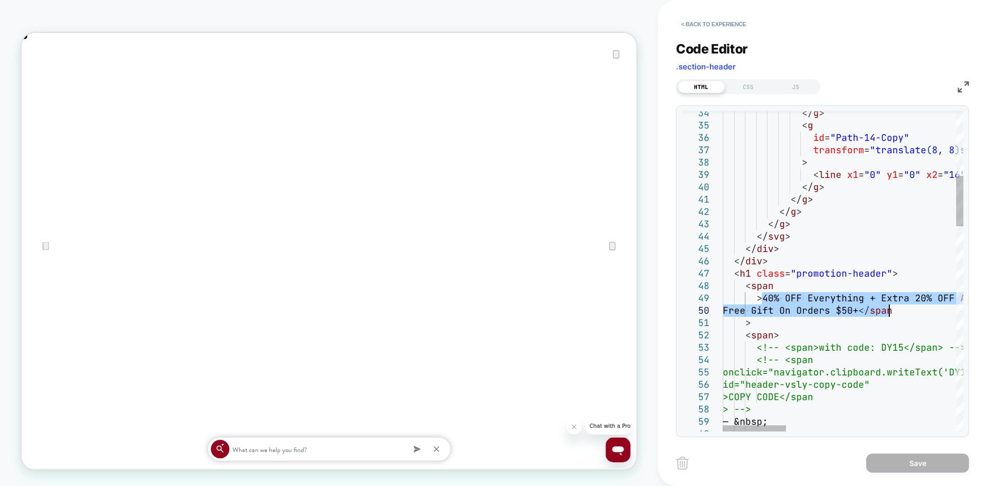
drag, startPoint x: 763, startPoint y: 296, endPoint x: 887, endPoint y: 311, distance: 125.9
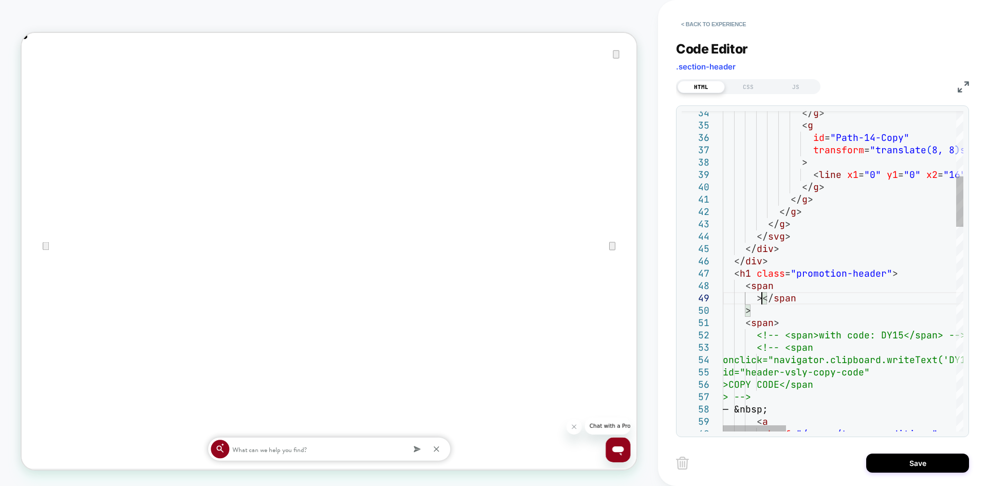
type textarea "**********"
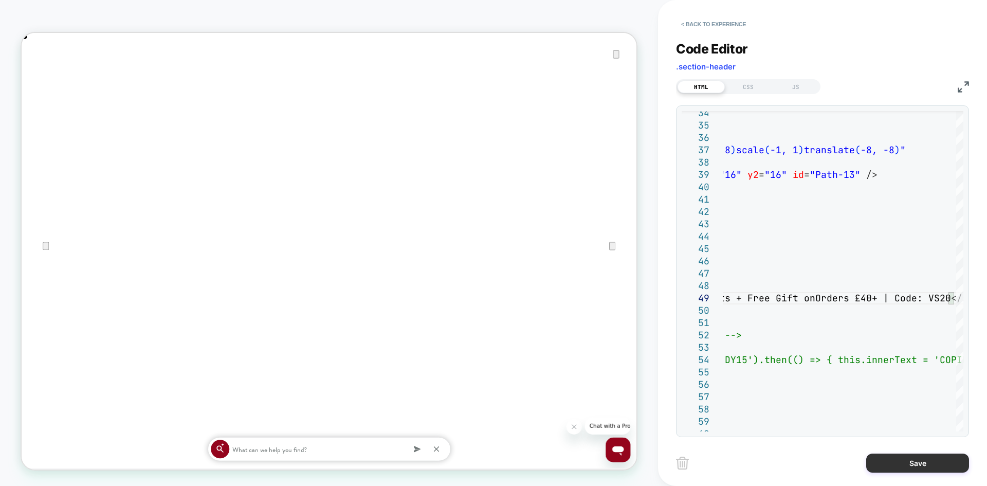
scroll to position [0, 820]
click at [914, 458] on button "Save" at bounding box center [917, 462] width 103 height 19
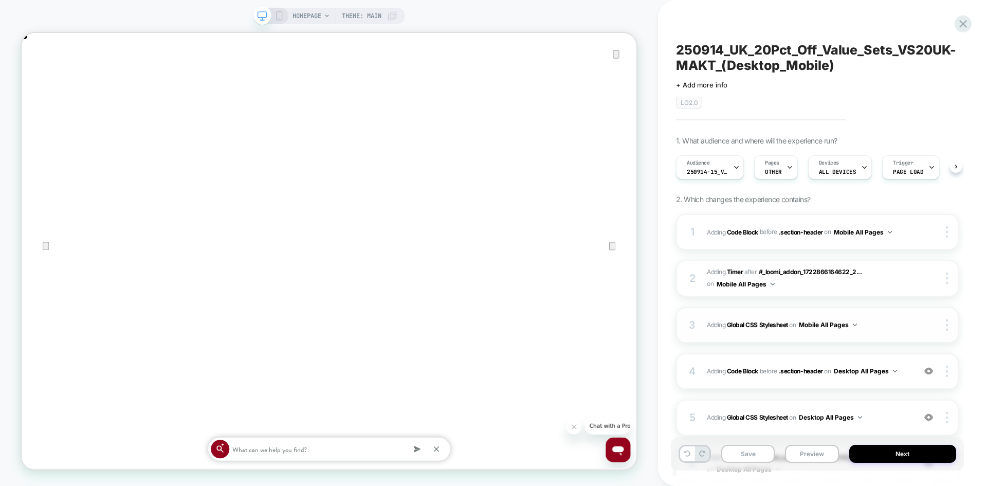
scroll to position [0, 1]
click at [279, 19] on icon at bounding box center [279, 15] width 9 height 9
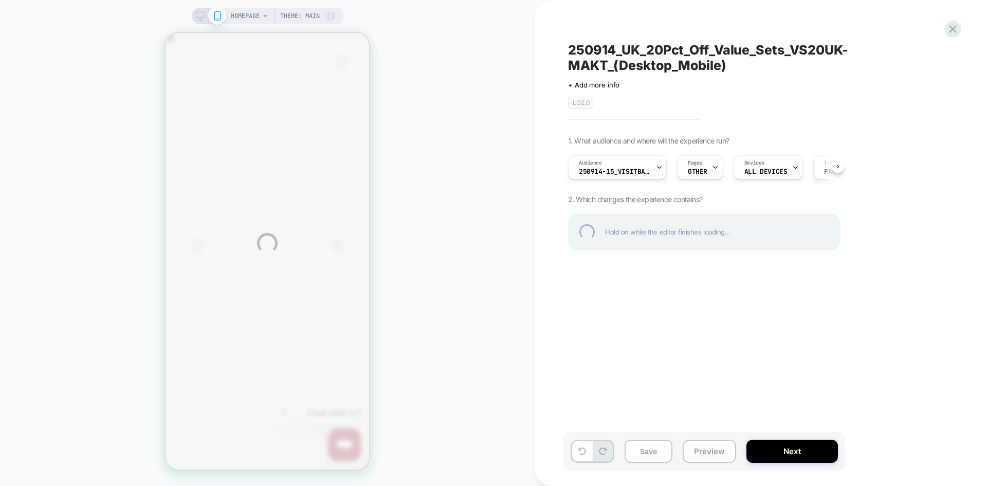
scroll to position [0, 407]
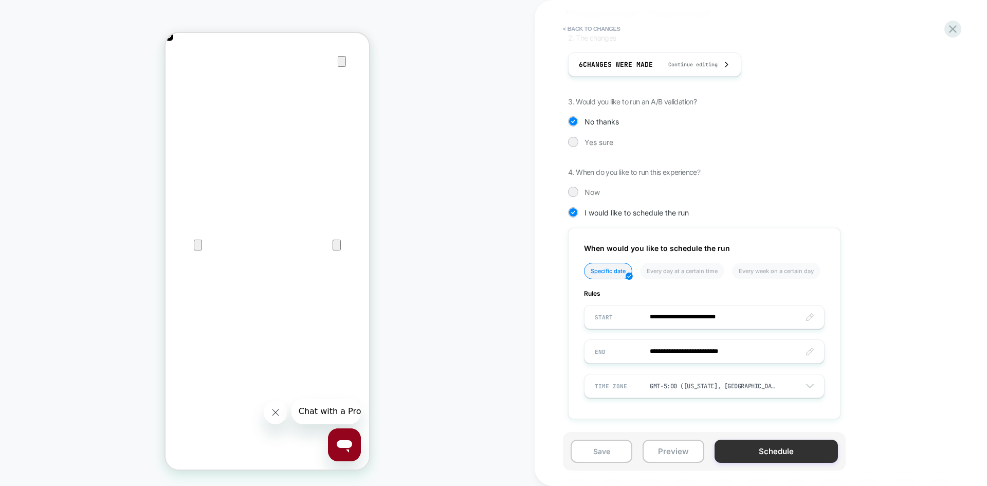
scroll to position [0, 407]
click at [755, 448] on button "Schedule" at bounding box center [776, 451] width 123 height 23
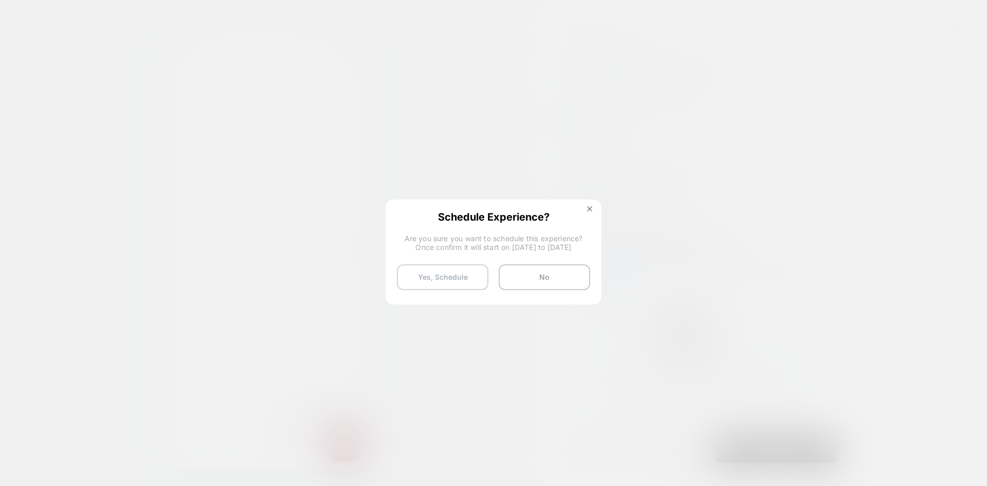
click at [468, 276] on button "Yes, Schedule" at bounding box center [443, 277] width 92 height 26
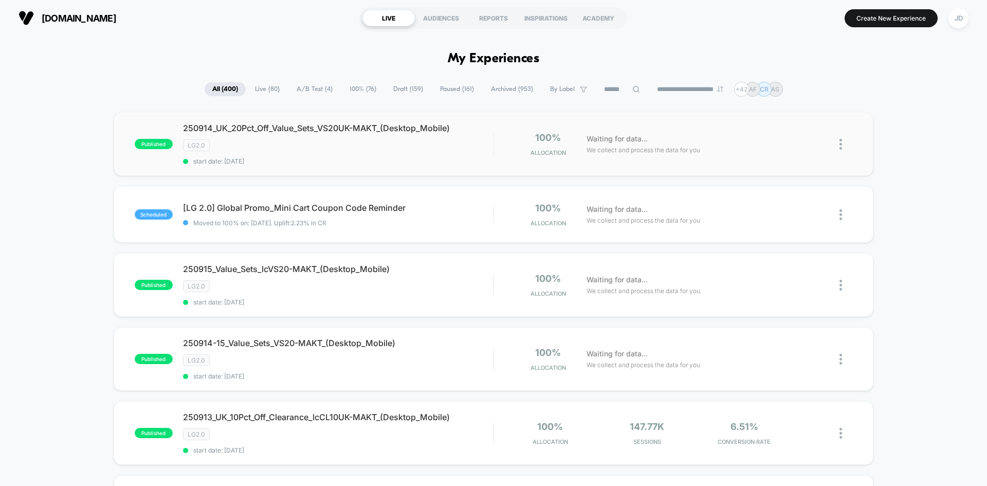
click at [842, 147] on img at bounding box center [841, 144] width 3 height 11
click at [788, 111] on div "Duplicate" at bounding box center [788, 108] width 93 height 23
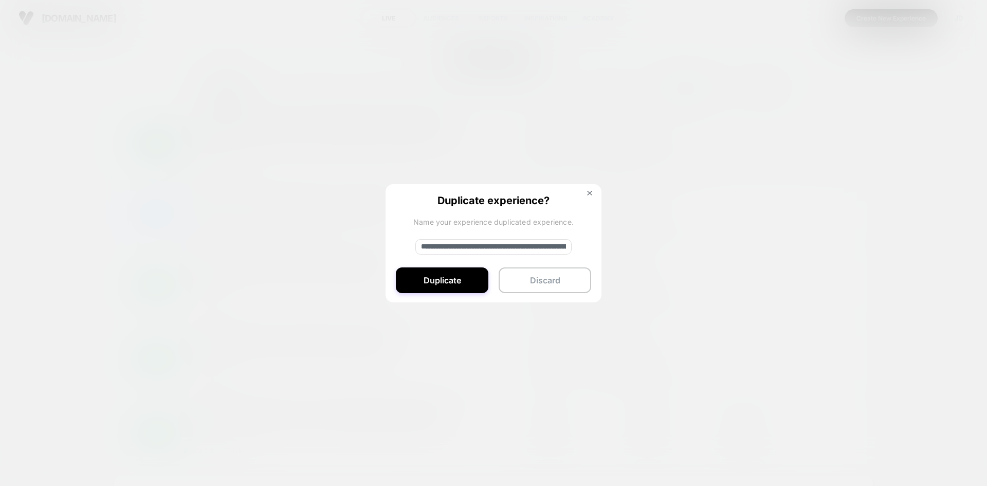
click at [482, 245] on input "**********" at bounding box center [493, 246] width 156 height 15
paste input
type input "**********"
click at [443, 277] on button "Duplicate" at bounding box center [442, 280] width 93 height 26
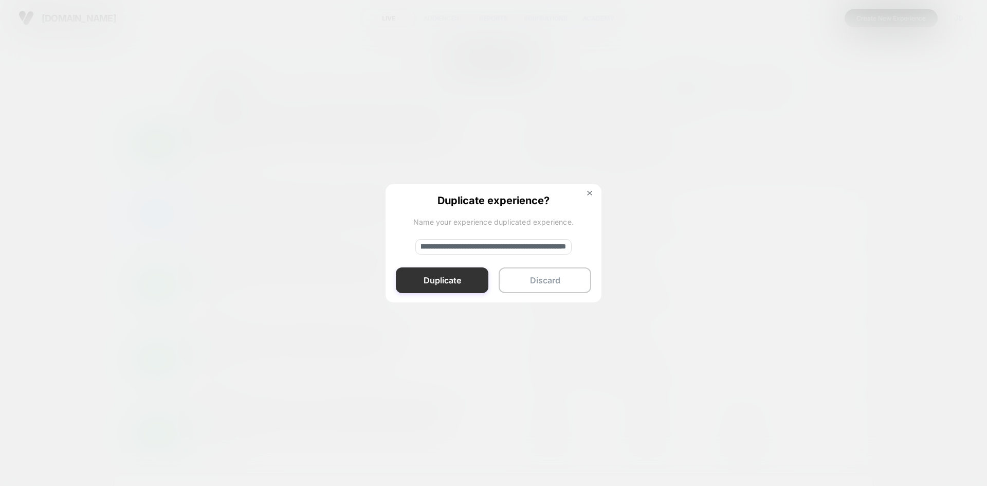
scroll to position [0, 0]
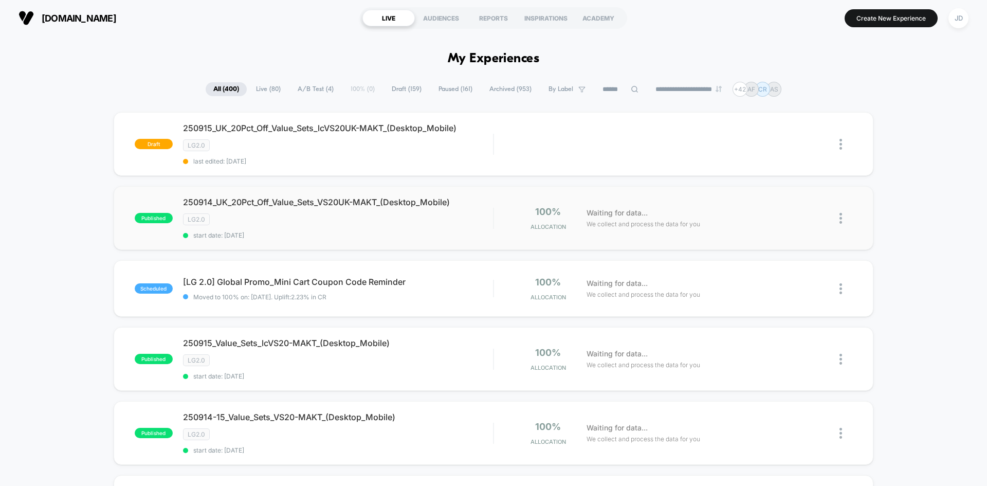
click at [841, 216] on img at bounding box center [841, 218] width 3 height 11
click at [785, 158] on div "Edit" at bounding box center [788, 159] width 93 height 23
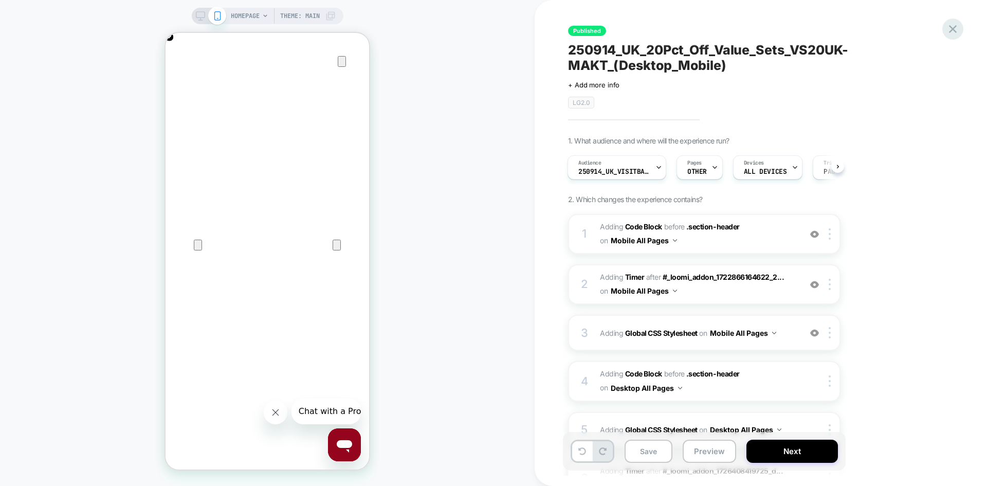
click at [951, 24] on icon at bounding box center [953, 29] width 14 height 14
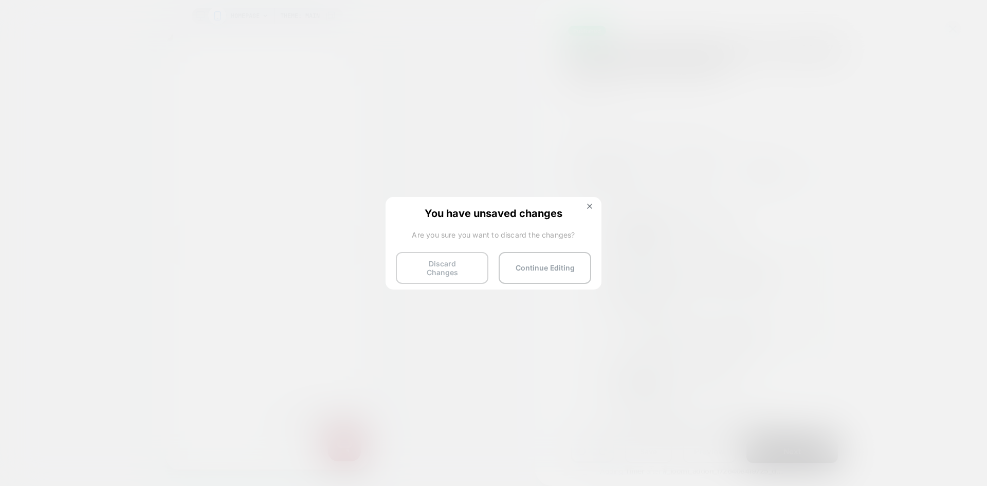
click at [441, 265] on button "Discard Changes" at bounding box center [442, 268] width 93 height 32
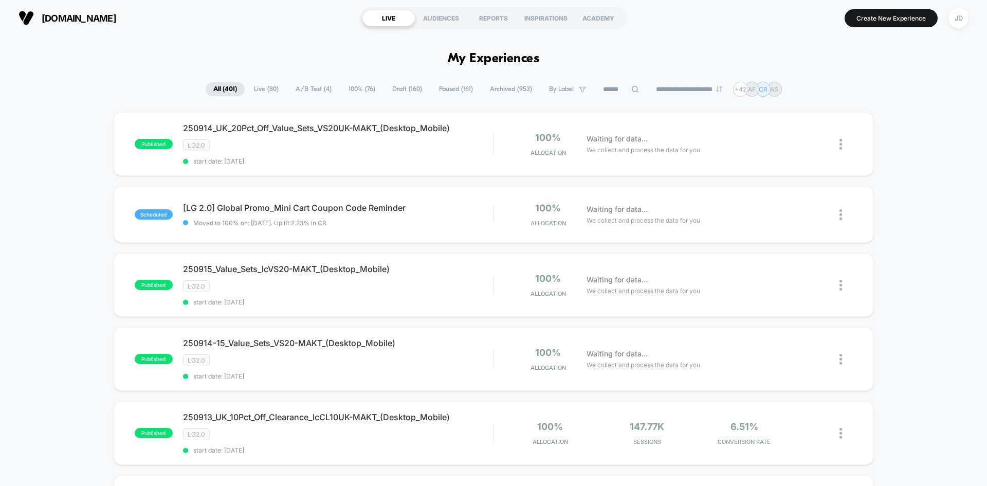
click at [389, 89] on span "Draft ( 160 )" at bounding box center [407, 89] width 45 height 14
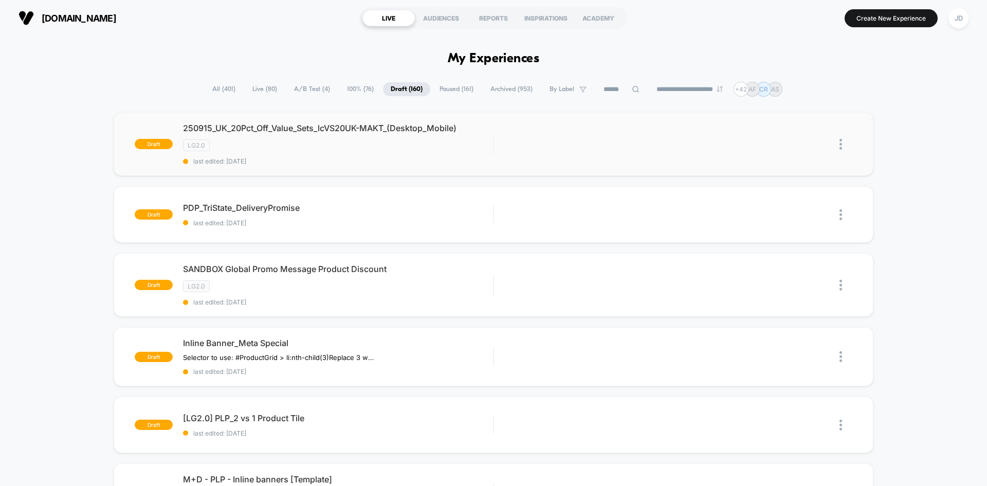
click at [842, 142] on img at bounding box center [841, 144] width 3 height 11
click at [790, 99] on div "Edit" at bounding box center [788, 96] width 93 height 23
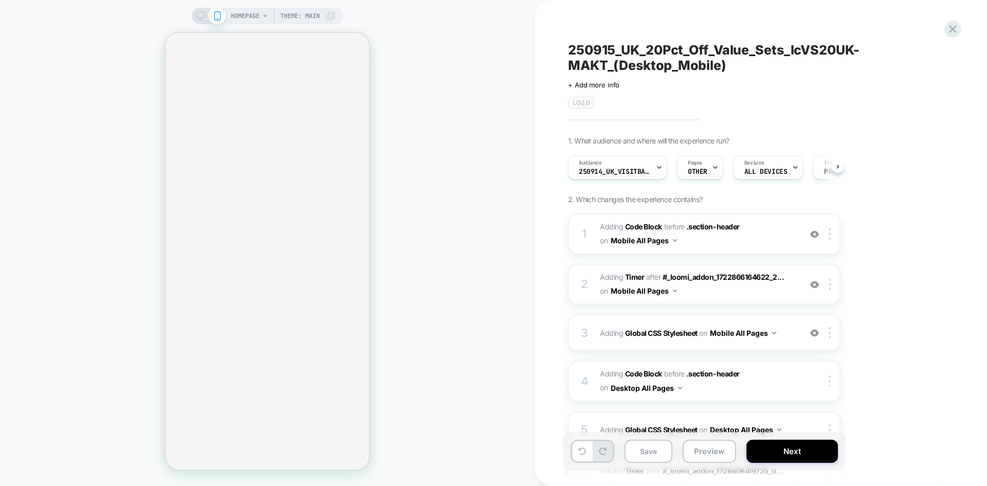
scroll to position [0, 1]
click at [751, 245] on span "Adding Code Block BEFORE .section-header .section-header on Mobile All Pages" at bounding box center [698, 234] width 196 height 28
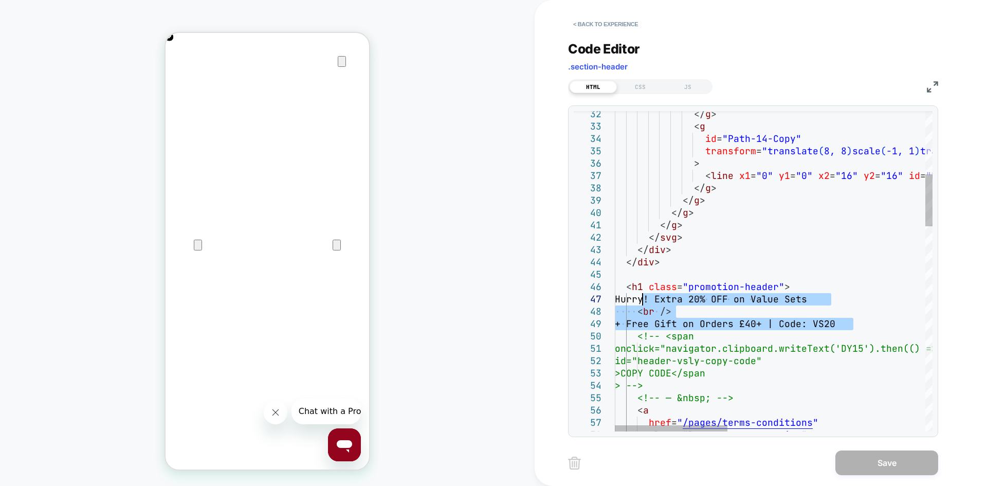
scroll to position [0, 0]
drag, startPoint x: 720, startPoint y: 314, endPoint x: 639, endPoint y: 297, distance: 83.0
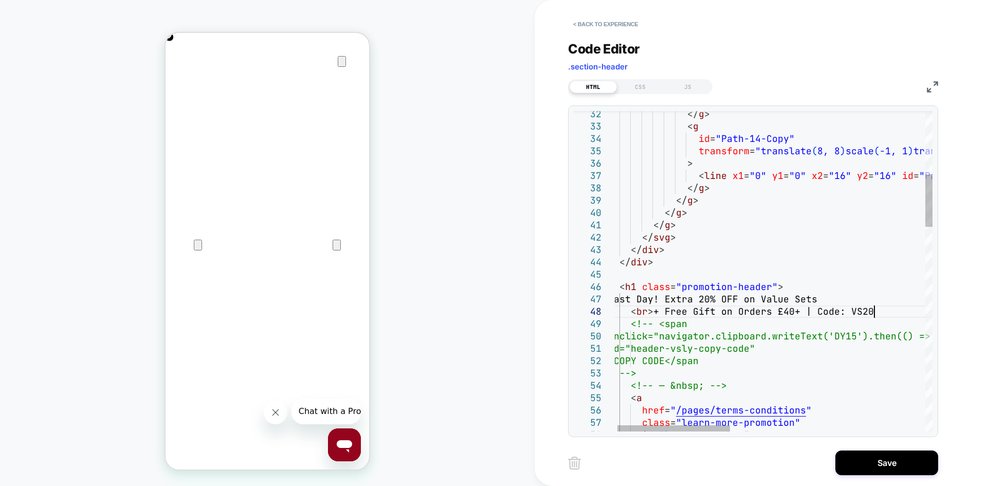
scroll to position [86, 277]
type textarea "**********"
click at [873, 465] on button "Save" at bounding box center [887, 462] width 103 height 25
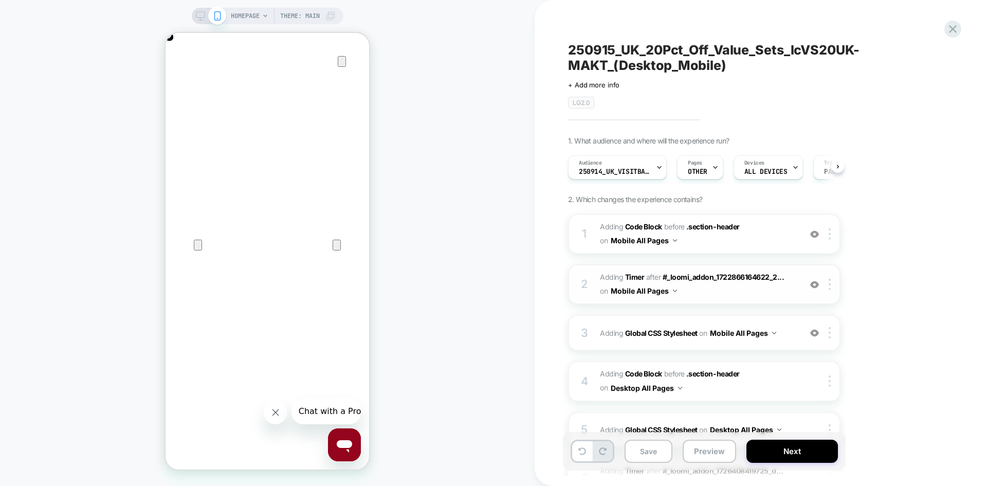
scroll to position [0, 1]
click at [655, 449] on button "Save" at bounding box center [649, 451] width 48 height 23
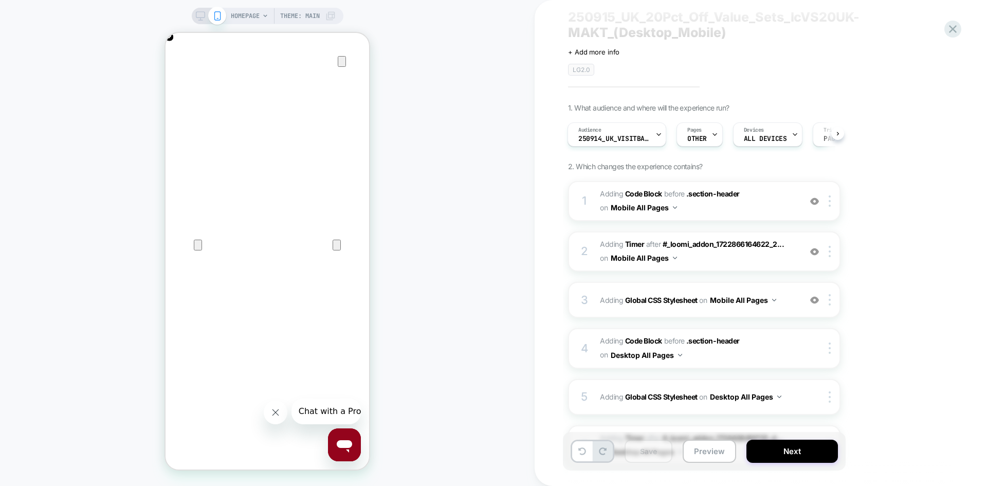
scroll to position [0, 0]
click at [199, 13] on icon at bounding box center [200, 15] width 9 height 9
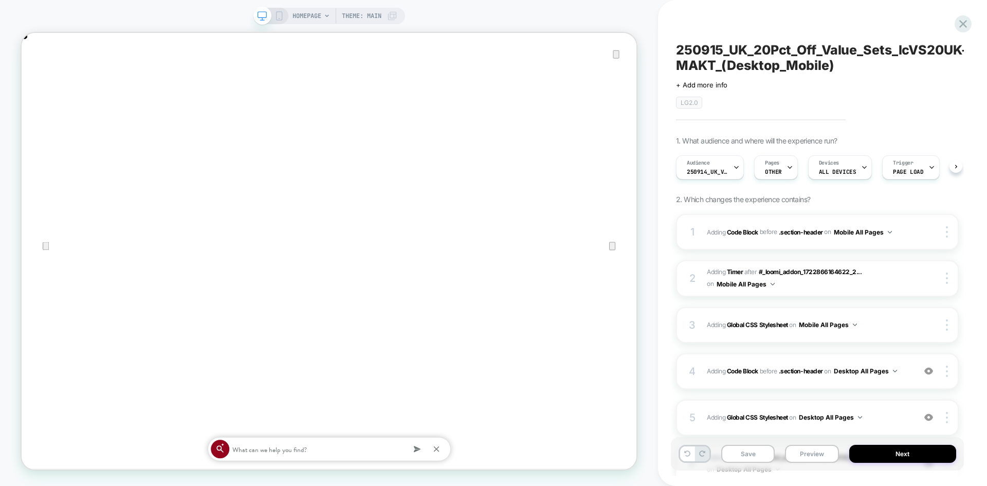
scroll to position [0, 1]
click at [904, 365] on span "Adding Code Block BEFORE .section-header .section-header on Desktop All Pages" at bounding box center [808, 371] width 203 height 13
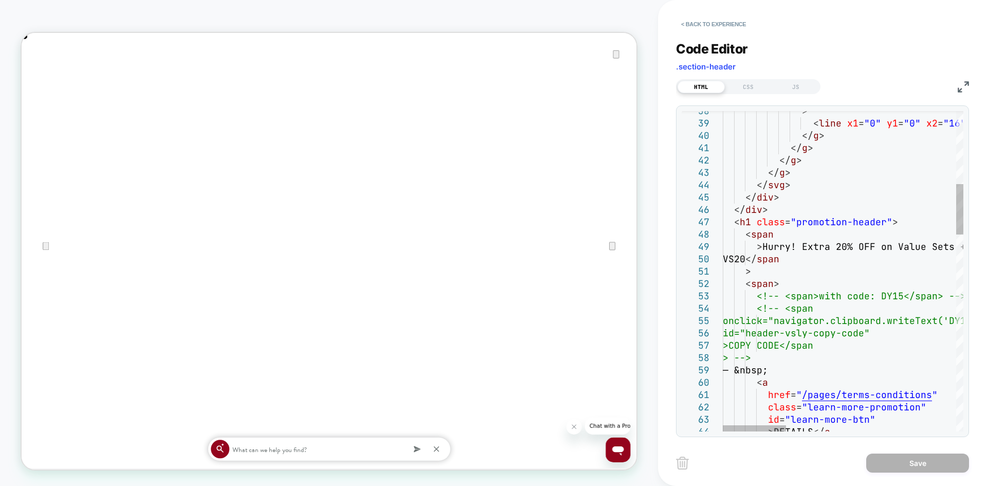
scroll to position [0, 0]
drag, startPoint x: 761, startPoint y: 243, endPoint x: 790, endPoint y: 259, distance: 32.9
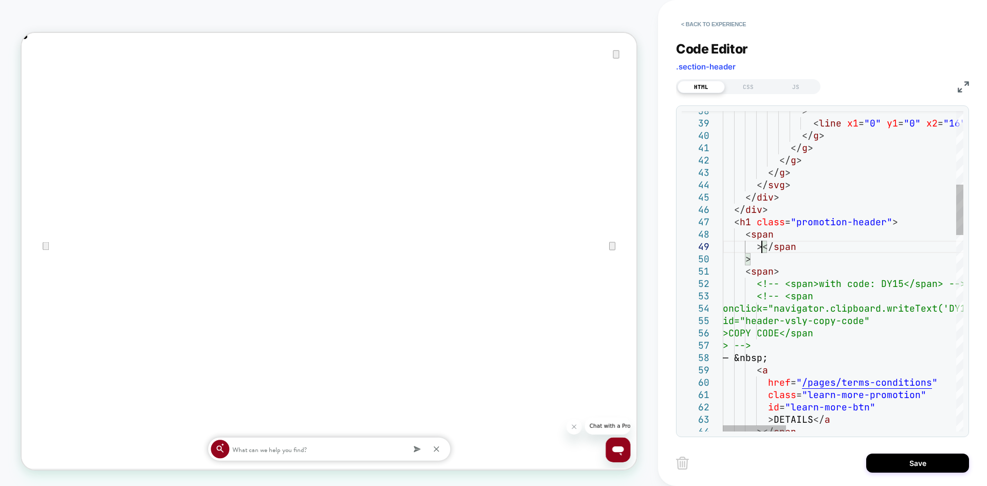
type textarea "**********"
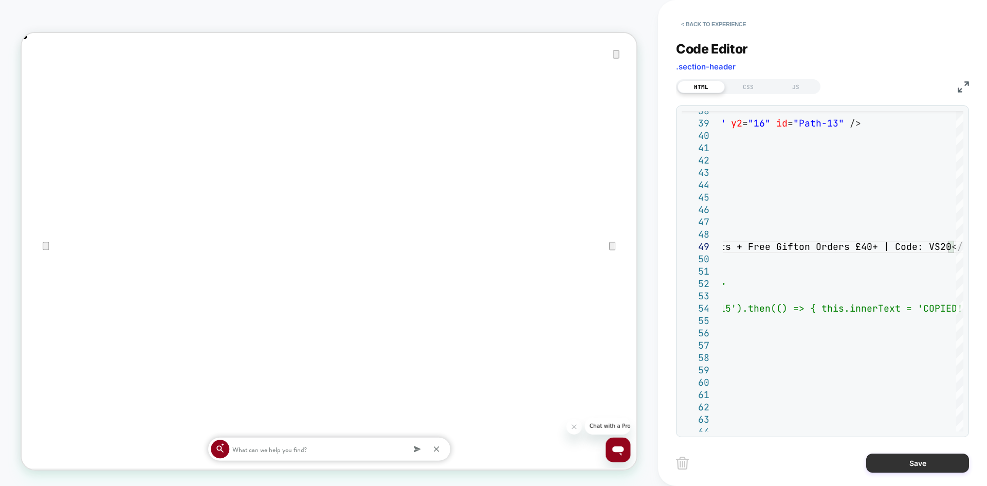
click at [897, 466] on button "Save" at bounding box center [917, 462] width 103 height 19
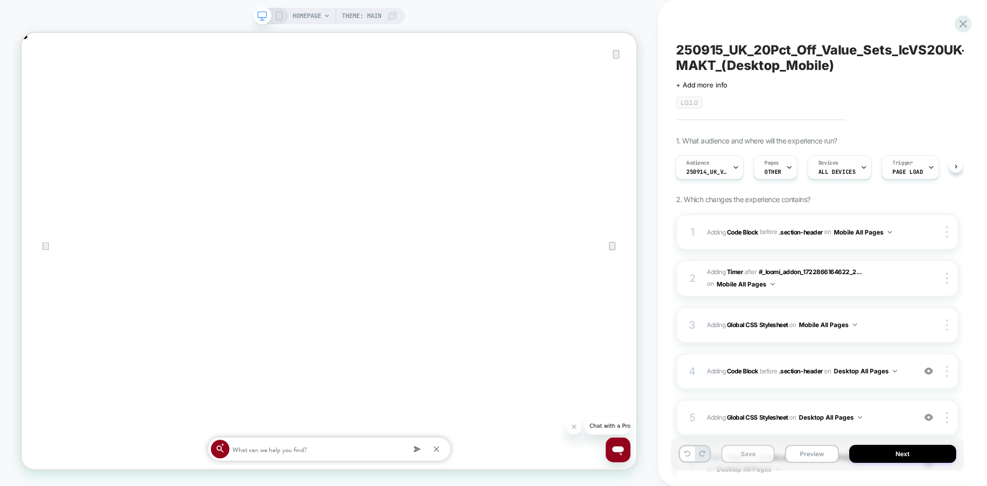
click at [748, 452] on button "Save" at bounding box center [747, 454] width 53 height 18
click at [964, 22] on icon at bounding box center [963, 24] width 14 height 14
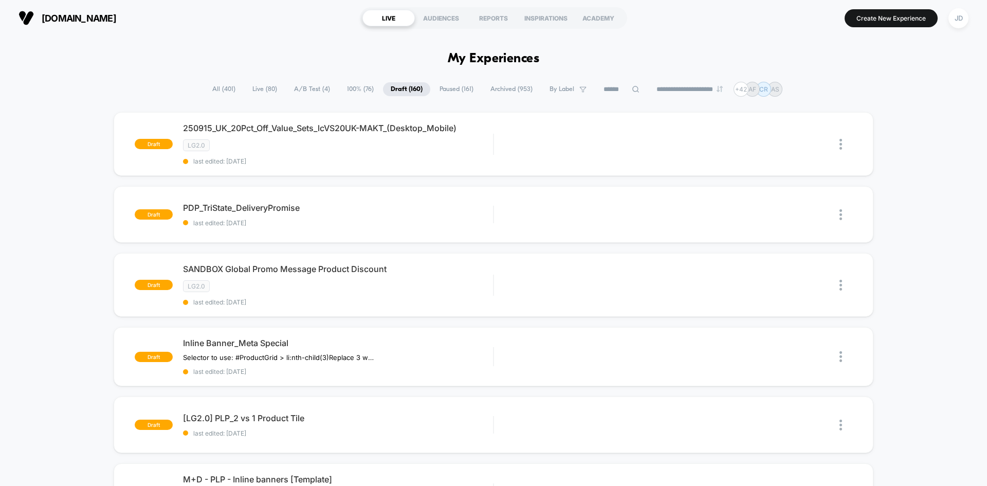
click at [217, 88] on span "All ( 401 )" at bounding box center [224, 89] width 39 height 14
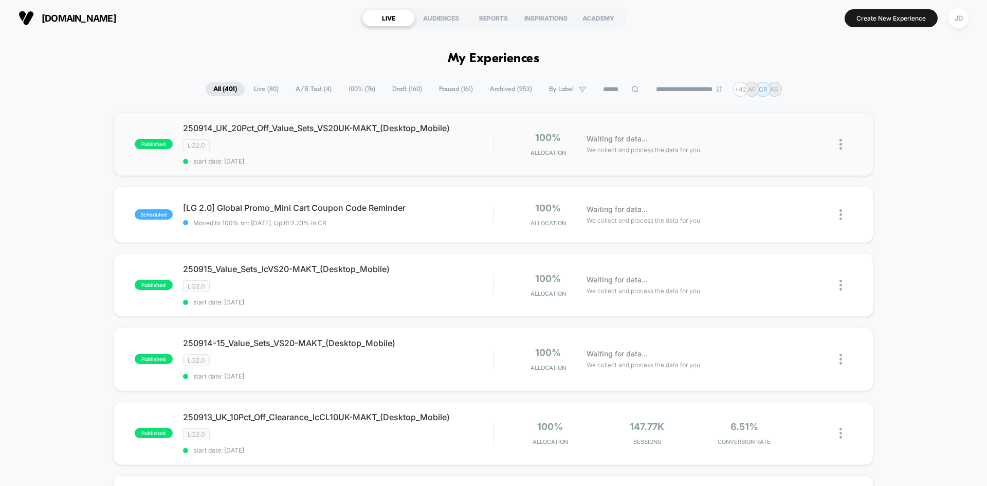
click at [840, 143] on img at bounding box center [841, 144] width 3 height 11
click at [769, 86] on div "Edit" at bounding box center [788, 85] width 93 height 23
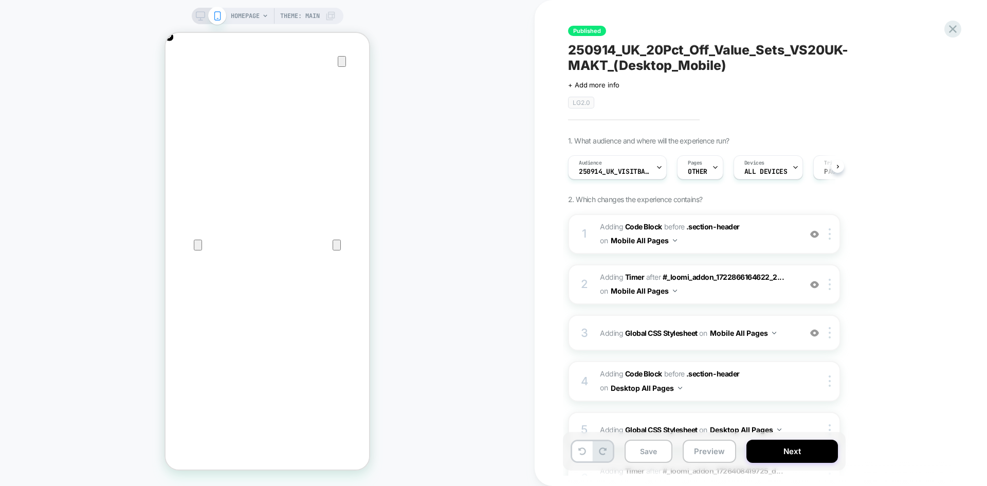
scroll to position [0, 1]
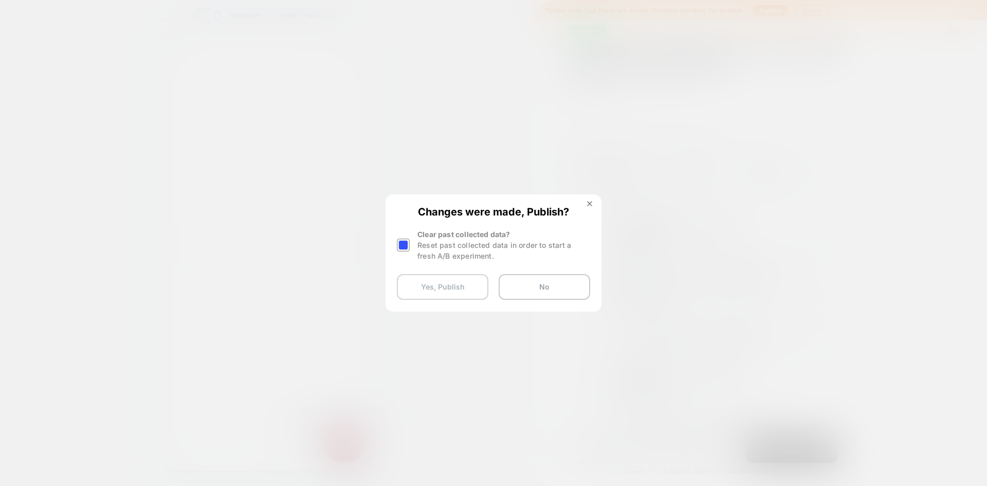
click at [449, 290] on button "Yes, Publish" at bounding box center [443, 287] width 92 height 26
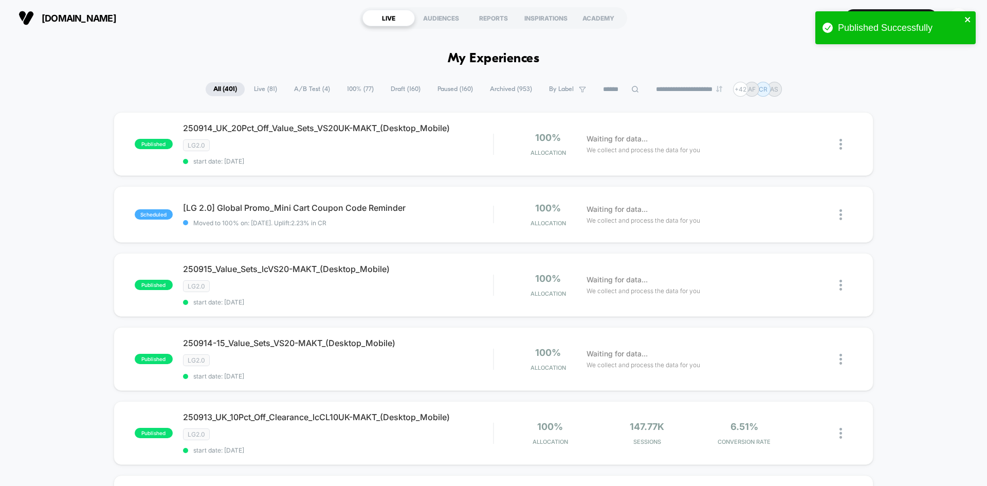
click at [968, 20] on icon "close" at bounding box center [967, 19] width 5 height 5
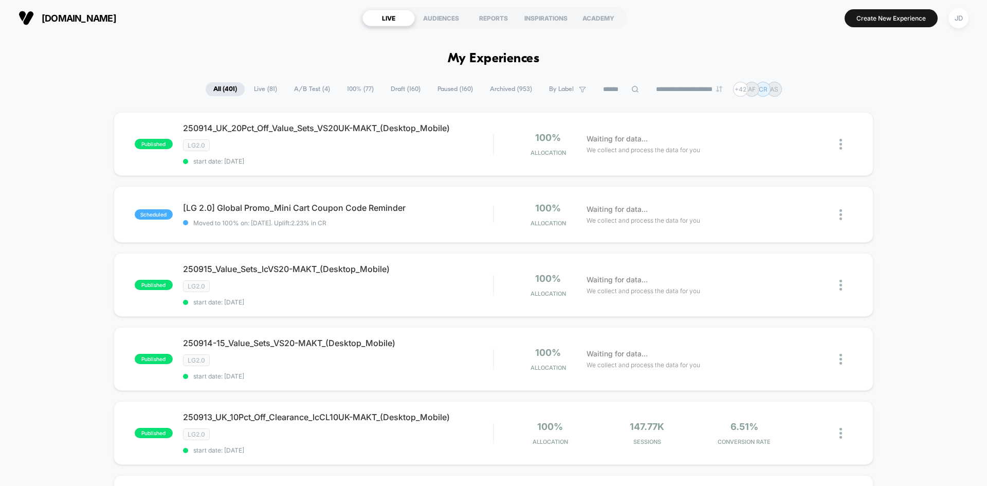
click at [399, 92] on span "Draft ( 160 )" at bounding box center [405, 89] width 45 height 14
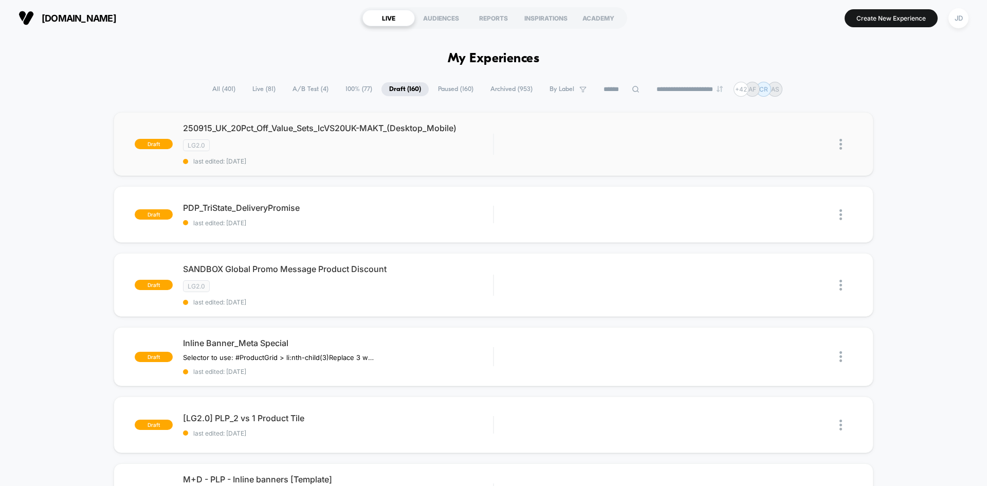
click at [842, 145] on img at bounding box center [841, 144] width 3 height 11
click at [794, 95] on div "Edit" at bounding box center [788, 96] width 93 height 23
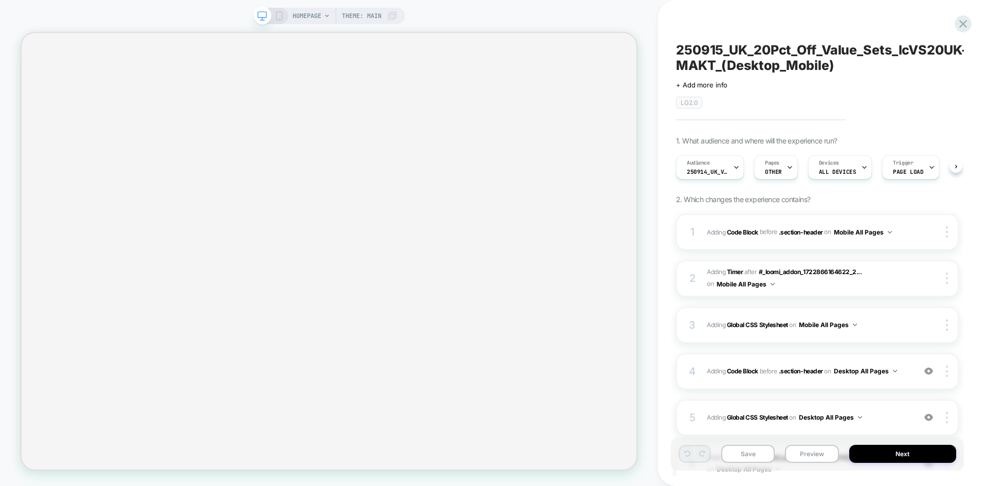
scroll to position [0, 1]
click at [279, 13] on icon at bounding box center [279, 15] width 9 height 9
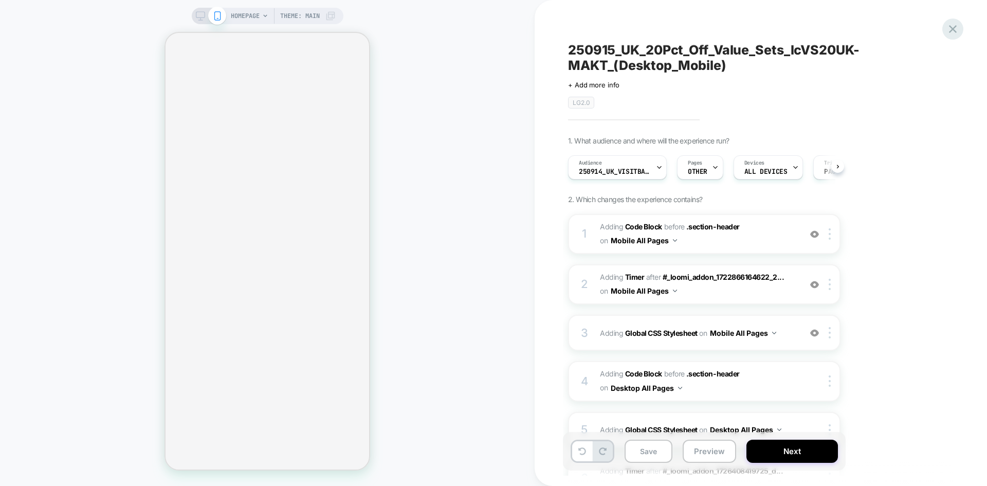
click at [950, 28] on icon at bounding box center [953, 29] width 14 height 14
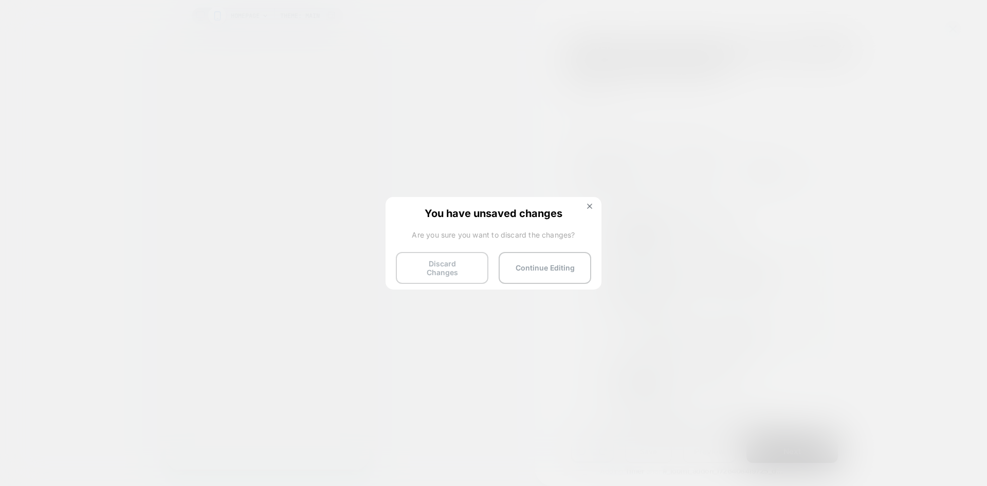
click at [437, 270] on button "Discard Changes" at bounding box center [442, 268] width 93 height 32
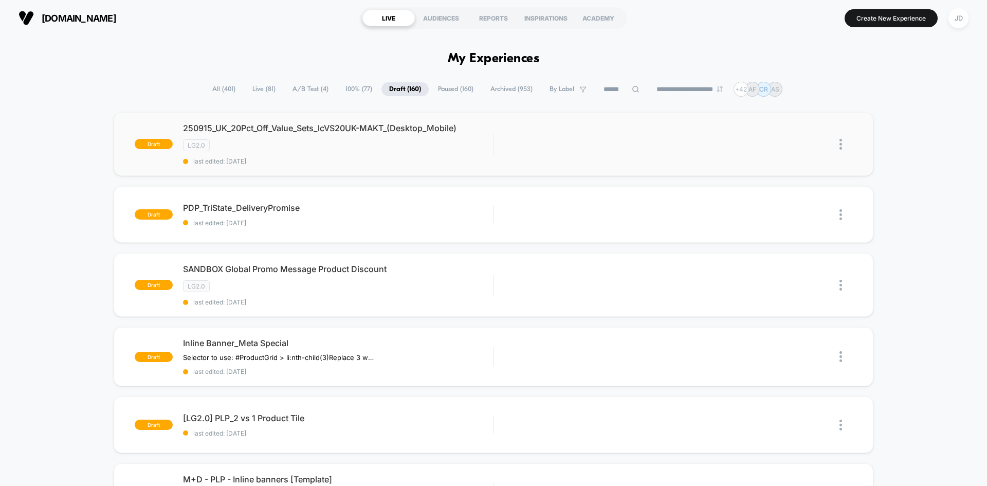
click at [842, 143] on img at bounding box center [841, 144] width 3 height 11
click at [792, 102] on div "Edit" at bounding box center [788, 96] width 93 height 23
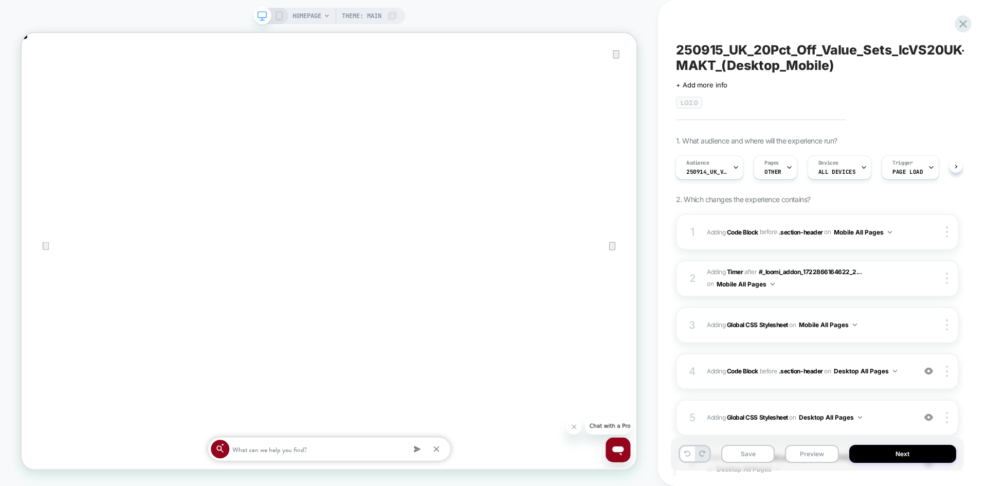
click at [276, 17] on rect at bounding box center [279, 16] width 6 height 8
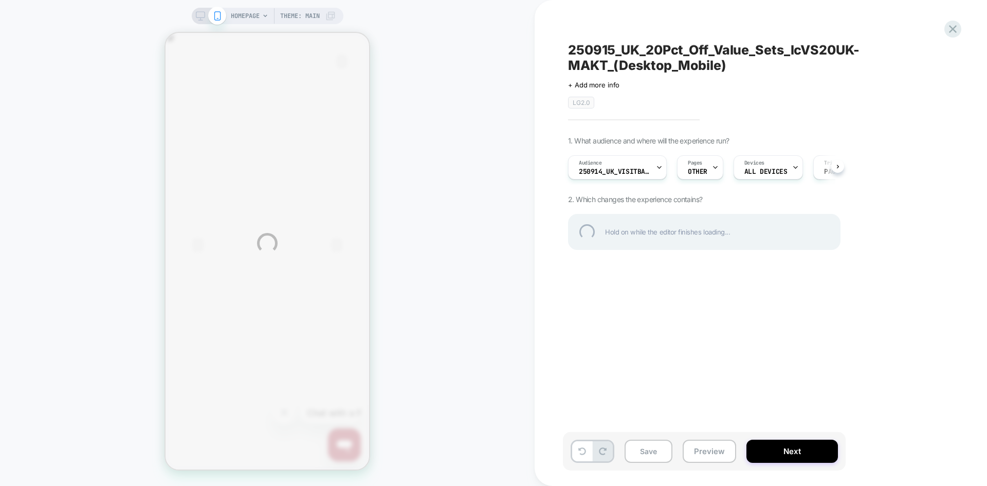
scroll to position [0, 407]
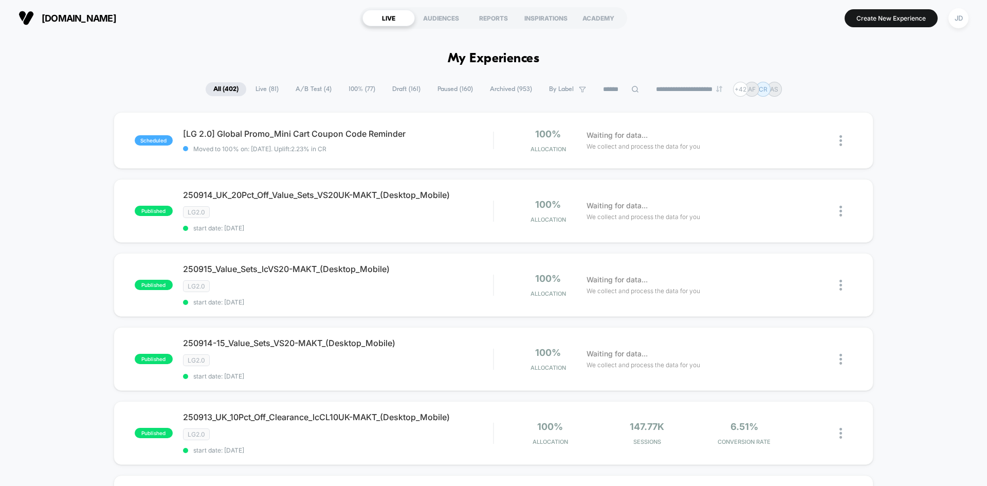
click at [395, 89] on span "Draft ( 161 )" at bounding box center [407, 89] width 44 height 14
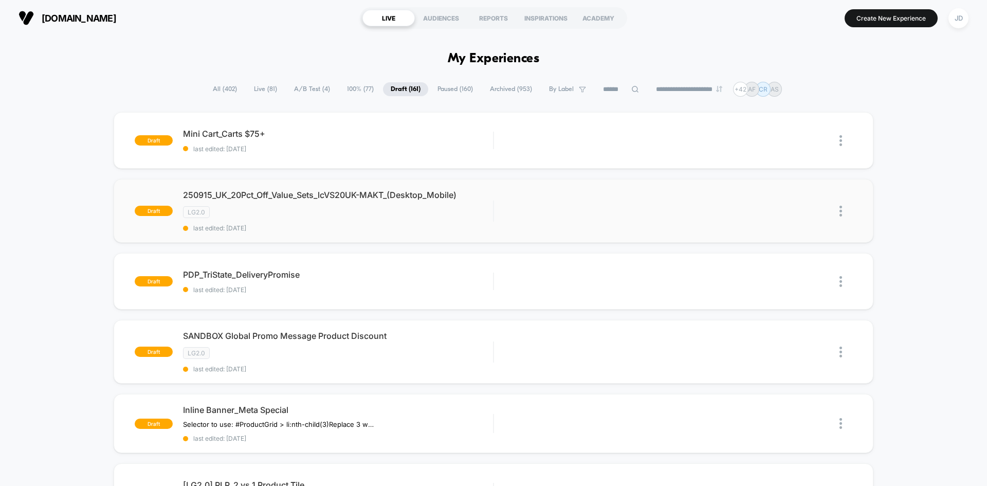
click at [841, 211] on img at bounding box center [841, 211] width 3 height 11
click at [773, 158] on div "Edit" at bounding box center [788, 163] width 93 height 23
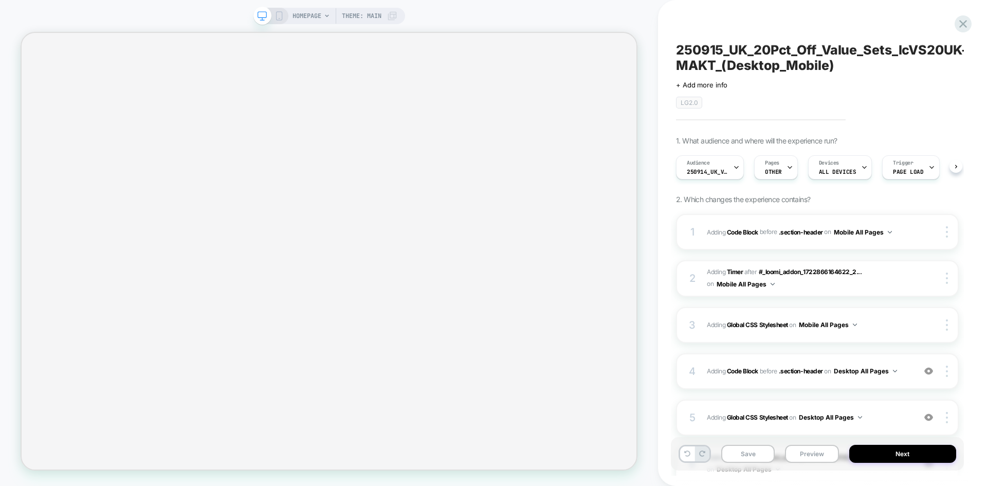
scroll to position [0, 1]
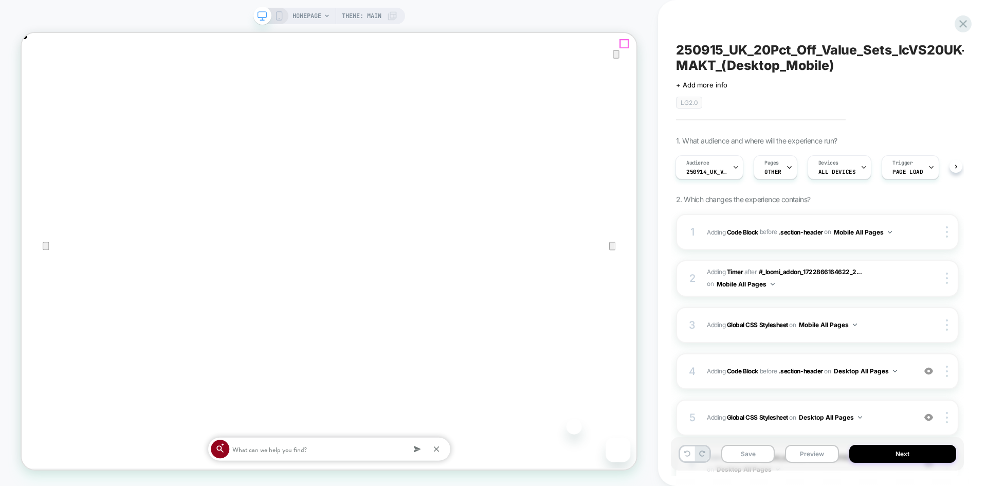
click at [38, 79] on icon "Close" at bounding box center [32, 85] width 12 height 12
click at [276, 15] on rect at bounding box center [279, 16] width 6 height 8
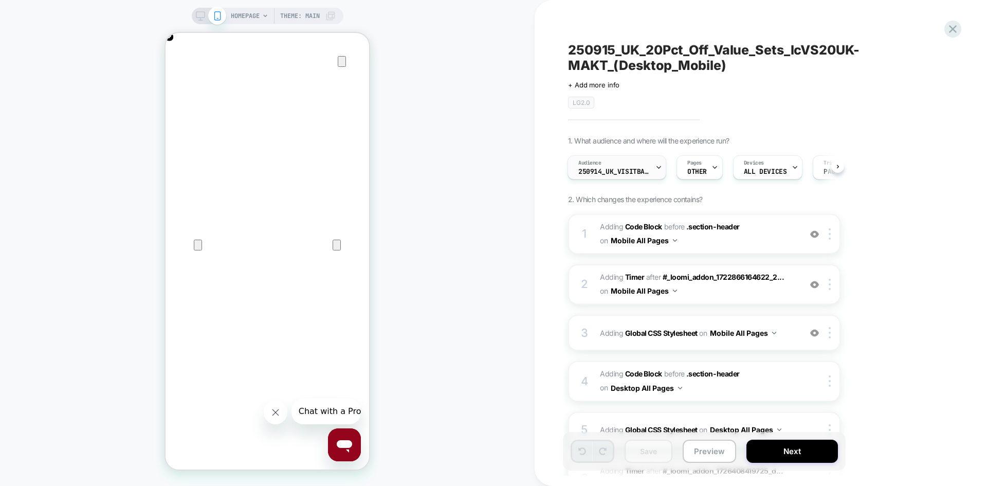
click at [618, 169] on span "250914_UK_VisitBanner_VS20UK-MAKT" at bounding box center [614, 171] width 72 height 7
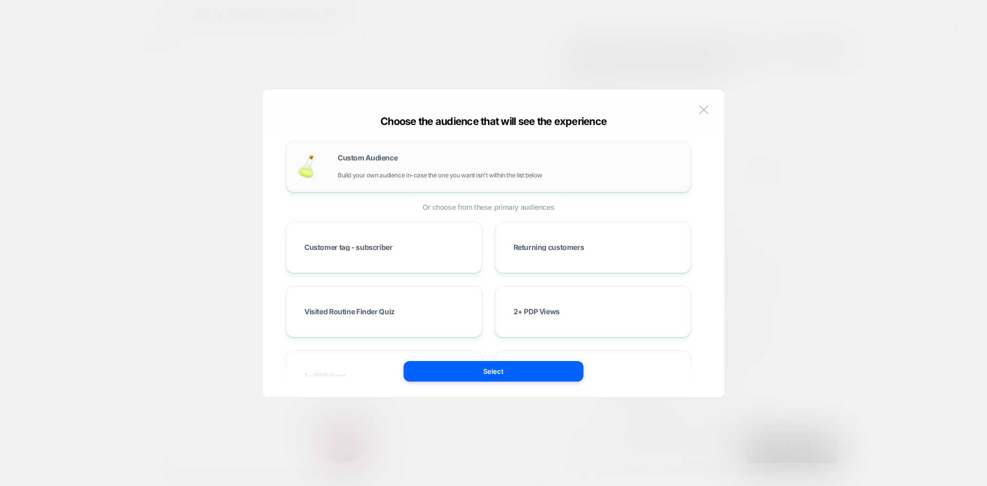
click at [423, 164] on div "Custom Audience Build your own audience in-case the one you want isn't within t…" at bounding box center [509, 166] width 342 height 25
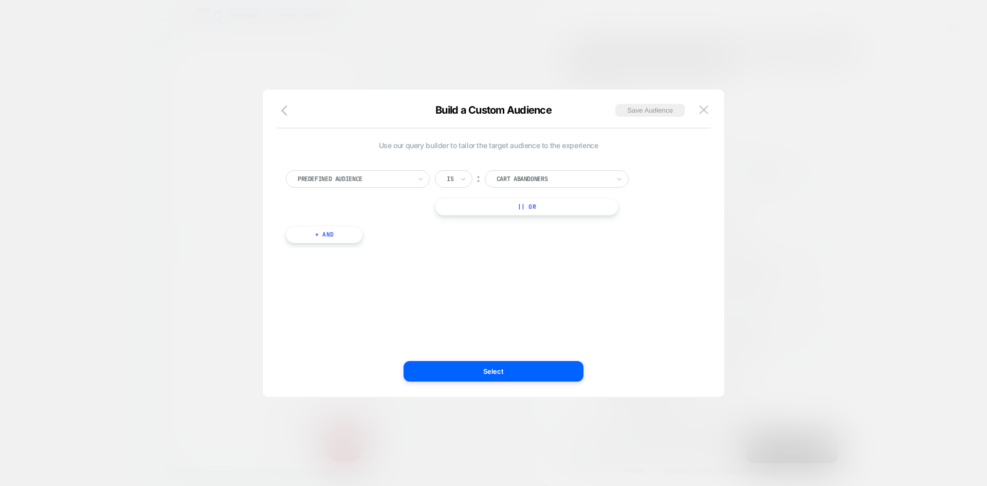
click at [395, 174] on div at bounding box center [354, 178] width 113 height 9
type input "*****"
click at [354, 223] on div "Visit In Page" at bounding box center [363, 221] width 134 height 16
click at [458, 181] on div "Is" at bounding box center [454, 178] width 38 height 17
click at [466, 239] on div "Contains" at bounding box center [478, 240] width 67 height 16
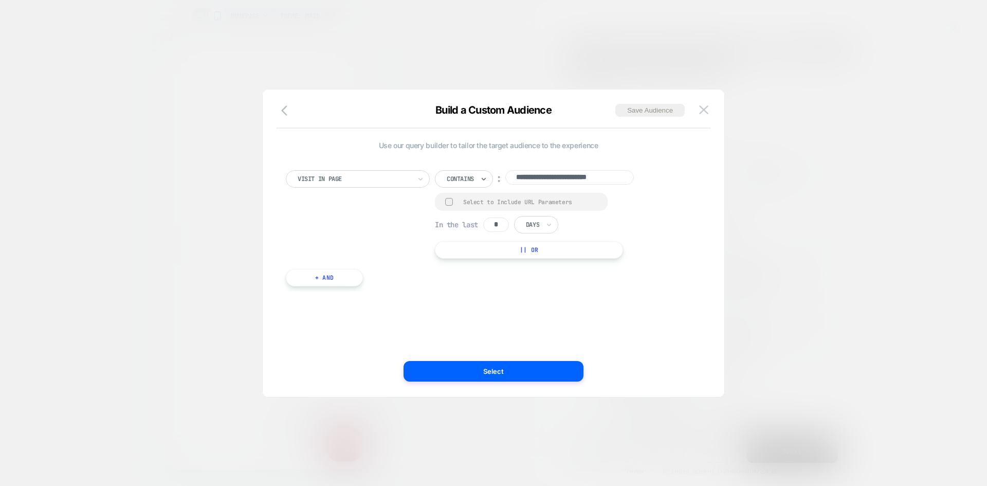
click at [451, 202] on div at bounding box center [449, 202] width 8 height 8
drag, startPoint x: 505, startPoint y: 225, endPoint x: 499, endPoint y: 226, distance: 5.7
click at [489, 225] on input "*" at bounding box center [496, 225] width 26 height 14
type input "*"
click at [538, 227] on div at bounding box center [532, 225] width 13 height 9
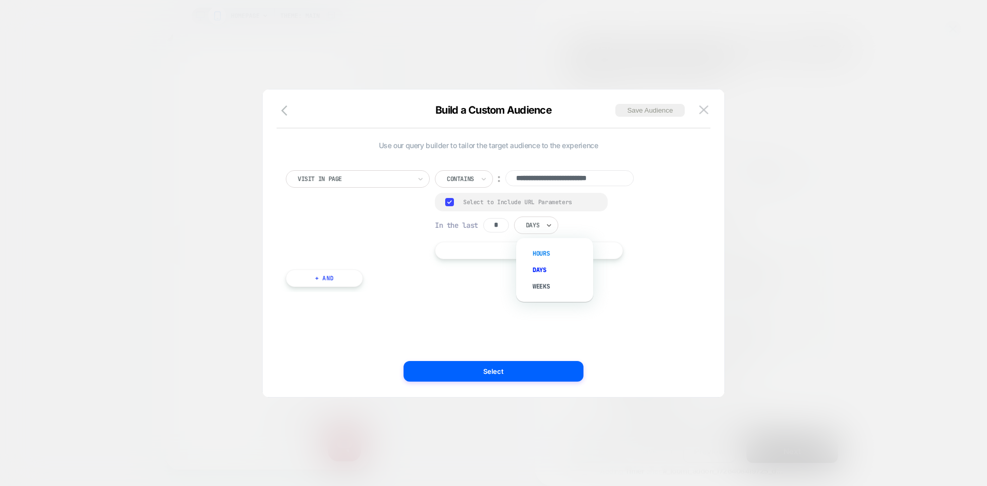
click at [549, 250] on div "Hours" at bounding box center [560, 253] width 67 height 16
click at [571, 178] on input "**********" at bounding box center [569, 178] width 129 height 16
paste input
type input "**********"
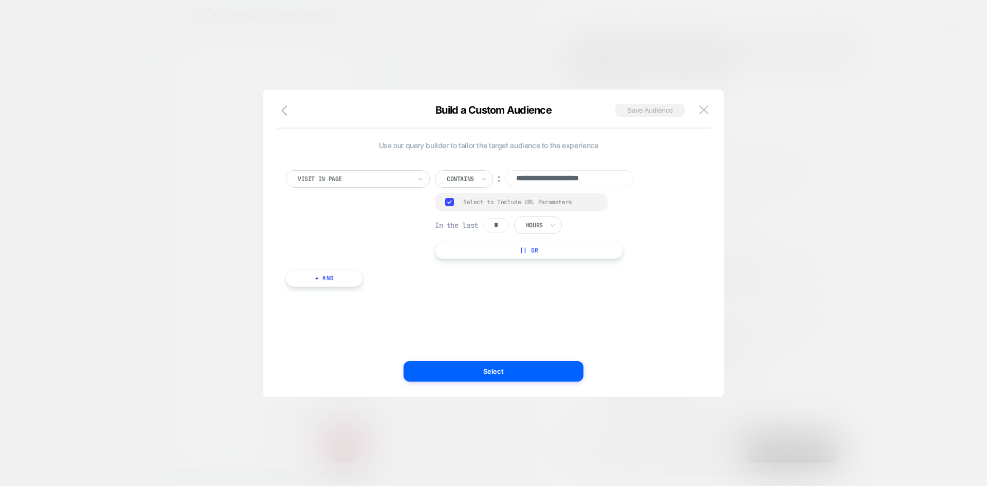
click at [643, 113] on button "Save Audience" at bounding box center [649, 110] width 69 height 13
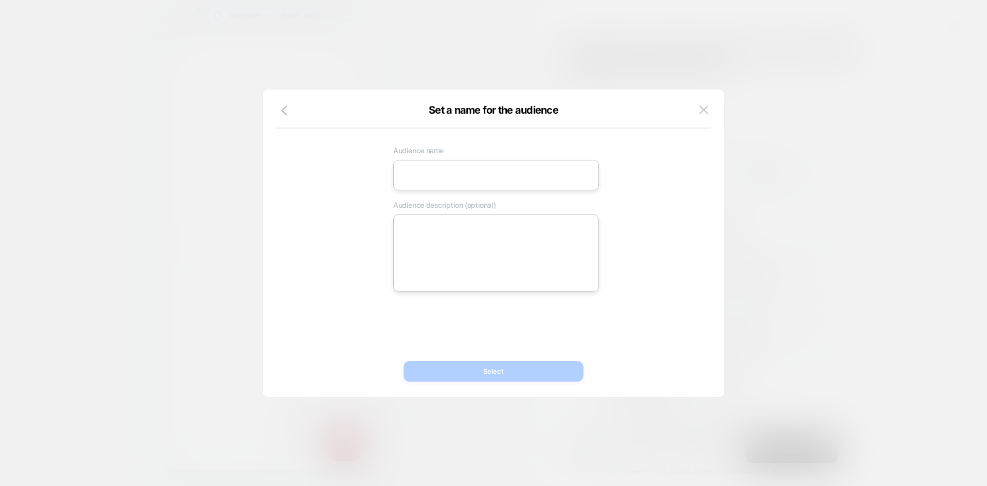
scroll to position [0, 407]
click at [428, 184] on input at bounding box center [496, 175] width 206 height 30
paste input "**********"
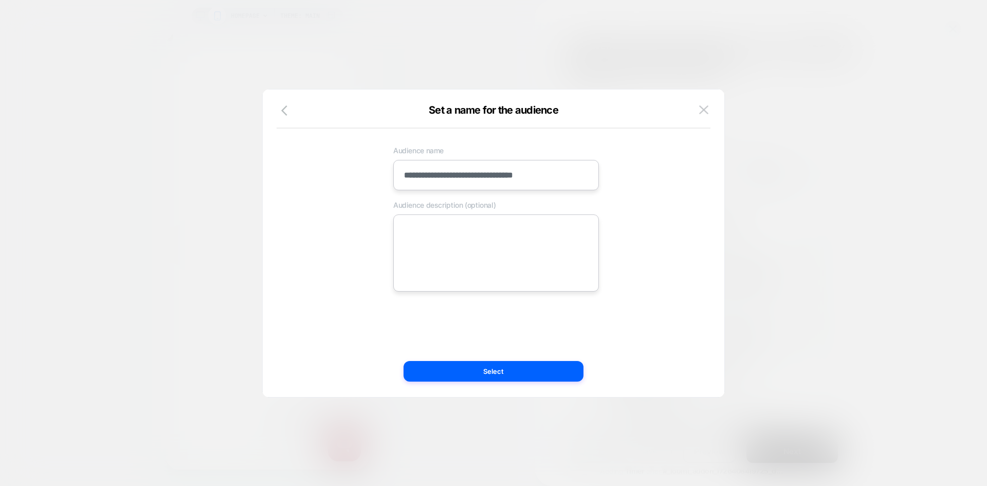
type input "**********"
click at [460, 265] on textarea at bounding box center [496, 252] width 206 height 77
paste textarea "**********"
type textarea "*"
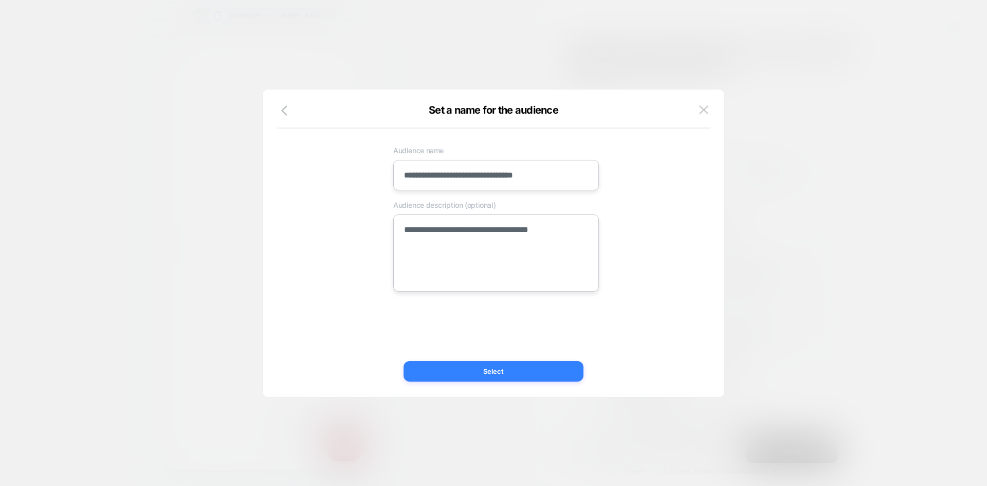
type textarea "**********"
click at [504, 367] on button "Select" at bounding box center [494, 371] width 180 height 21
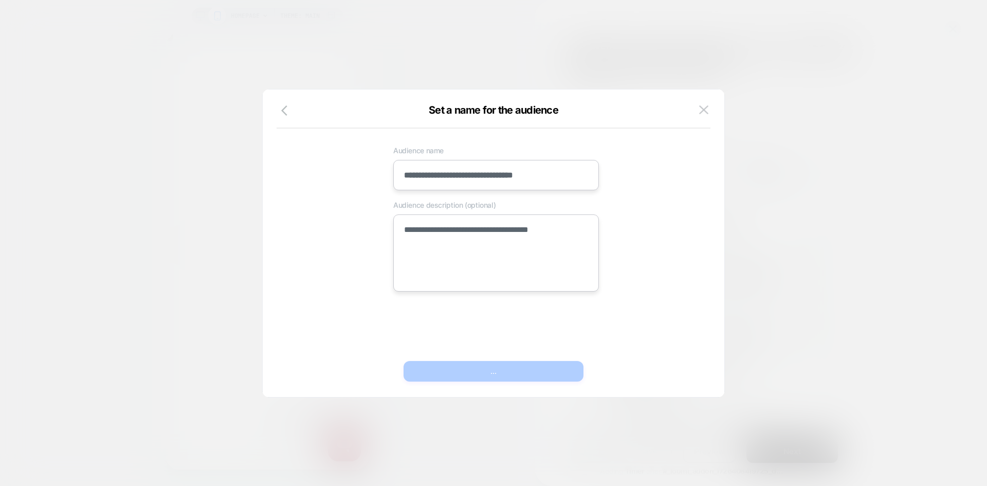
type textarea "*"
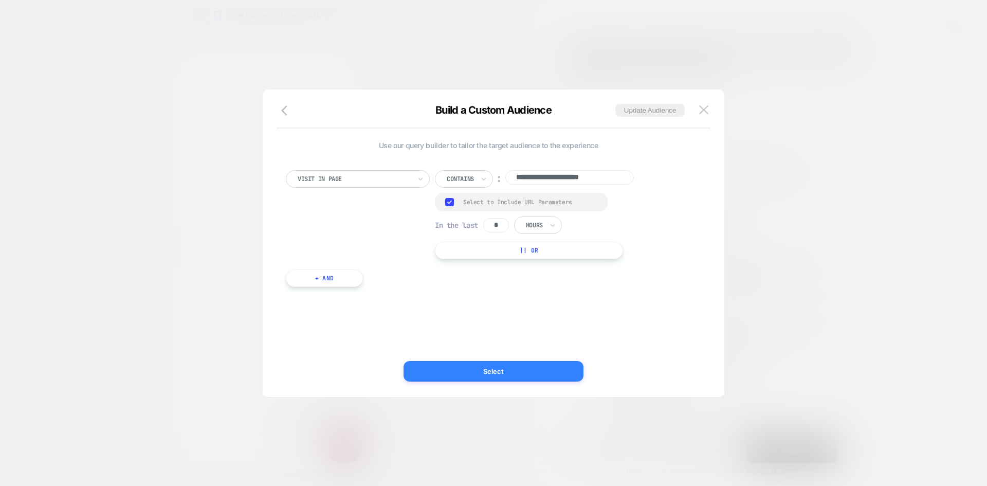
click at [499, 369] on button "Select" at bounding box center [494, 371] width 180 height 21
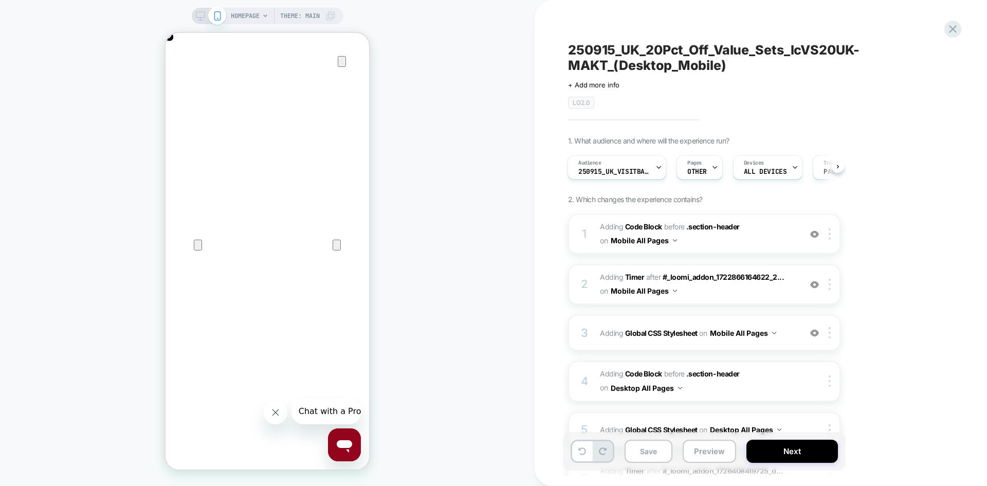
scroll to position [0, 0]
click at [647, 448] on button "Save" at bounding box center [649, 451] width 48 height 23
click at [789, 450] on button "Next" at bounding box center [793, 451] width 92 height 23
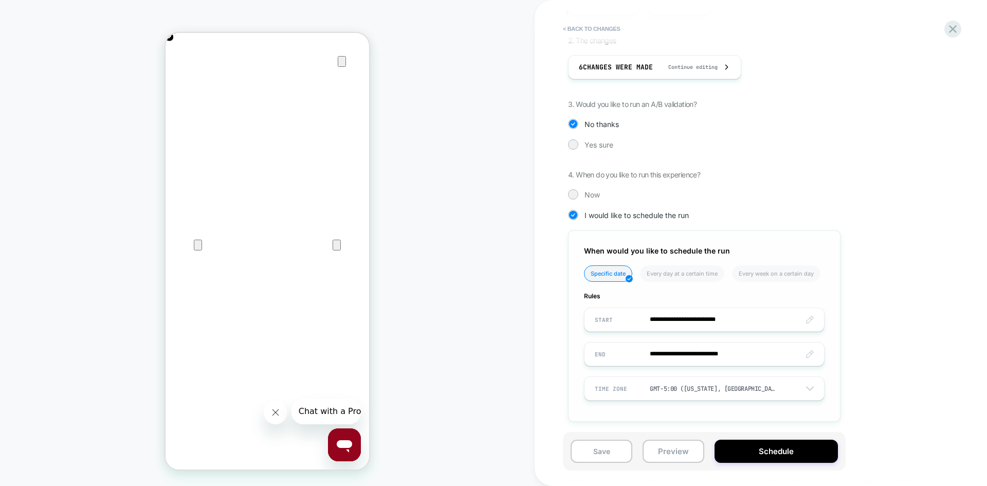
scroll to position [201, 0]
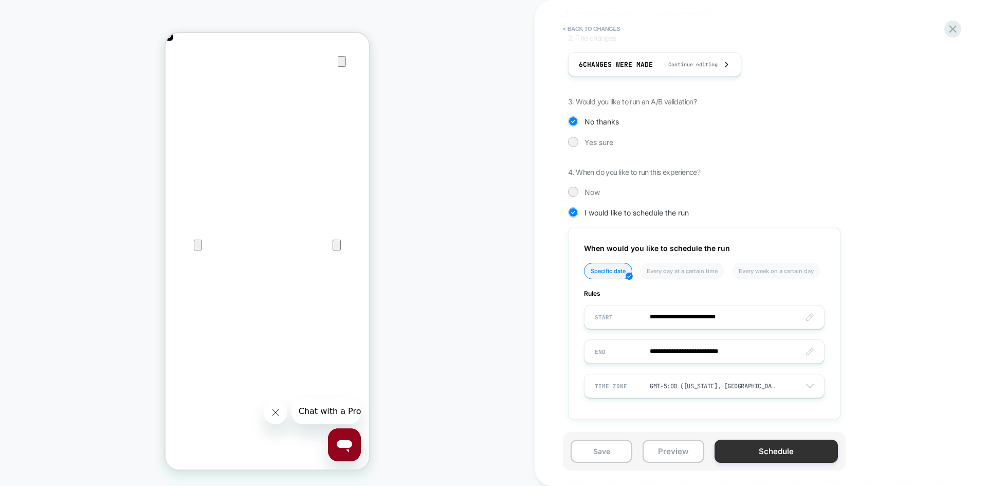
click at [748, 449] on button "Schedule" at bounding box center [776, 451] width 123 height 23
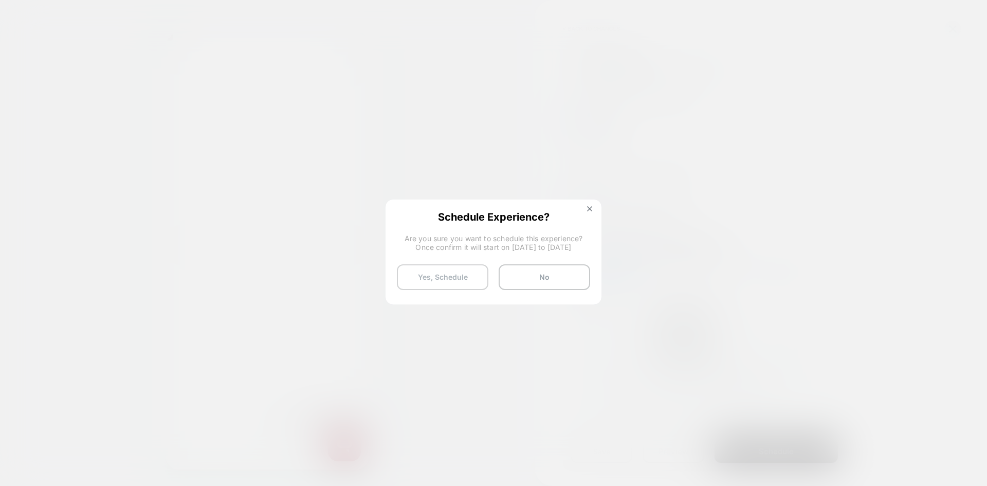
click at [460, 275] on button "Yes, Schedule" at bounding box center [443, 277] width 92 height 26
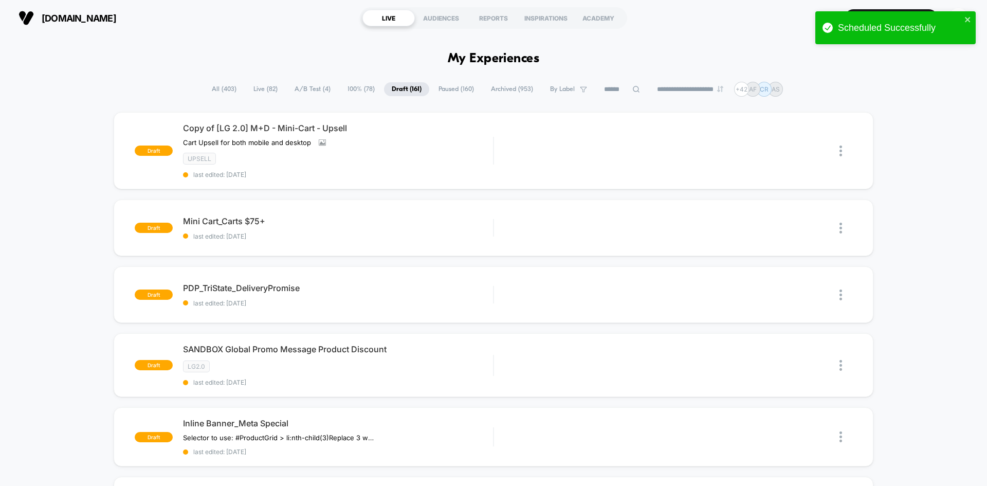
click at [223, 86] on span "All ( 403 )" at bounding box center [224, 89] width 40 height 14
